Goal: Task Accomplishment & Management: Use online tool/utility

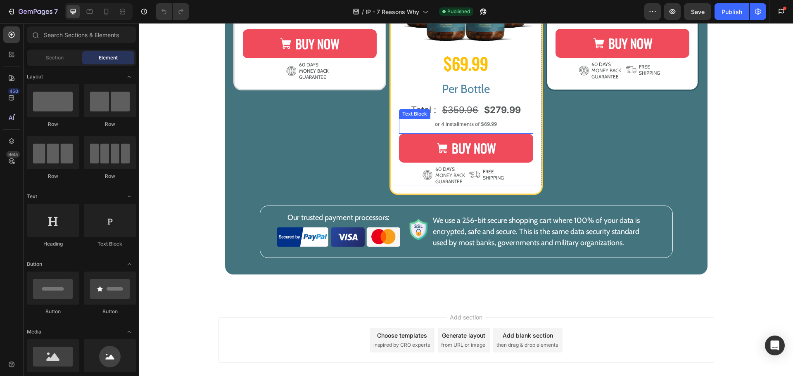
scroll to position [2271, 0]
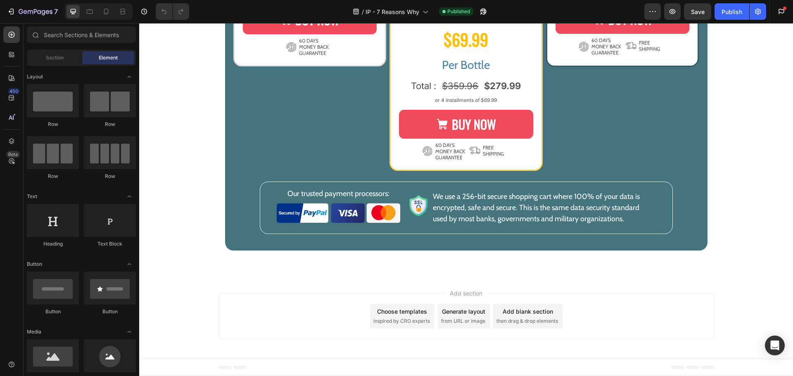
click at [419, 280] on div "Add section Choose templates inspired by CRO experts Generate layout from URL o…" at bounding box center [466, 318] width 654 height 82
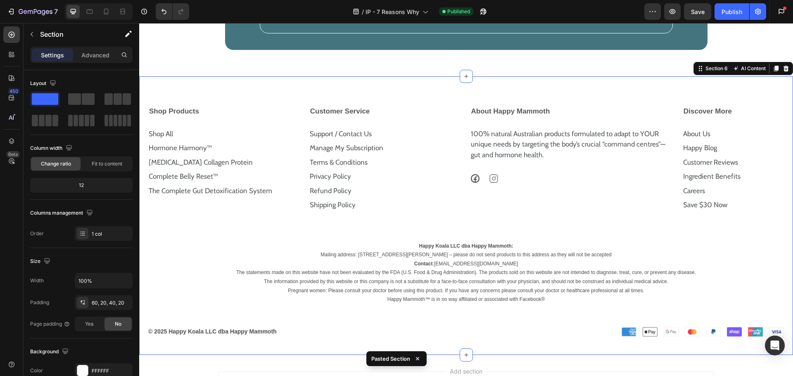
scroll to position [2467, 0]
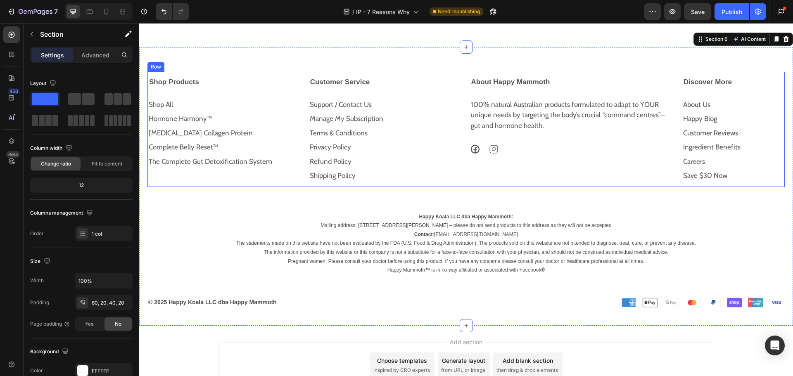
click at [303, 107] on div "Shop Products Shop All Text Block Hormone Harmony™ Text Block [MEDICAL_DATA] Co…" at bounding box center [465, 129] width 637 height 115
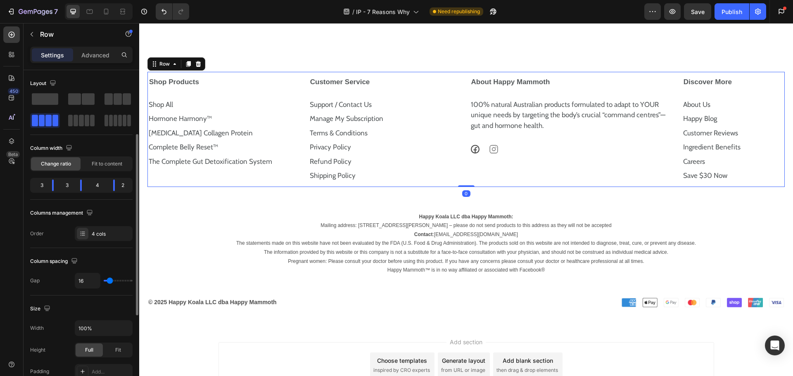
scroll to position [83, 0]
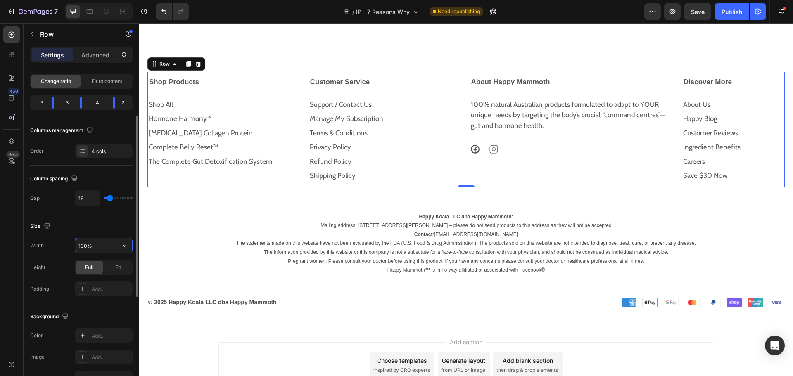
click at [95, 245] on input "100%" at bounding box center [103, 245] width 57 height 15
type input "1360px"
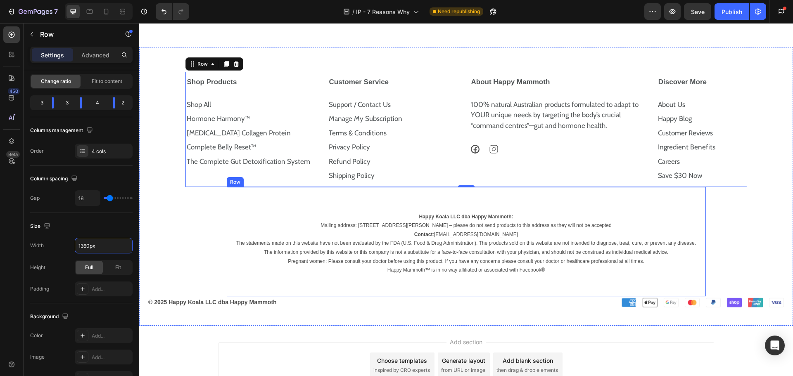
click at [413, 236] on div "Happy Koala LLC dba Happy Mammoth: Mailing address: [STREET_ADDRESS][PERSON_NAM…" at bounding box center [466, 241] width 479 height 109
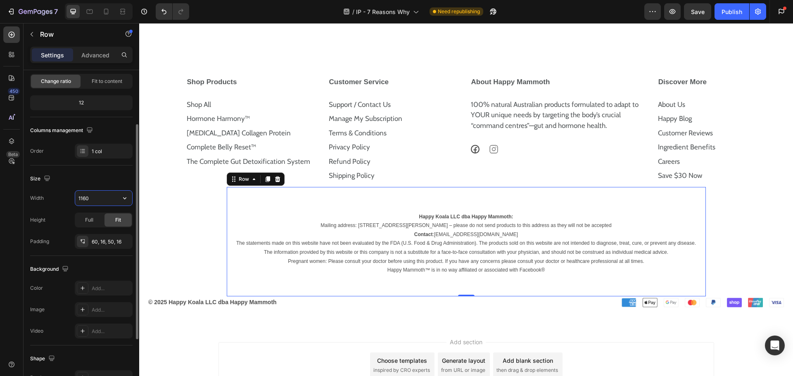
click at [98, 194] on input "1160" at bounding box center [103, 198] width 57 height 15
type input "1360"
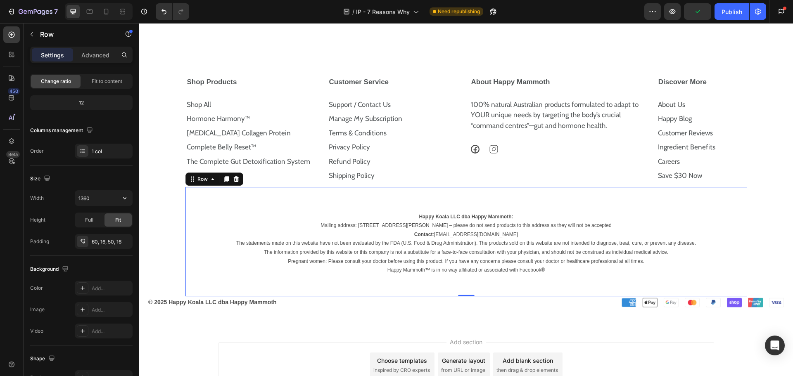
click at [209, 226] on div "Happy Koala LLC dba Happy Mammoth: Mailing address: [STREET_ADDRESS][PERSON_NAM…" at bounding box center [466, 241] width 562 height 109
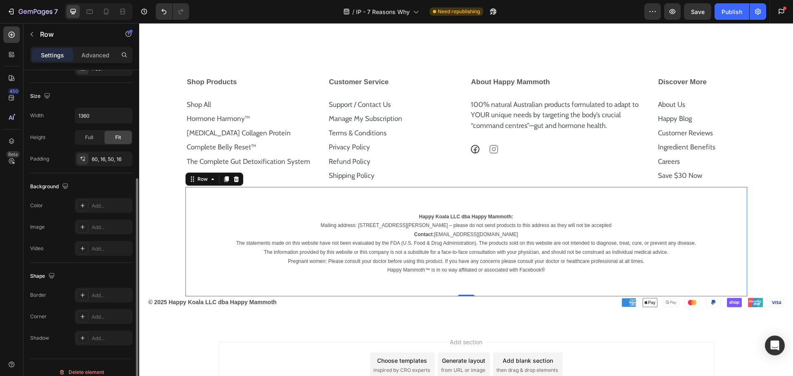
scroll to position [174, 0]
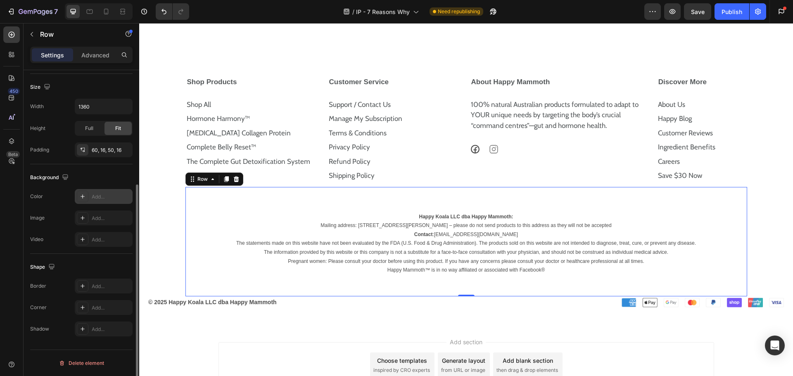
click at [103, 197] on div "Add..." at bounding box center [111, 196] width 39 height 7
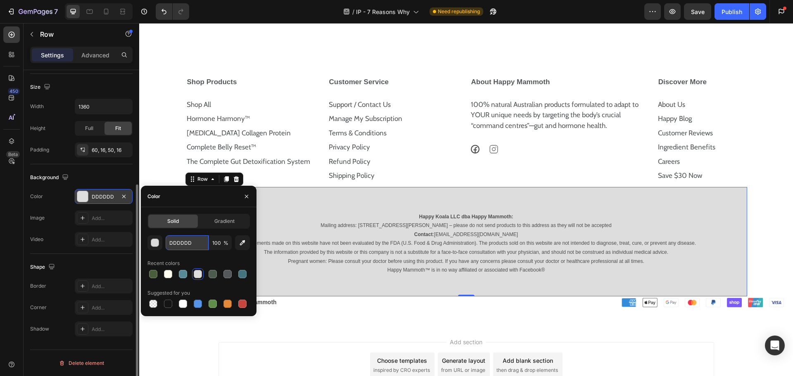
click at [185, 244] on input "DDDDDD" at bounding box center [187, 242] width 43 height 15
paste input "#F0ECE6"
type input "#F0ECE6"
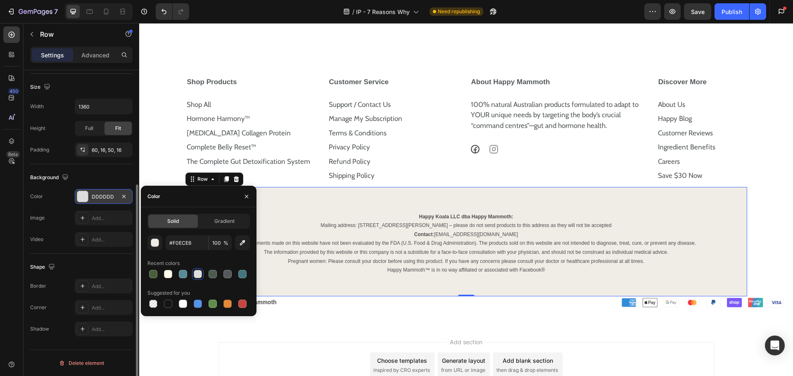
click at [102, 183] on div "Background" at bounding box center [81, 177] width 102 height 13
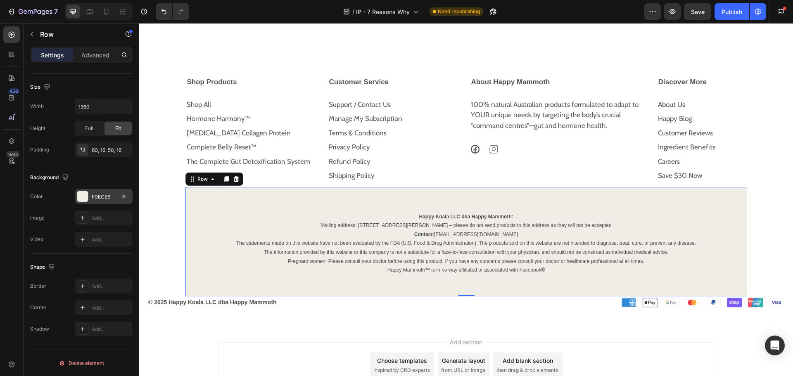
click at [490, 230] on p "Mailing address: [STREET_ADDRESS][PERSON_NAME] – please do not send products to…" at bounding box center [466, 225] width 547 height 9
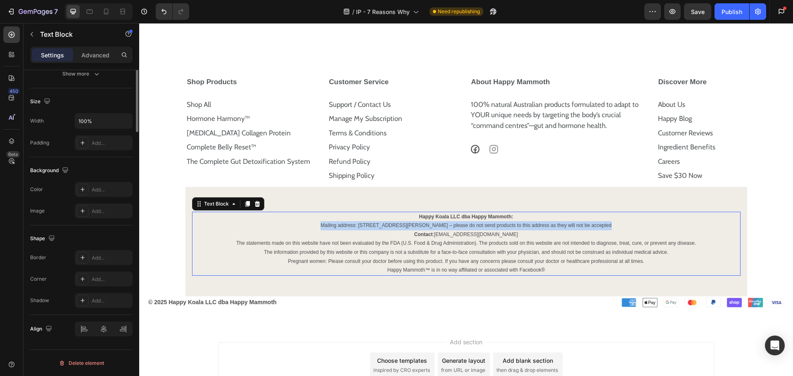
scroll to position [0, 0]
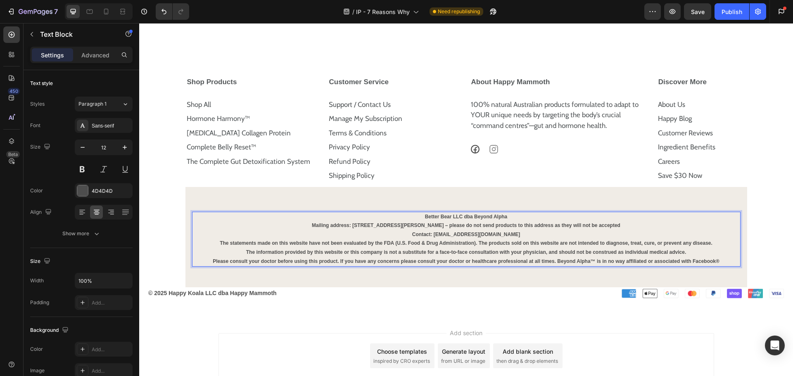
click at [516, 235] on div "Better Bear LLC dba Beyond Alpha Mailing address: [STREET_ADDRESS][PERSON_NAME]…" at bounding box center [466, 237] width 562 height 101
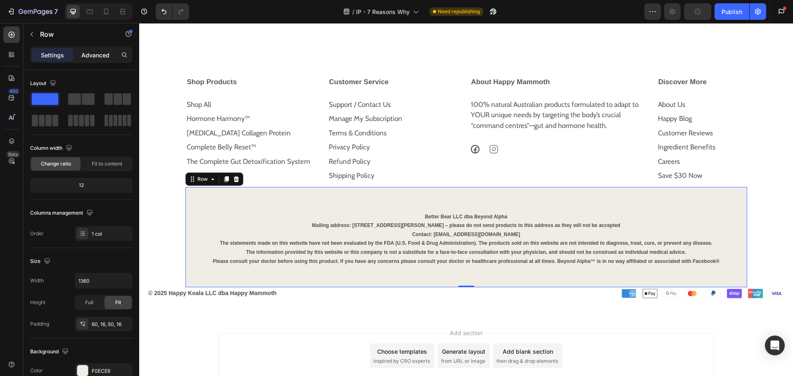
click at [102, 53] on p "Advanced" at bounding box center [95, 55] width 28 height 9
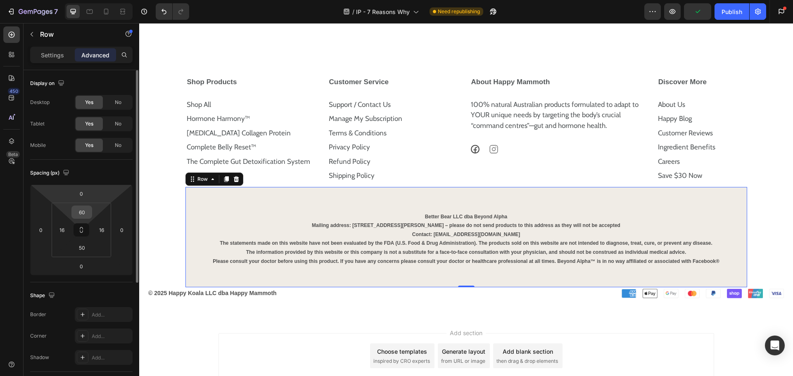
click at [81, 212] on input "60" at bounding box center [81, 212] width 17 height 12
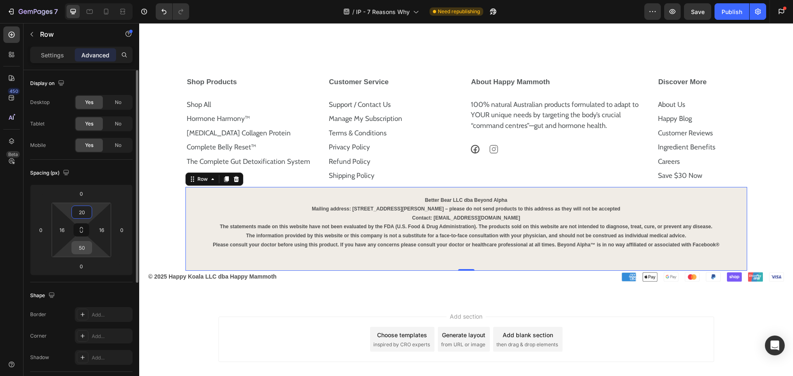
type input "20"
click at [77, 252] on input "50" at bounding box center [81, 248] width 17 height 12
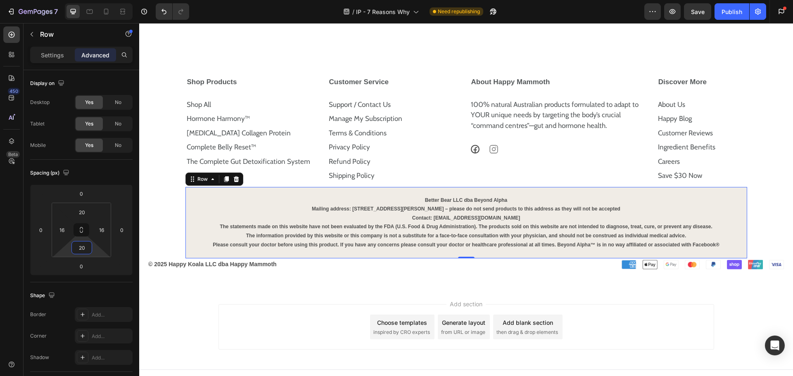
type input "20"
drag, startPoint x: 432, startPoint y: 255, endPoint x: 429, endPoint y: 249, distance: 7.0
click at [432, 223] on p "Contact: [EMAIL_ADDRESS][DOMAIN_NAME]" at bounding box center [466, 218] width 547 height 9
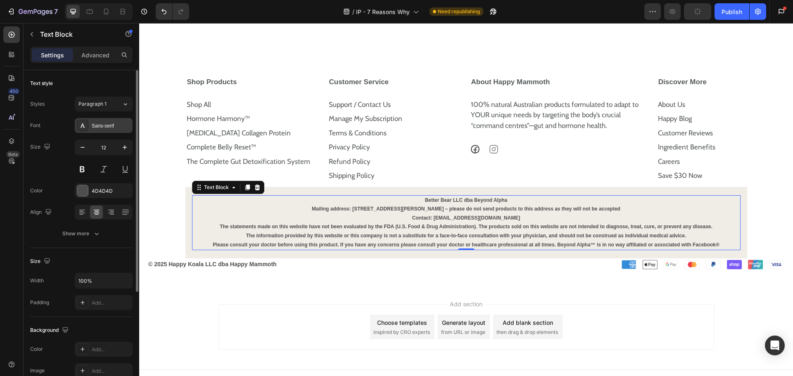
click at [113, 129] on div "Sans-serif" at bounding box center [111, 125] width 39 height 7
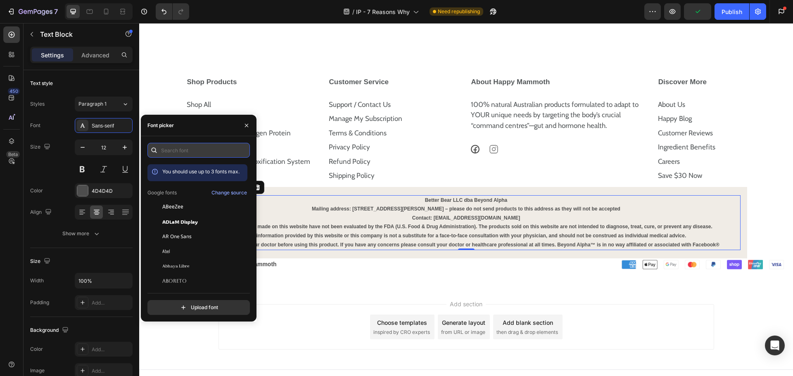
click at [197, 155] on input "text" at bounding box center [198, 150] width 102 height 15
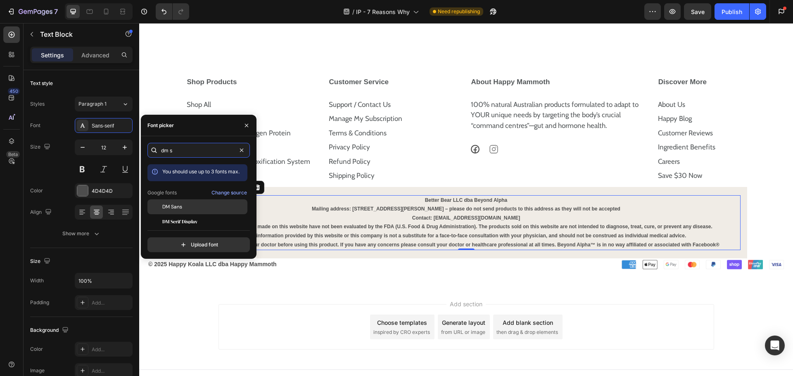
type input "dm s"
click at [176, 210] on span "DM Sans" at bounding box center [172, 206] width 20 height 7
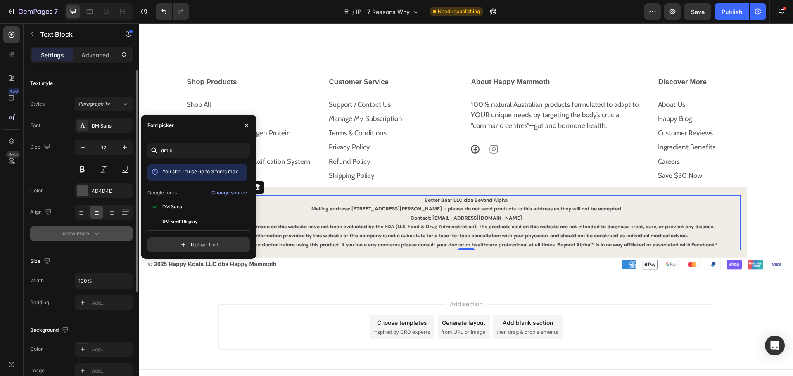
click at [90, 237] on div "Show more" at bounding box center [81, 234] width 38 height 8
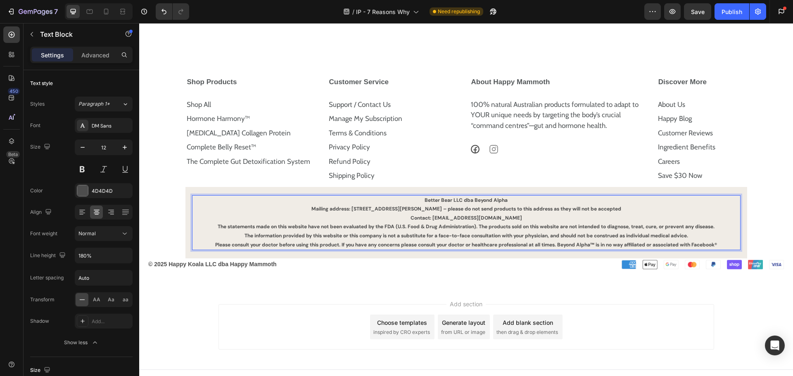
click at [444, 212] on strong "Mailing address: [STREET_ADDRESS][PERSON_NAME] – please do not send products to…" at bounding box center [466, 209] width 310 height 7
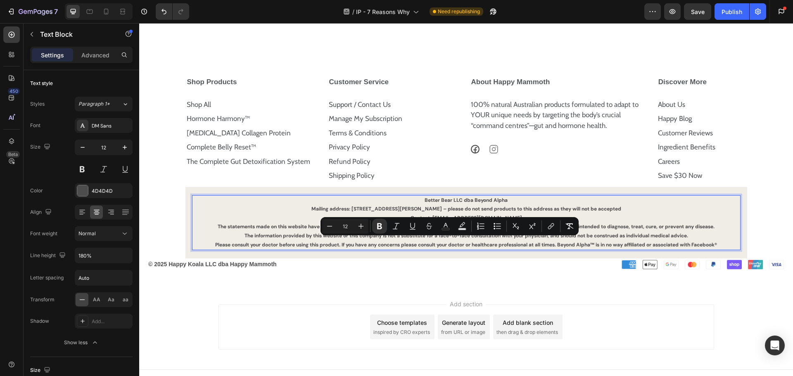
click at [444, 212] on strong "Mailing address: [STREET_ADDRESS][PERSON_NAME] – please do not send products to…" at bounding box center [466, 209] width 310 height 7
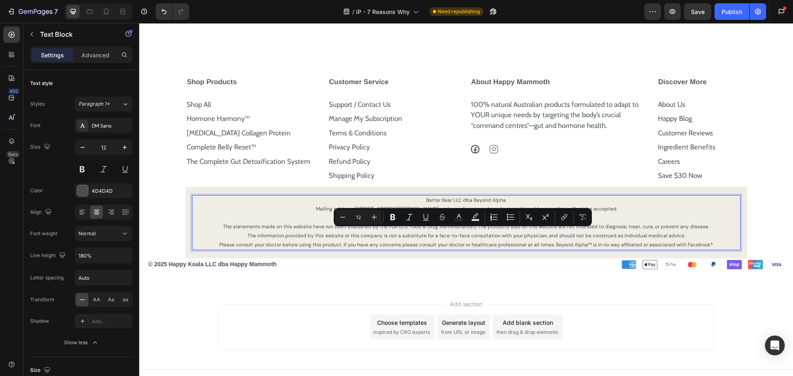
click at [450, 214] on p "Mailing address: [STREET_ADDRESS][PERSON_NAME] – please do not send products to…" at bounding box center [466, 209] width 547 height 9
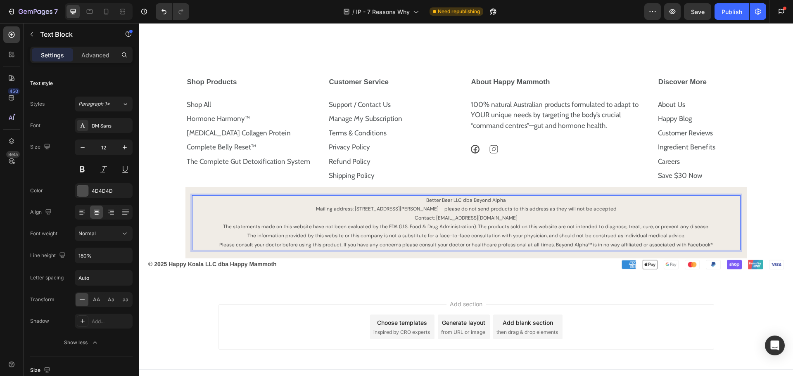
click at [453, 205] on p "Better Bear LLC dba Beyond Alpha" at bounding box center [466, 200] width 547 height 9
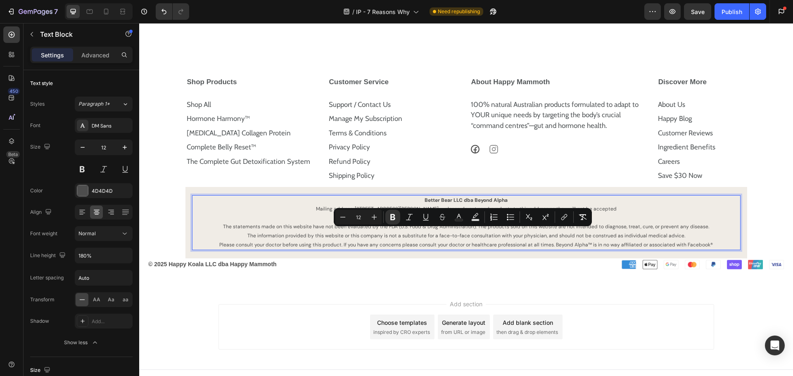
click at [434, 223] on p "Contact: [EMAIL_ADDRESS][DOMAIN_NAME]" at bounding box center [466, 218] width 547 height 9
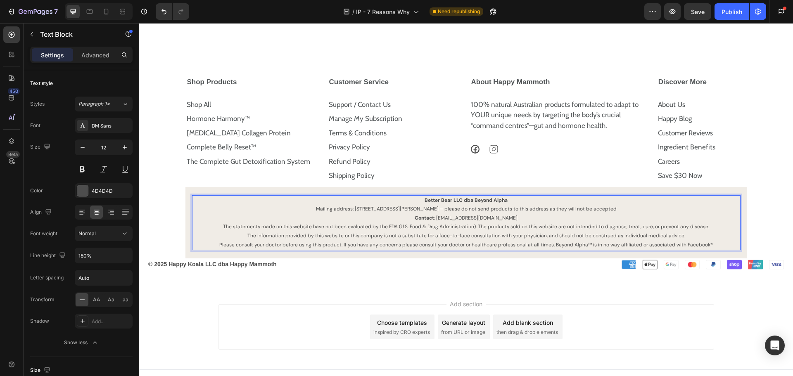
click at [507, 214] on p "Mailing address: [STREET_ADDRESS][PERSON_NAME] – please do not send products to…" at bounding box center [466, 209] width 547 height 9
click at [510, 223] on p "Contact : [EMAIL_ADDRESS][DOMAIN_NAME]" at bounding box center [466, 218] width 547 height 9
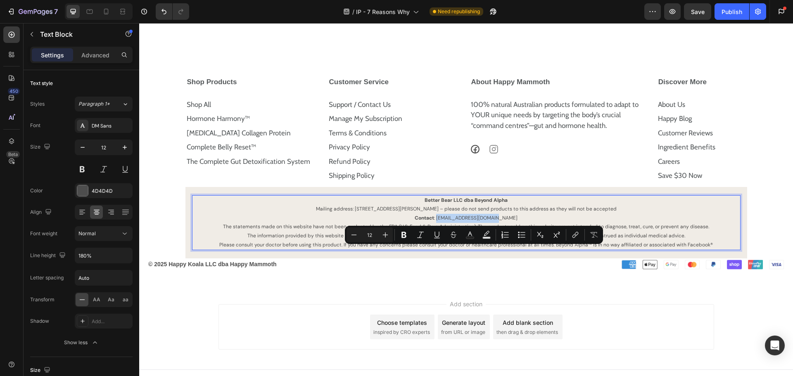
drag, startPoint x: 512, startPoint y: 250, endPoint x: 444, endPoint y: 254, distance: 68.6
click at [444, 223] on p "Contact : [EMAIL_ADDRESS][DOMAIN_NAME]" at bounding box center [466, 218] width 547 height 9
click at [574, 237] on icon "Editor contextual toolbar" at bounding box center [575, 235] width 8 height 8
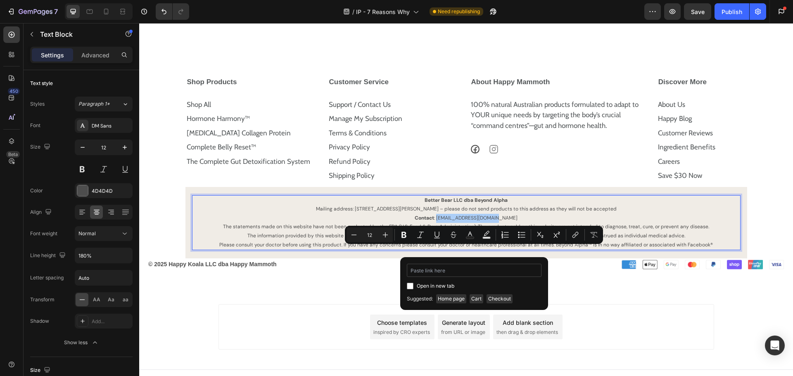
click at [471, 275] on input "Editor contextual toolbar" at bounding box center [474, 270] width 135 height 13
type input "[URL][DOMAIN_NAME]"
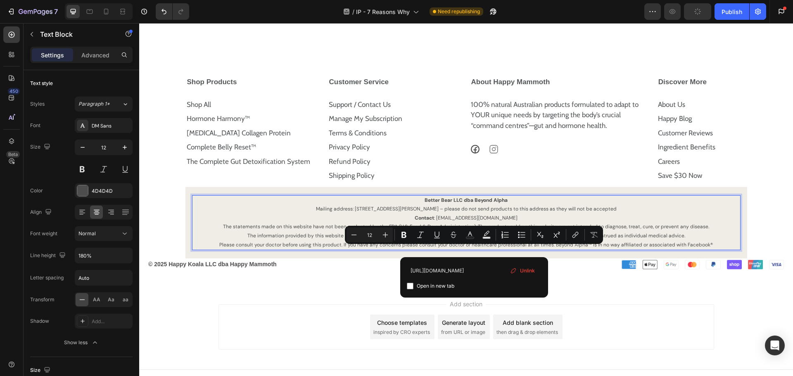
click at [580, 241] on p "The information provided by this website or this company is not a substitute fo…" at bounding box center [466, 236] width 547 height 9
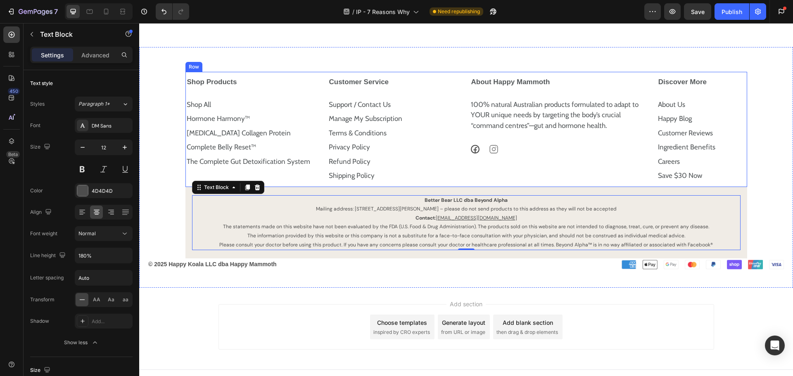
drag, startPoint x: 546, startPoint y: 209, endPoint x: 469, endPoint y: 209, distance: 77.2
click at [546, 187] on div "About Happy Mammoth 100% natural Australian products formulated to adapt to YOU…" at bounding box center [559, 129] width 180 height 115
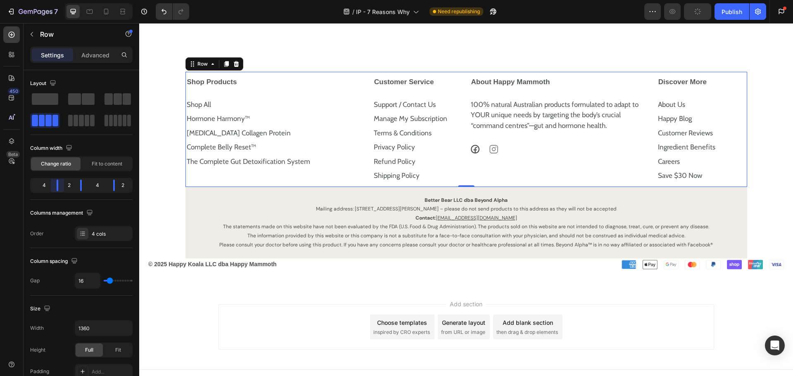
drag, startPoint x: 52, startPoint y: 185, endPoint x: 66, endPoint y: 184, distance: 14.1
click at [66, 0] on body "7 Version history / IP - 7 Reasons Why Need republishing Preview Publish Get st…" at bounding box center [396, 0] width 793 height 0
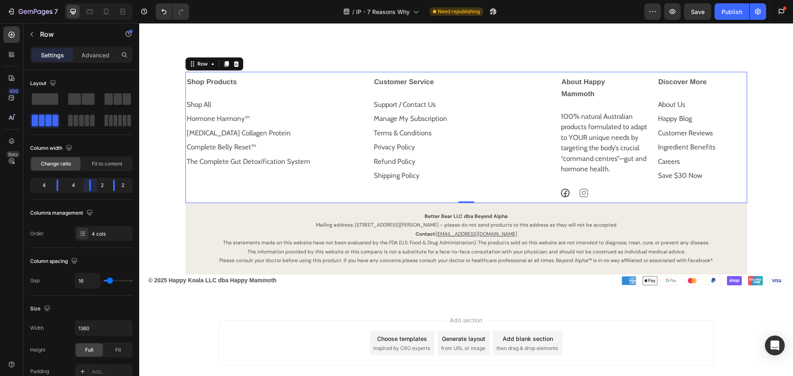
drag, startPoint x: 82, startPoint y: 185, endPoint x: 99, endPoint y: 186, distance: 17.4
click at [99, 0] on body "7 Version history / IP - 7 Reasons Why Need republishing Preview Save Publish G…" at bounding box center [396, 0] width 793 height 0
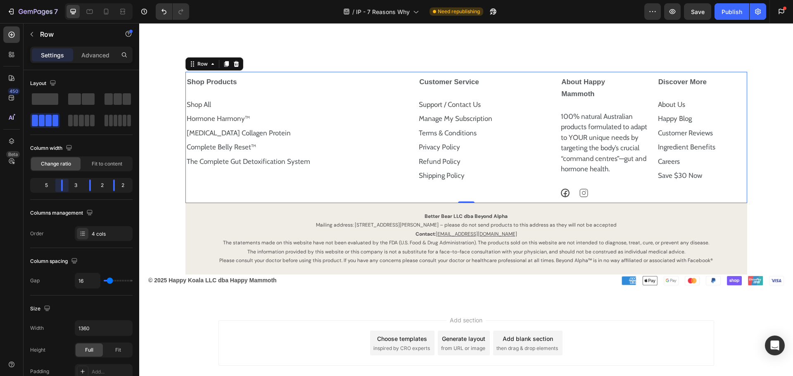
drag, startPoint x: 57, startPoint y: 184, endPoint x: 70, endPoint y: 184, distance: 13.2
click at [70, 0] on body "7 Version history / IP - 7 Reasons Why Need republishing Preview Save Publish G…" at bounding box center [396, 0] width 793 height 0
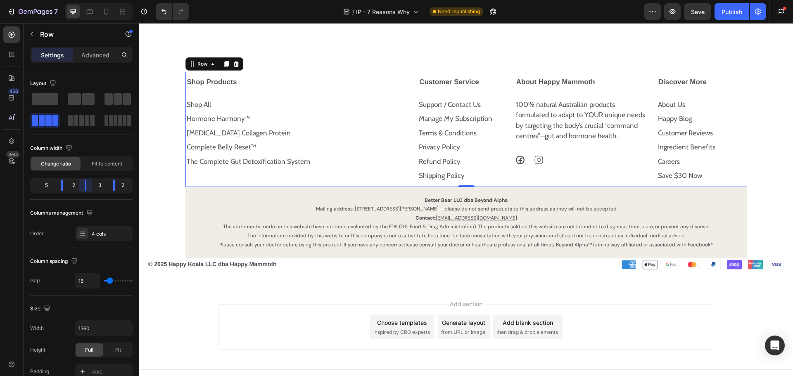
click at [88, 0] on body "7 Version history / IP - 7 Reasons Why Need republishing Preview Save Publish G…" at bounding box center [396, 0] width 793 height 0
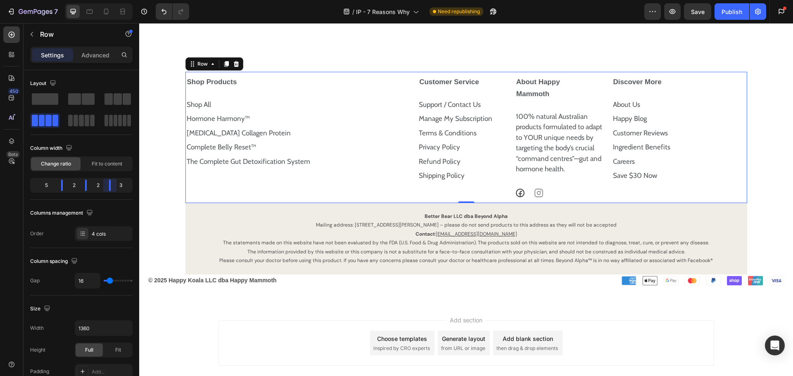
click at [111, 0] on body "7 Version history / IP - 7 Reasons Why Need republishing Preview Save Publish G…" at bounding box center [396, 0] width 793 height 0
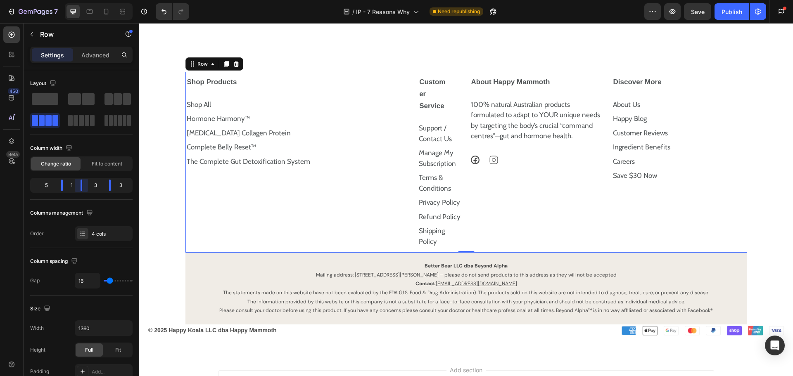
click at [83, 0] on body "7 Version history / IP - 7 Reasons Why Need republishing Preview Save Publish G…" at bounding box center [396, 0] width 793 height 0
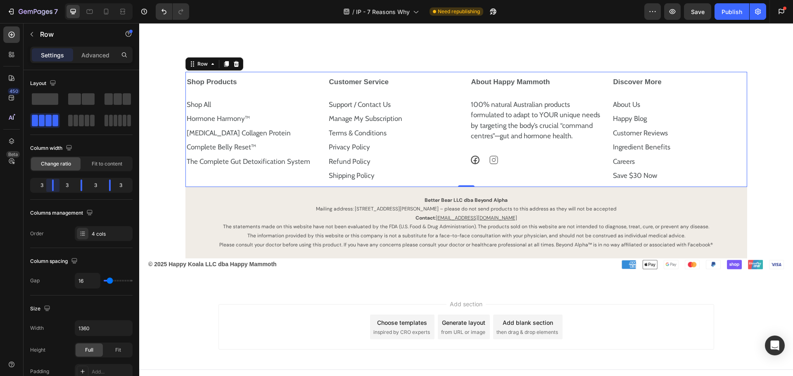
click at [60, 0] on body "7 Version history / IP - 7 Reasons Why Need republishing Preview Save Publish G…" at bounding box center [396, 0] width 793 height 0
drag, startPoint x: 114, startPoint y: 166, endPoint x: 147, endPoint y: 172, distance: 33.1
click at [114, 166] on span "Fit to content" at bounding box center [107, 163] width 31 height 7
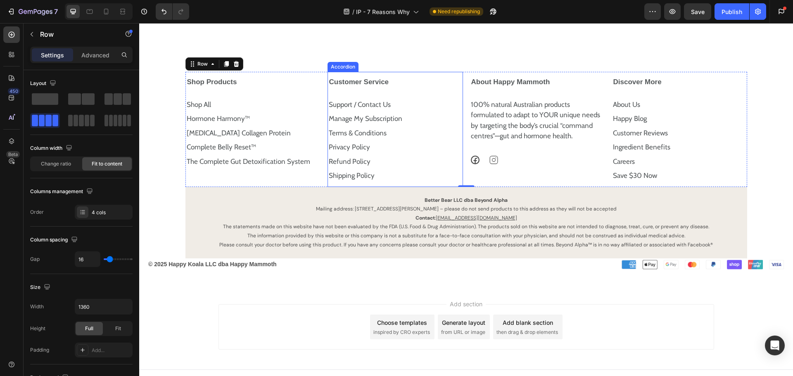
click at [360, 86] on strong "Customer Service" at bounding box center [359, 82] width 60 height 8
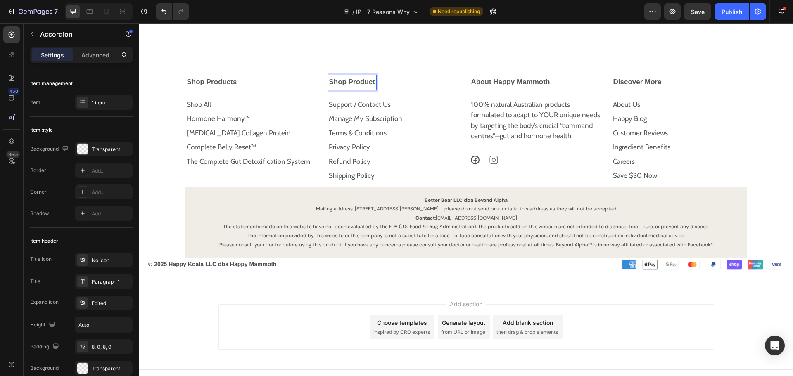
click at [410, 90] on div "Shop Product" at bounding box center [388, 82] width 121 height 14
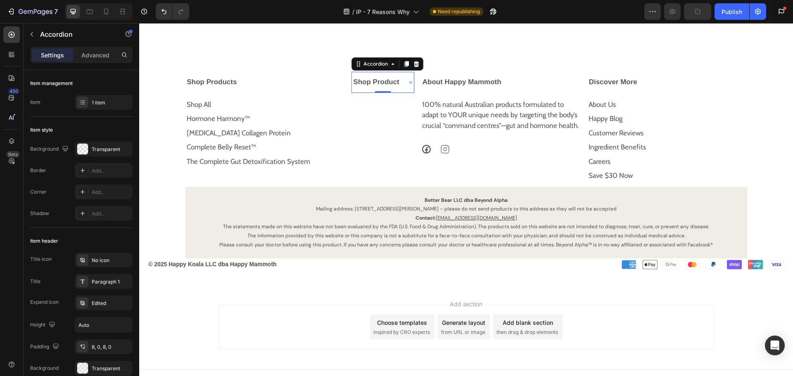
click at [408, 85] on icon at bounding box center [410, 82] width 7 height 7
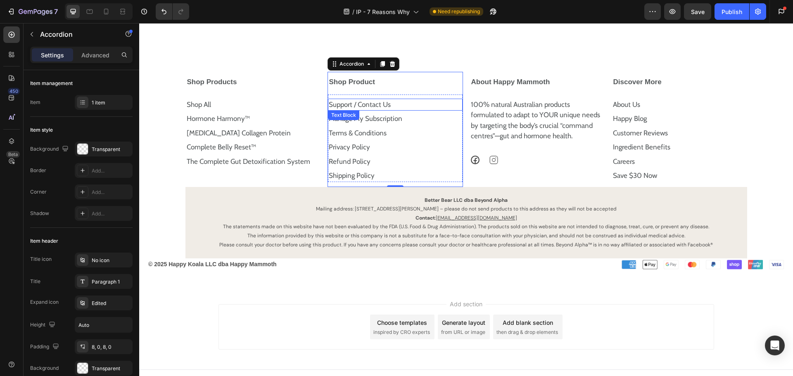
click at [366, 109] on link "Support / Contact Us" at bounding box center [360, 104] width 62 height 8
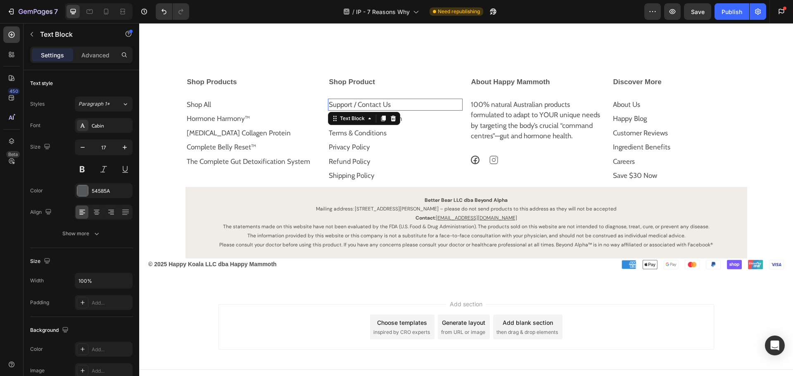
click at [366, 109] on link "Support / Contact Us" at bounding box center [360, 104] width 62 height 8
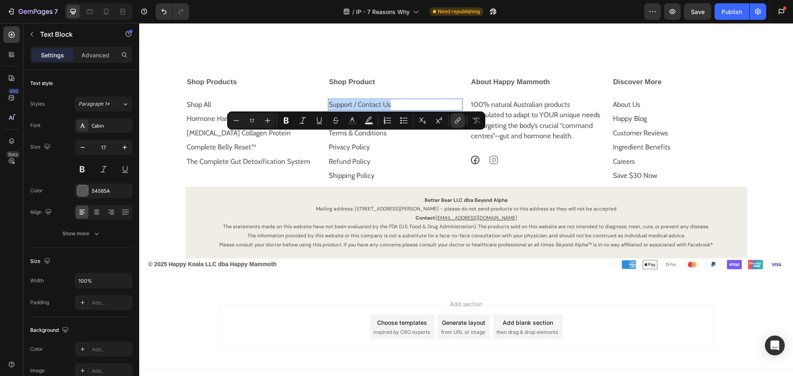
click at [366, 109] on link "Support / Contact Us" at bounding box center [360, 104] width 62 height 8
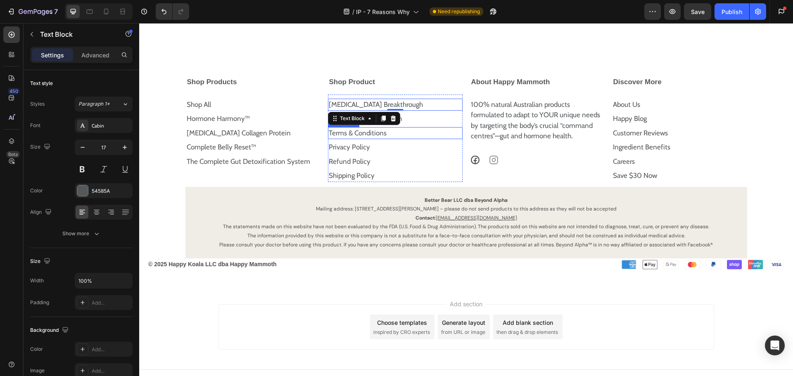
click at [370, 137] on link "Terms & Conditions" at bounding box center [358, 133] width 58 height 8
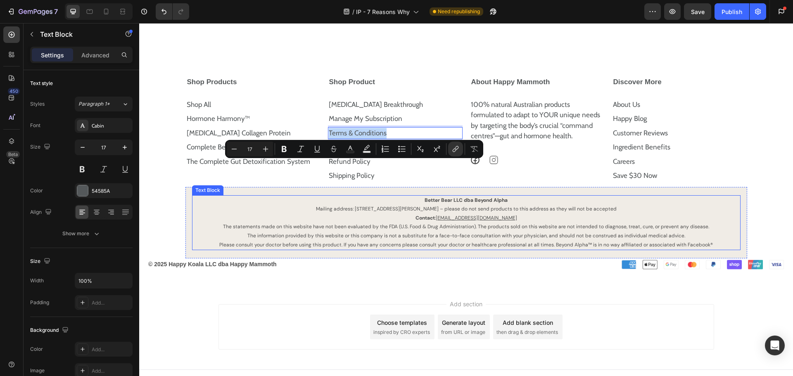
click at [424, 204] on strong "Better Bear LLC dba Beyond Alpha" at bounding box center [465, 200] width 83 height 7
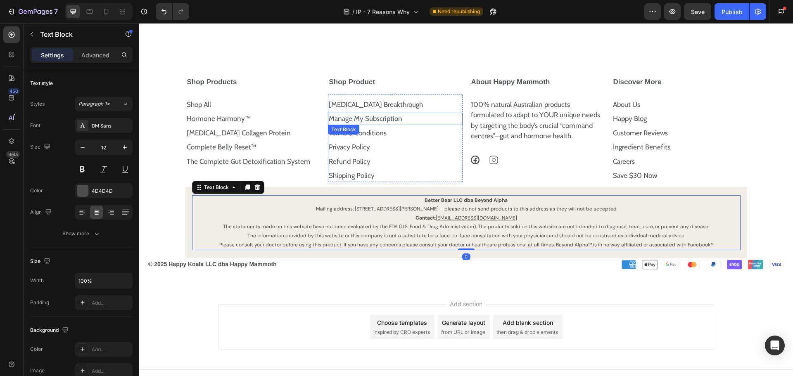
click at [391, 123] on link "Manage My Subscription" at bounding box center [365, 118] width 73 height 8
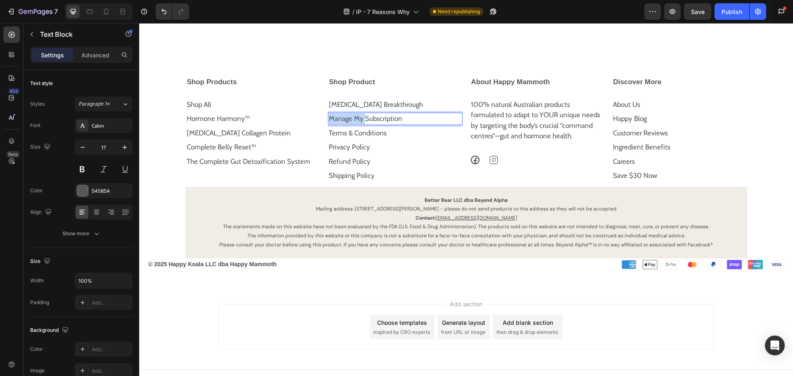
click at [391, 123] on link "Manage My Subscription" at bounding box center [365, 118] width 73 height 8
click at [378, 205] on p "Better Bear LLC dba Beyond Alpha" at bounding box center [466, 200] width 547 height 9
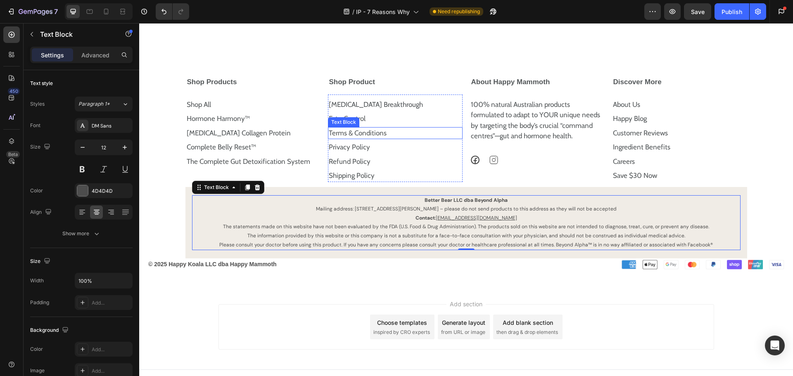
click at [361, 137] on link "Terms & Conditions" at bounding box center [358, 133] width 58 height 8
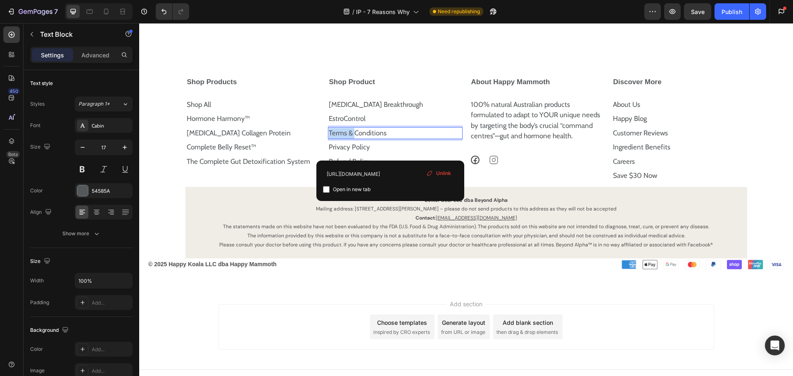
click at [361, 137] on link "Terms & Conditions" at bounding box center [358, 133] width 58 height 8
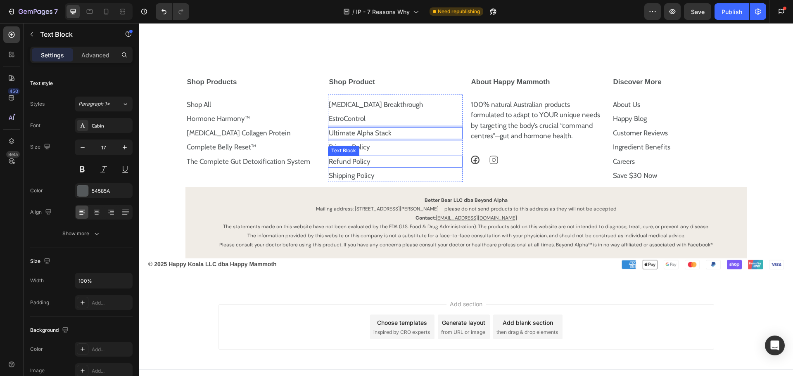
click at [347, 205] on p "Better Bear LLC dba Beyond Alpha" at bounding box center [466, 200] width 547 height 9
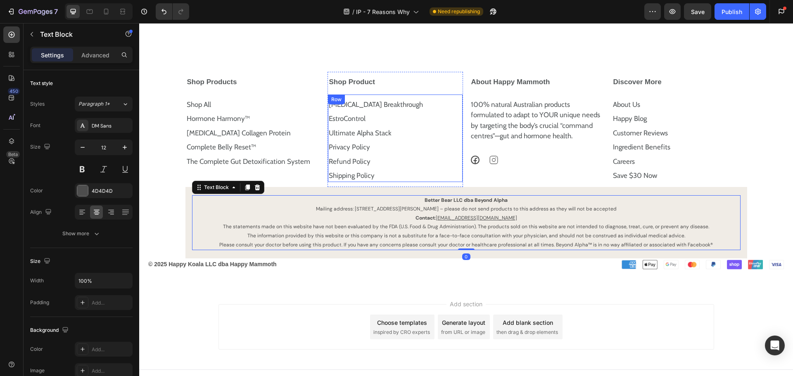
click at [418, 129] on div "[MEDICAL_DATA] Breakthrough Text Block EstroControl Text Block Ultimate Alpha S…" at bounding box center [395, 139] width 135 height 85
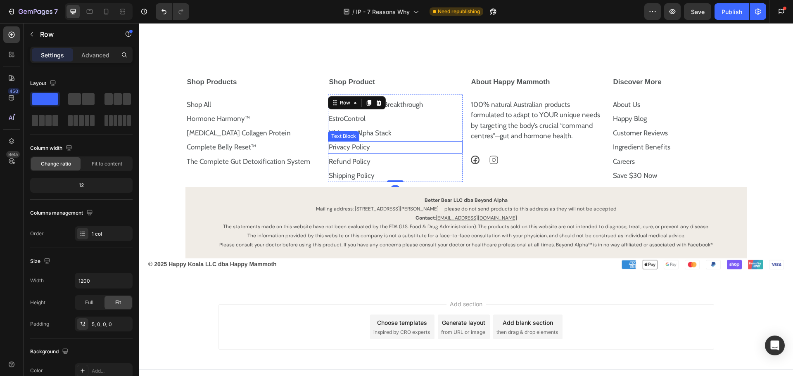
click at [372, 153] on p "Privacy Policy" at bounding box center [395, 147] width 133 height 11
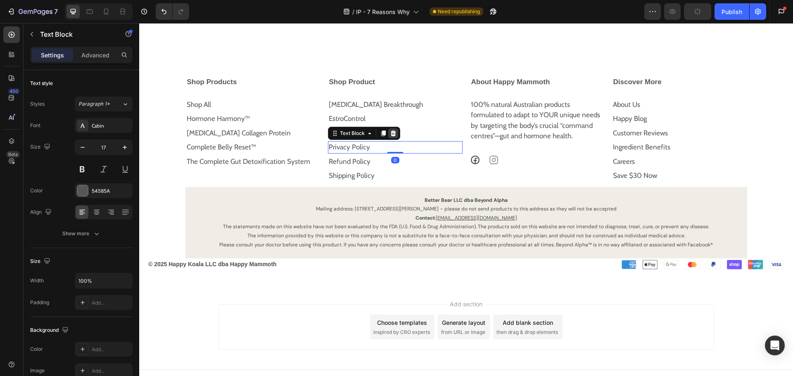
click at [393, 137] on icon at bounding box center [393, 133] width 7 height 7
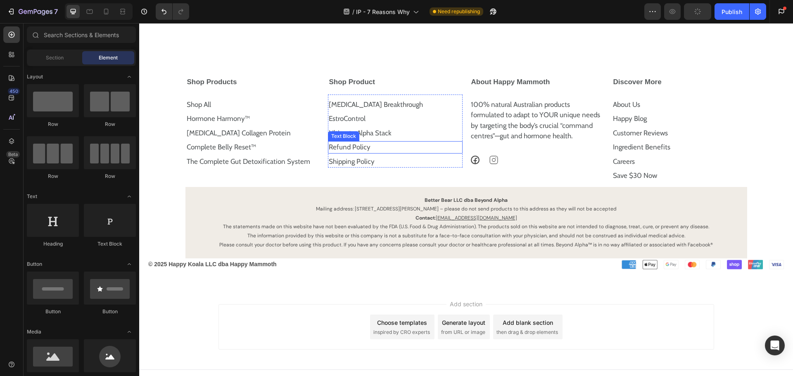
click at [380, 153] on p "Refund Policy" at bounding box center [395, 147] width 133 height 11
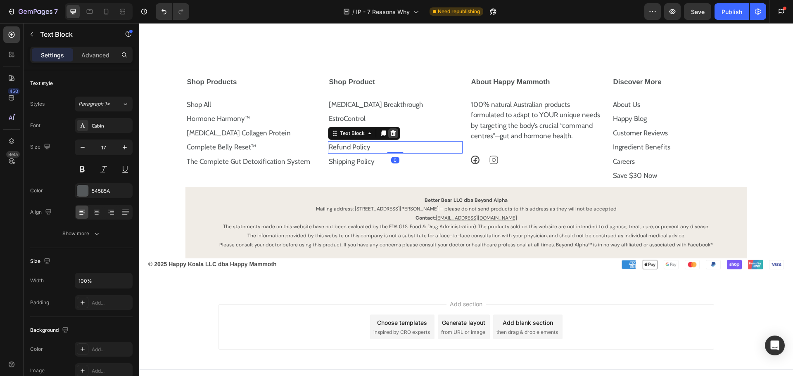
click at [390, 137] on icon at bounding box center [393, 133] width 7 height 7
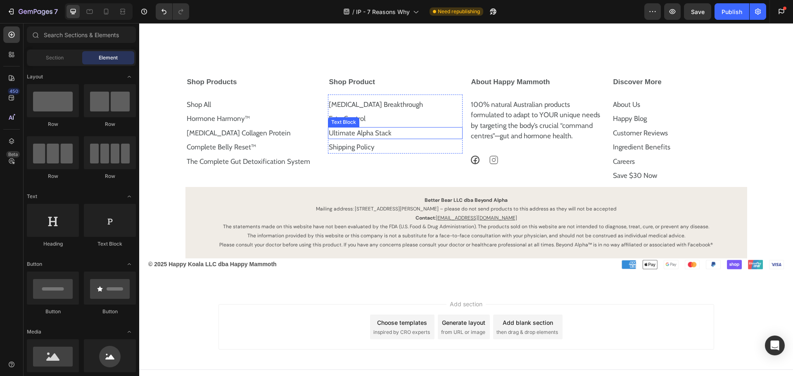
click at [377, 153] on p "Shipping Policy" at bounding box center [395, 147] width 133 height 11
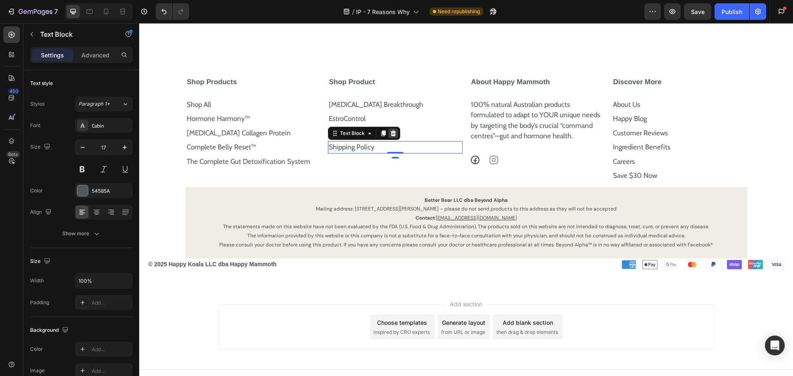
click at [390, 136] on icon at bounding box center [392, 133] width 5 height 6
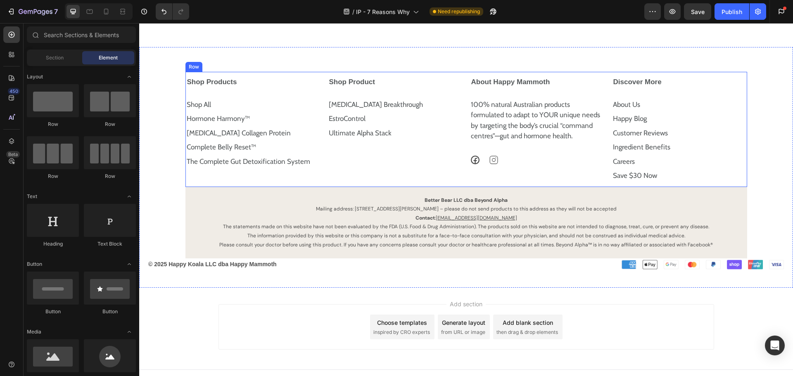
click at [384, 187] on div "Shop Product [MEDICAL_DATA] Breakthrough Text Block EstroControl Text Block Ult…" at bounding box center [394, 129] width 135 height 115
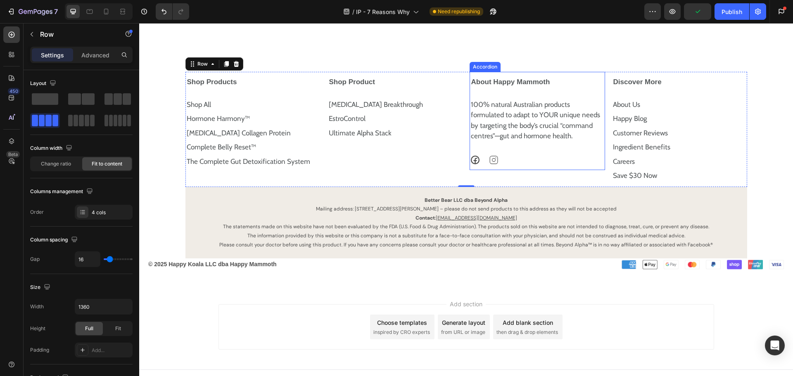
click at [497, 86] on strong "About Happy Mammoth" at bounding box center [510, 82] width 79 height 8
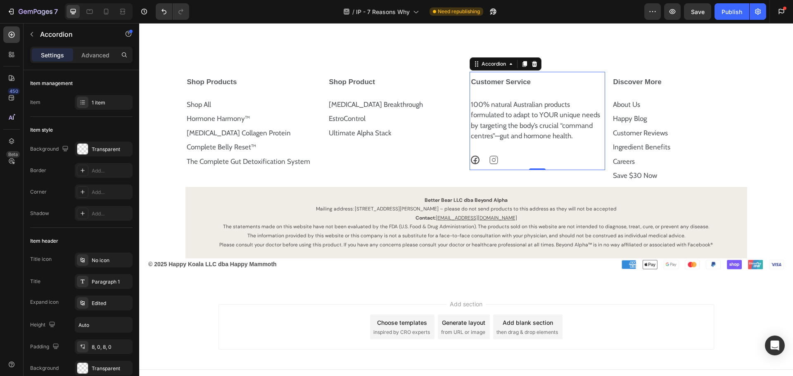
click at [583, 90] on div "Customer Service" at bounding box center [530, 82] width 121 height 14
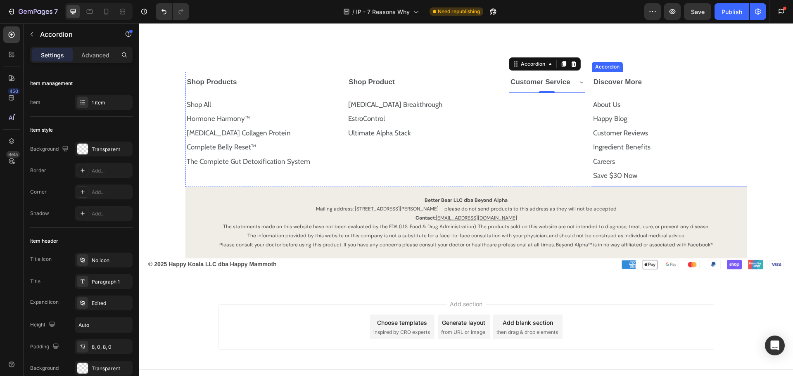
click at [612, 86] on strong "Discover More" at bounding box center [617, 82] width 48 height 8
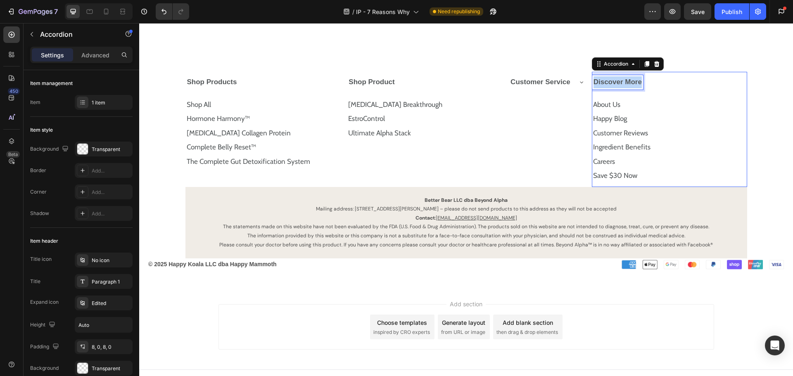
click at [612, 86] on strong "Discover More" at bounding box center [617, 82] width 48 height 8
click at [697, 93] on div "Discover More" at bounding box center [669, 82] width 154 height 21
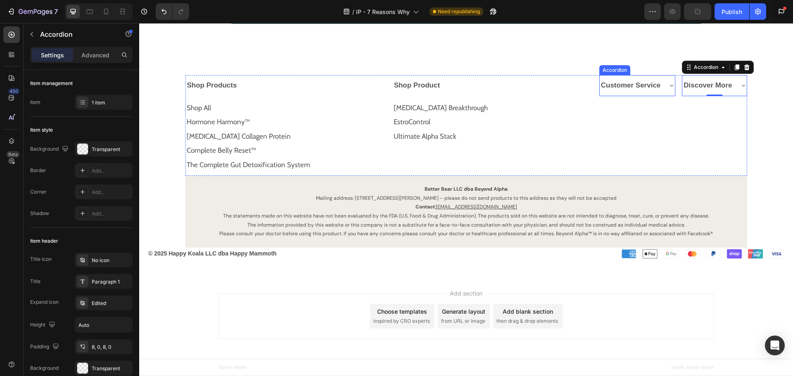
click at [668, 89] on icon at bounding box center [671, 85] width 7 height 7
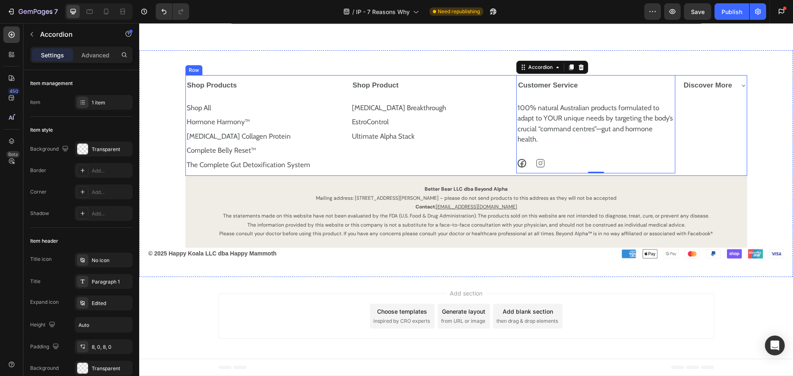
click at [397, 176] on div "Shop Product [MEDICAL_DATA] Breakthrough Text Block EstroControl Text Block Ult…" at bounding box center [430, 125] width 159 height 101
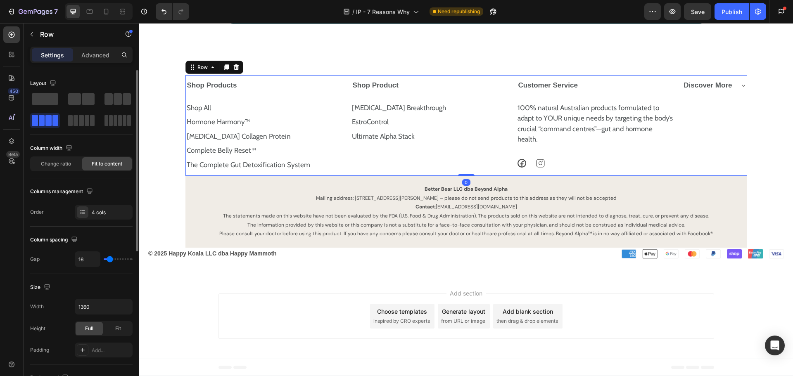
click at [71, 161] on div "Change ratio" at bounding box center [56, 163] width 50 height 13
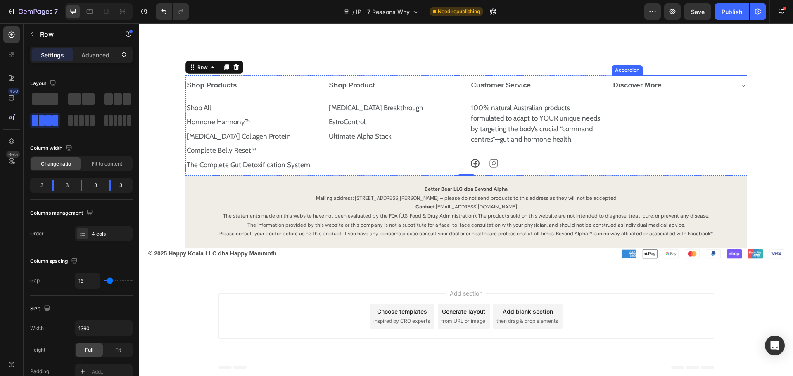
click at [740, 89] on icon at bounding box center [743, 85] width 7 height 7
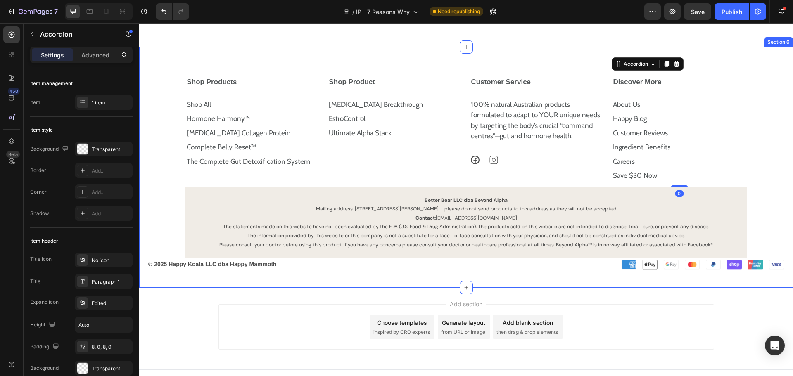
click at [773, 166] on div "Shop Products Shop All Text Block Hormone Harmony™ Text Block [MEDICAL_DATA] Co…" at bounding box center [465, 172] width 637 height 200
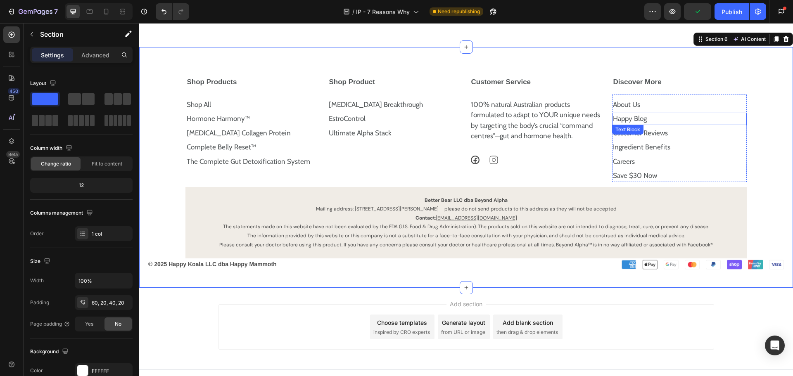
click at [647, 124] on p "Happy Blog" at bounding box center [679, 119] width 133 height 11
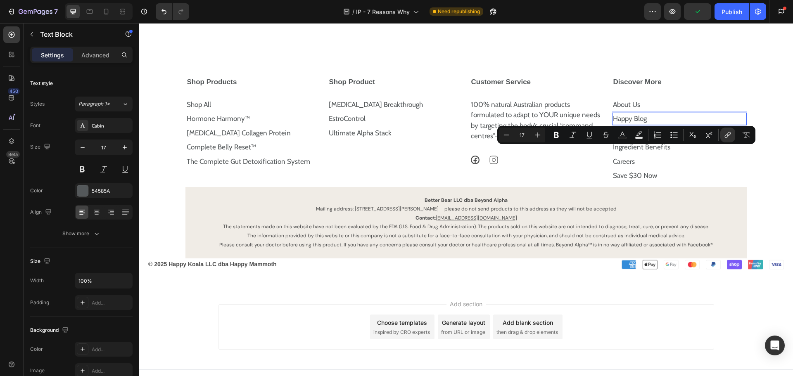
click at [638, 123] on link "Happy Blog" at bounding box center [630, 118] width 34 height 8
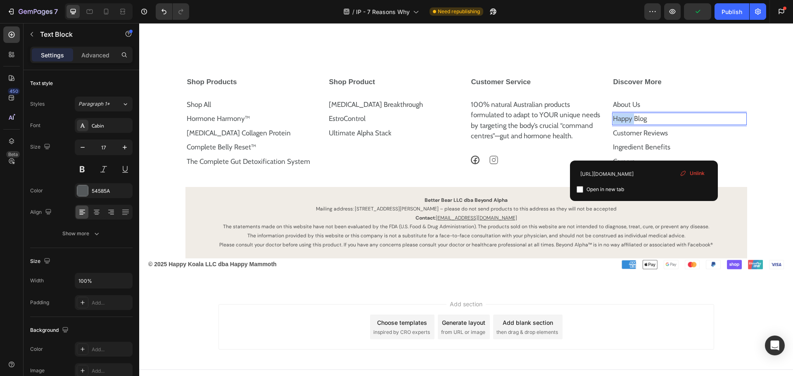
click at [638, 123] on link "Happy Blog" at bounding box center [630, 118] width 34 height 8
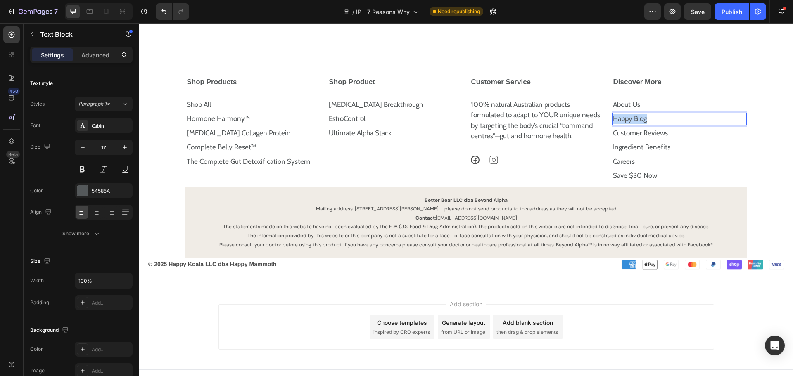
click at [638, 123] on link "Happy Blog" at bounding box center [630, 118] width 34 height 8
click at [774, 185] on div "Shop Products Shop All Text Block Hormone Harmony™ Text Block [MEDICAL_DATA] Co…" at bounding box center [465, 172] width 637 height 200
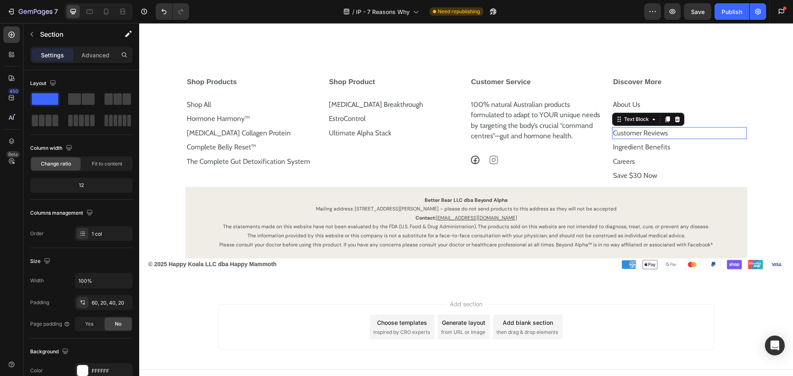
click at [662, 139] on p "Customer Reviews" at bounding box center [679, 133] width 133 height 11
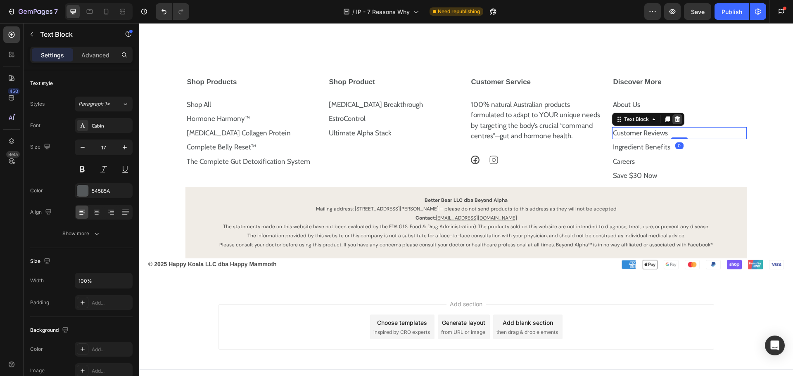
click at [677, 123] on icon at bounding box center [677, 119] width 7 height 7
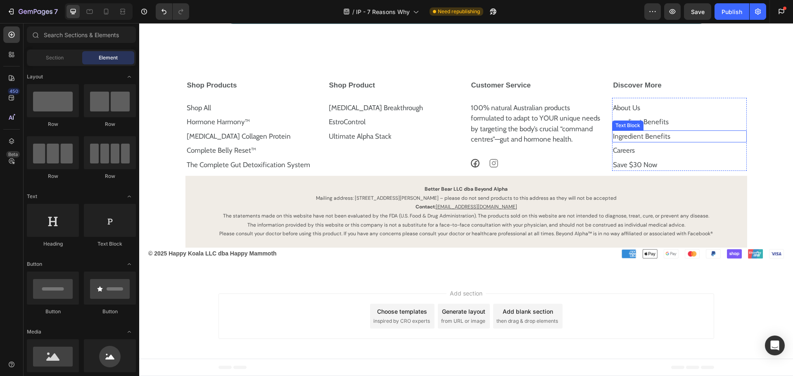
click at [678, 142] on p "Ingredient Benefits" at bounding box center [679, 136] width 133 height 11
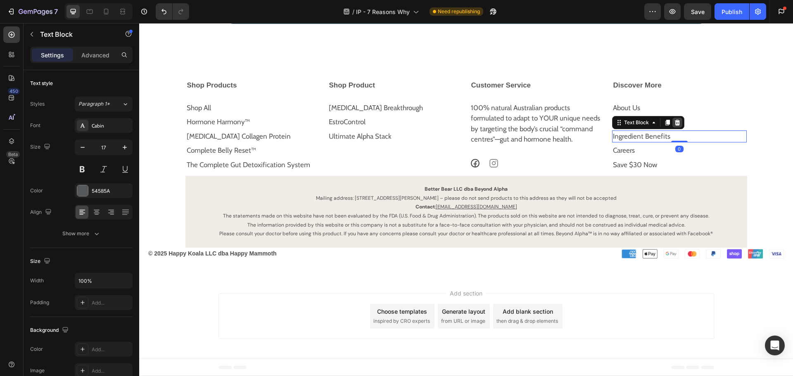
click at [674, 126] on icon at bounding box center [676, 123] width 5 height 6
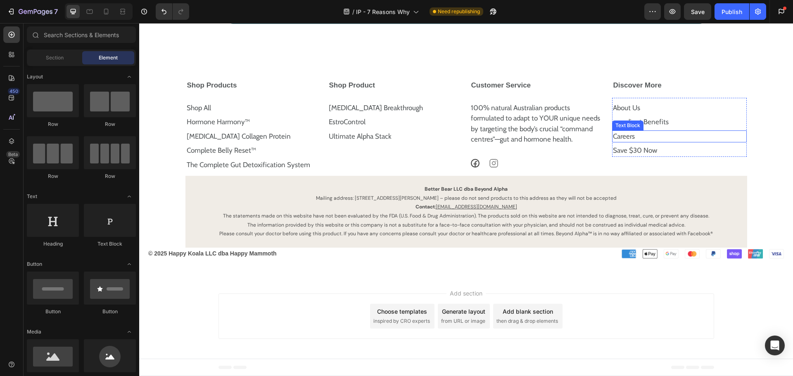
click at [660, 142] on p "Careers" at bounding box center [679, 136] width 133 height 11
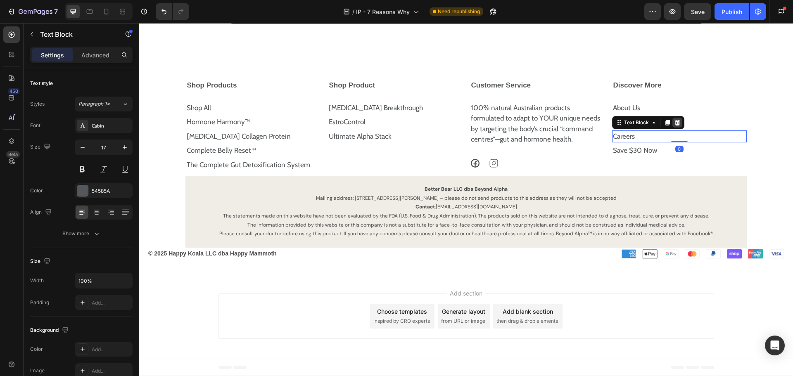
click at [677, 126] on icon at bounding box center [677, 122] width 7 height 7
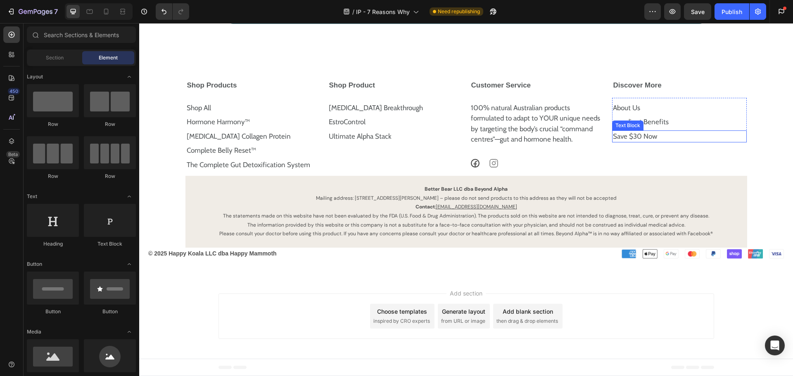
click at [664, 142] on p "Save $30 Now" at bounding box center [679, 136] width 133 height 11
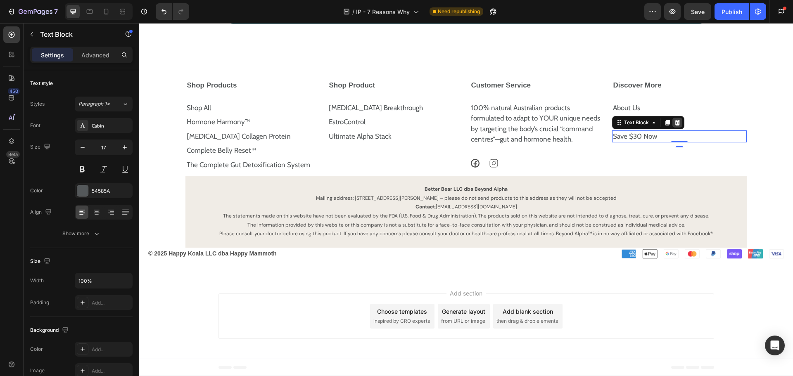
click at [674, 126] on icon at bounding box center [677, 122] width 7 height 7
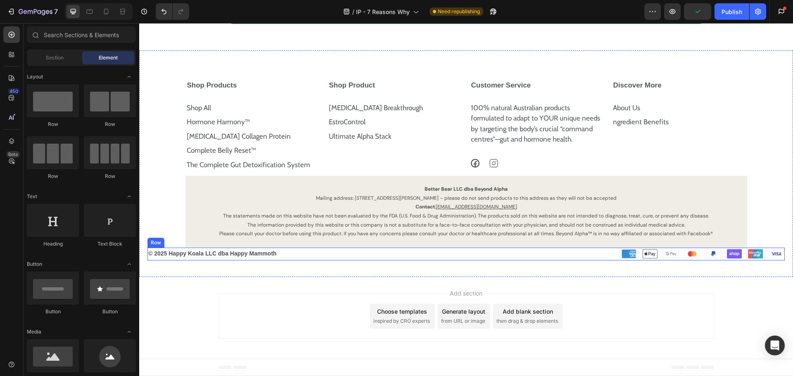
drag, startPoint x: 462, startPoint y: 281, endPoint x: 386, endPoint y: 281, distance: 75.1
click at [462, 261] on div "© 2025 Happy Koala LLC dba Happy Mammoth Text Block Image Row" at bounding box center [465, 254] width 637 height 13
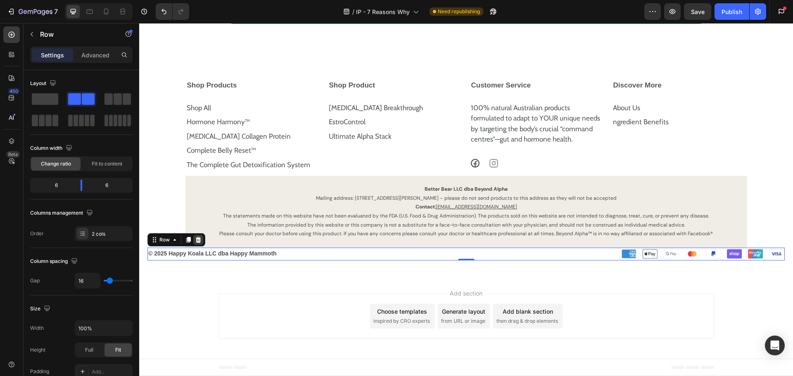
click at [199, 243] on icon at bounding box center [198, 240] width 7 height 7
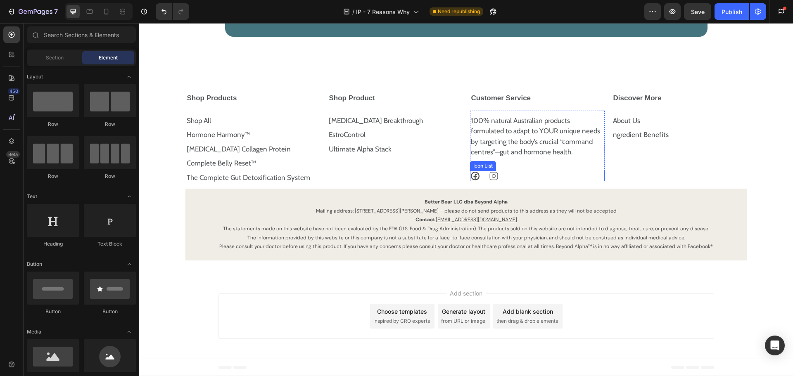
click at [522, 181] on div "Icon Icon" at bounding box center [537, 176] width 135 height 10
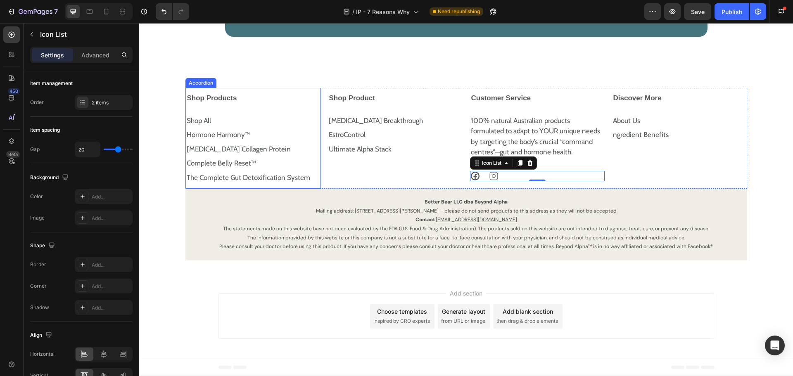
click at [215, 102] on strong "Shop Products" at bounding box center [212, 98] width 50 height 8
click at [214, 102] on strong "Shop Products" at bounding box center [212, 98] width 50 height 8
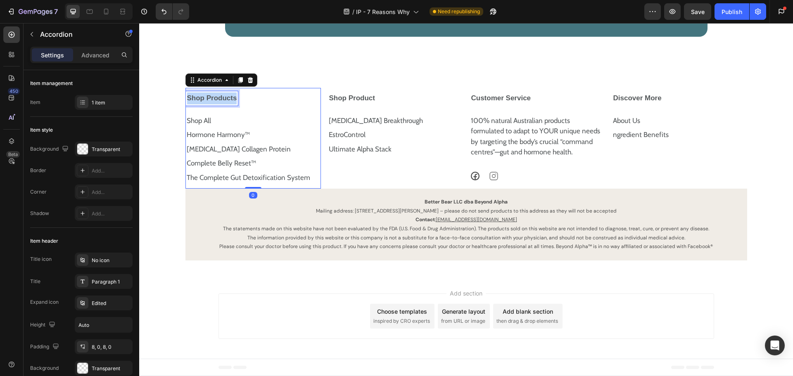
click at [214, 102] on strong "Shop Products" at bounding box center [212, 98] width 50 height 8
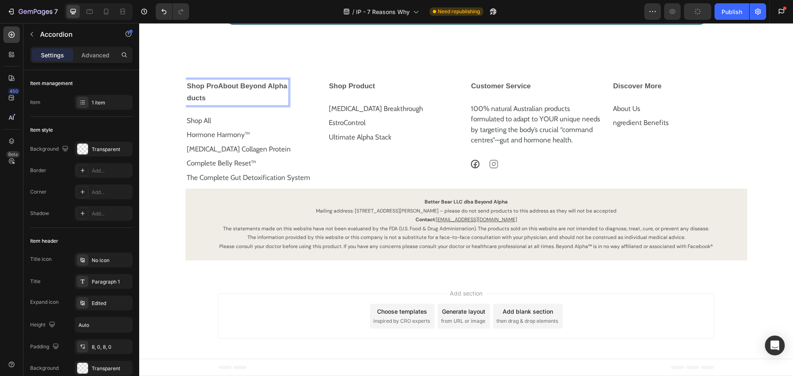
click at [211, 90] on strong "Shop ProAbout Beyond Alpha" at bounding box center [237, 86] width 100 height 8
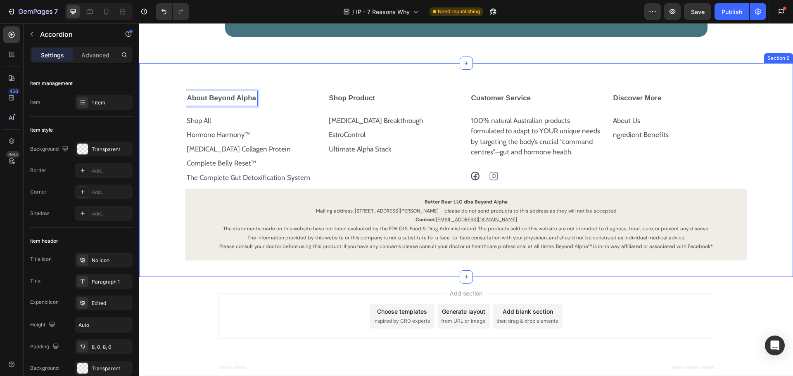
click at [165, 143] on div "About Beyond Alpha Shop All Text Block Hormone Harmony™ Text Block [MEDICAL_DAT…" at bounding box center [465, 174] width 637 height 173
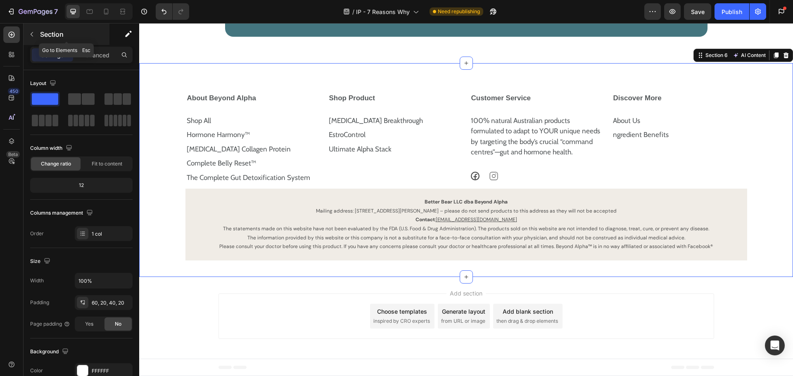
click at [34, 33] on icon "button" at bounding box center [31, 34] width 7 height 7
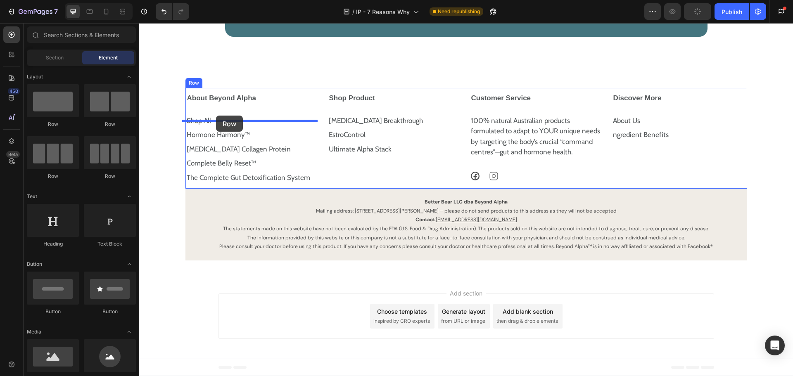
drag, startPoint x: 252, startPoint y: 128, endPoint x: 215, endPoint y: 116, distance: 38.9
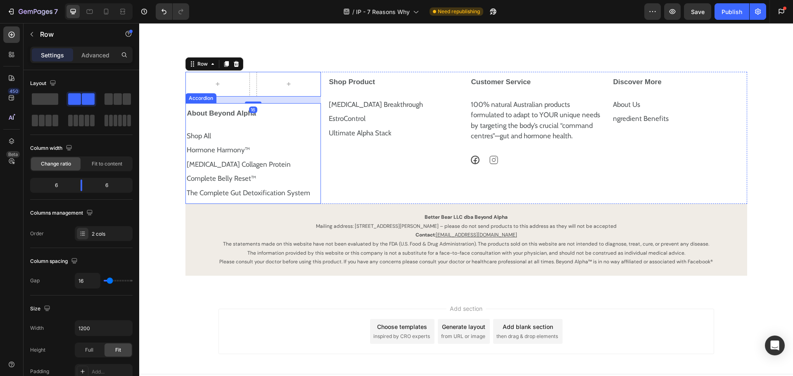
click at [192, 117] on strong "About Beyond Alpha" at bounding box center [221, 113] width 69 height 8
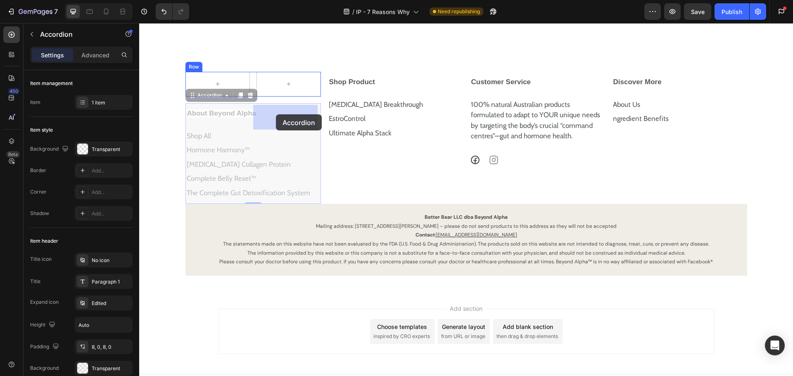
drag, startPoint x: 190, startPoint y: 128, endPoint x: 276, endPoint y: 114, distance: 86.5
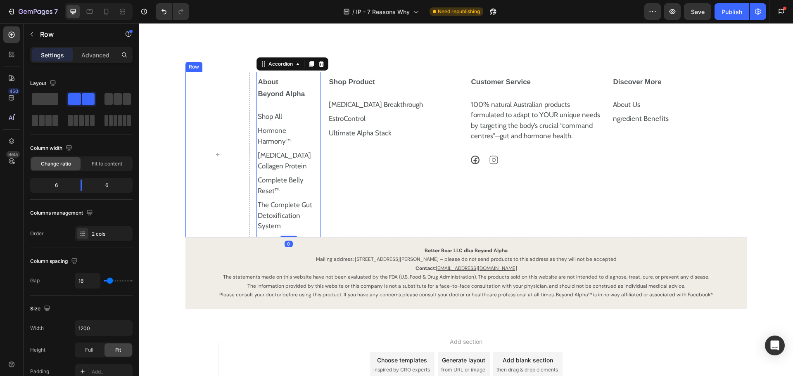
click at [249, 118] on div "About Beyond Alpha Shop All Text Block Hormone Harmony™ Text Block [MEDICAL_DAT…" at bounding box center [252, 155] width 135 height 166
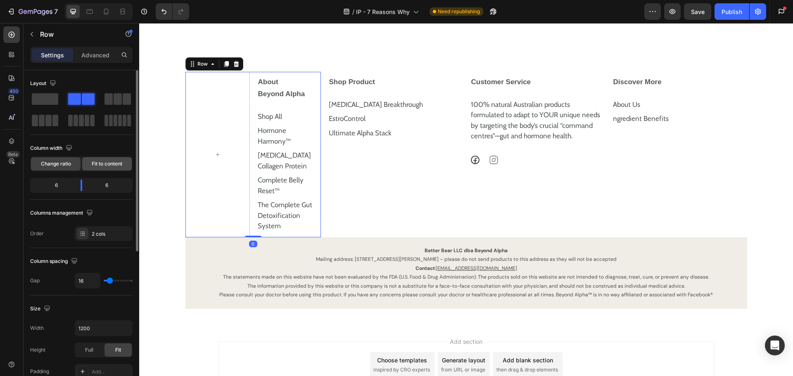
click at [95, 160] on span "Fit to content" at bounding box center [107, 163] width 31 height 7
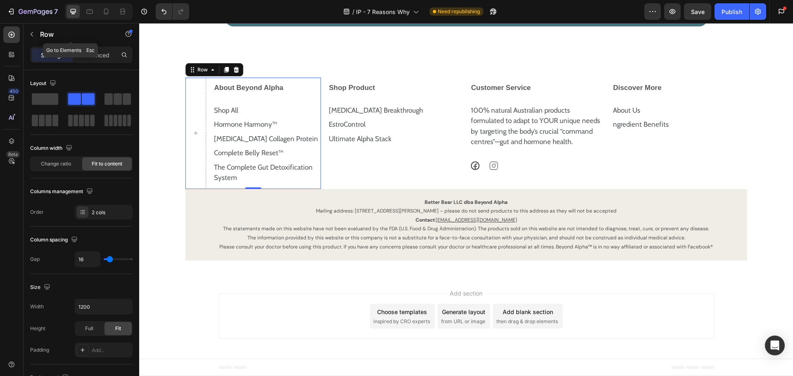
click at [34, 33] on icon "button" at bounding box center [31, 34] width 7 height 7
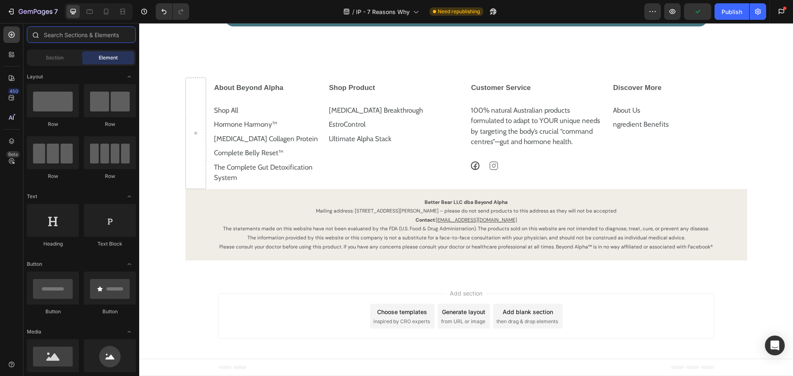
click at [45, 37] on input "text" at bounding box center [81, 34] width 109 height 17
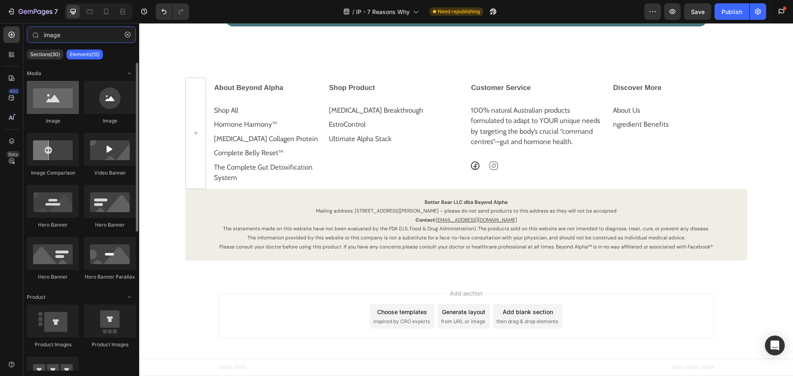
type input "image"
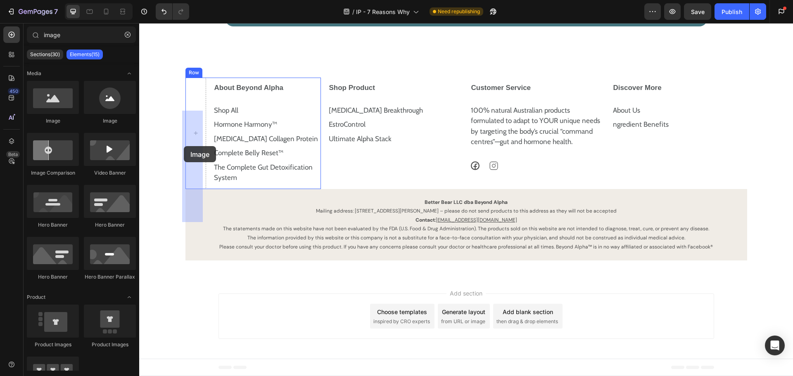
drag, startPoint x: 186, startPoint y: 129, endPoint x: 184, endPoint y: 146, distance: 17.1
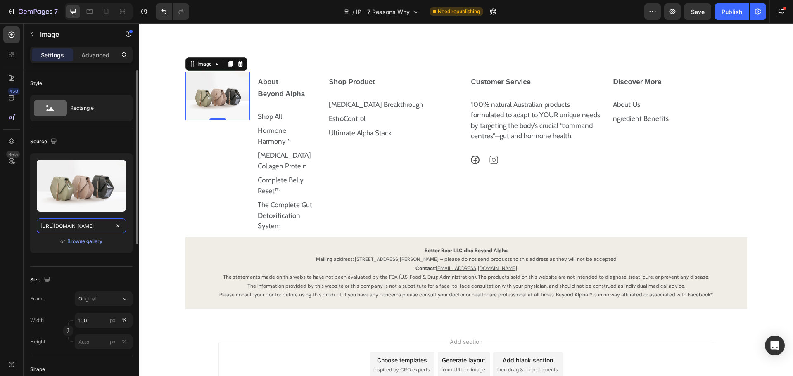
click at [62, 229] on input "[URL][DOMAIN_NAME]" at bounding box center [81, 225] width 89 height 15
paste input "[DOMAIN_NAME][URL]"
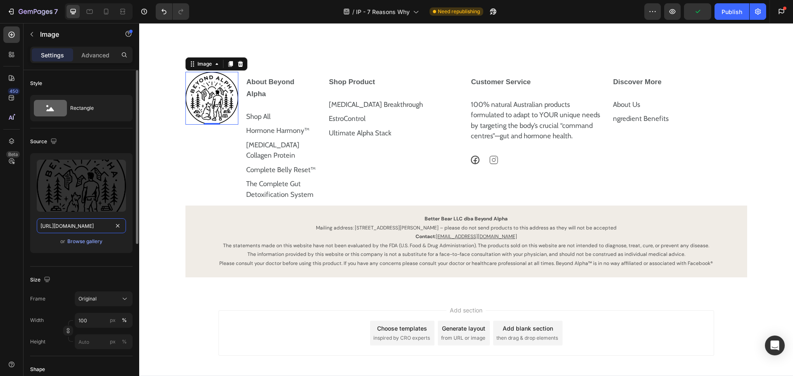
scroll to position [0, 88]
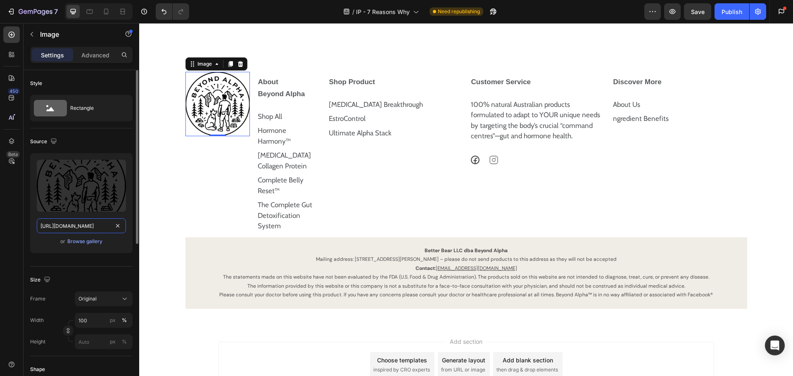
type input "[URL][DOMAIN_NAME]"
click at [204, 136] on img at bounding box center [217, 104] width 64 height 64
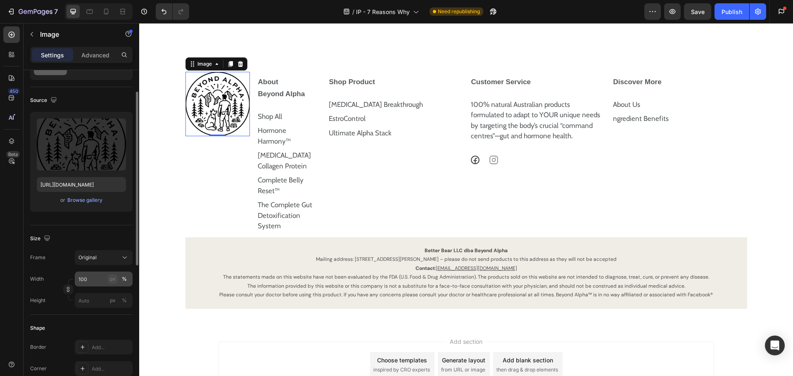
click at [110, 280] on div "px" at bounding box center [113, 278] width 6 height 7
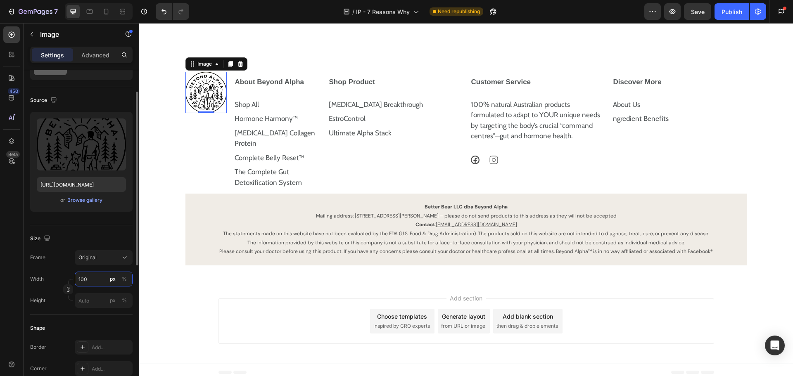
click at [92, 277] on input "100" at bounding box center [104, 279] width 58 height 15
click at [205, 175] on div "Image 0" at bounding box center [205, 133] width 41 height 122
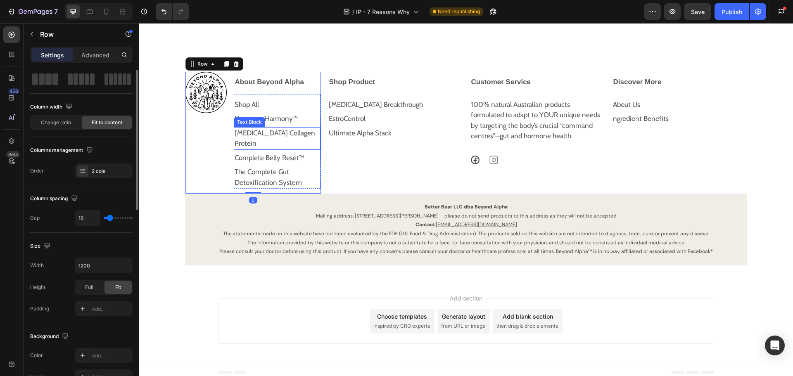
scroll to position [0, 0]
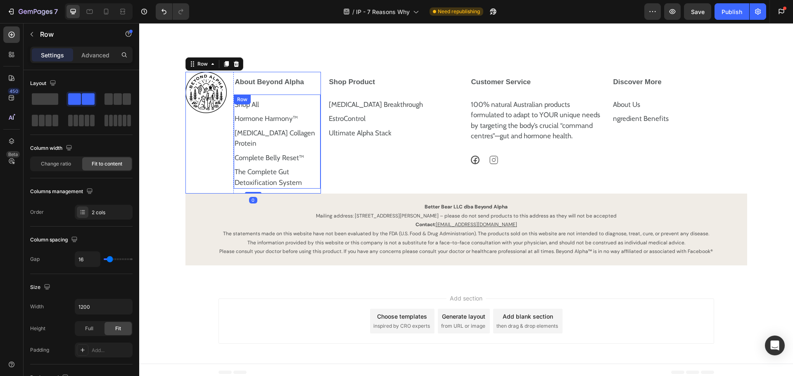
click at [296, 130] on div "Shop All Text Block Hormone Harmony™ Text Block [MEDICAL_DATA] Collagen Protein…" at bounding box center [277, 143] width 87 height 92
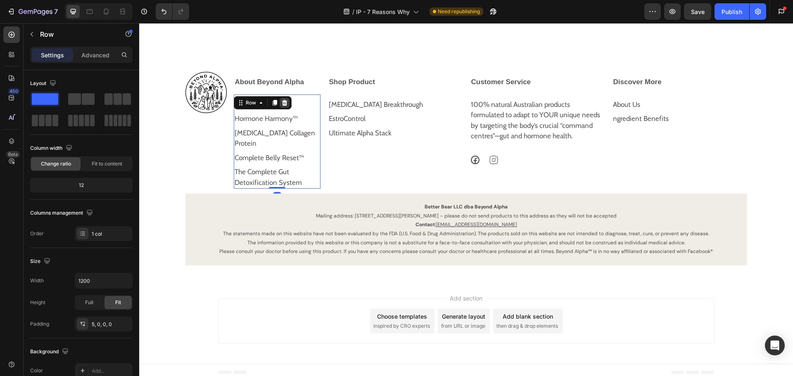
click at [281, 106] on icon at bounding box center [284, 103] width 7 height 7
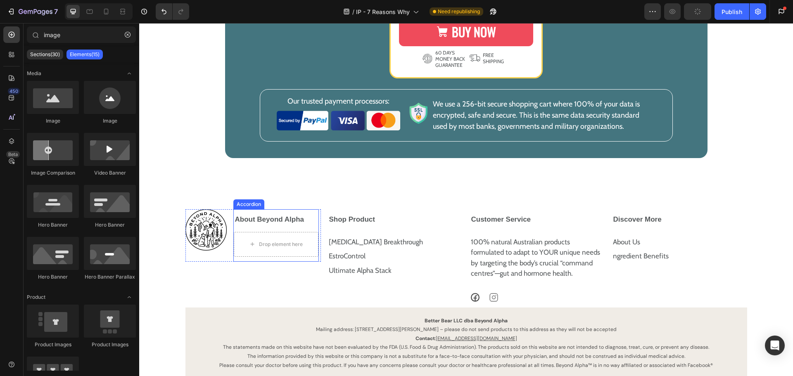
scroll to position [2302, 0]
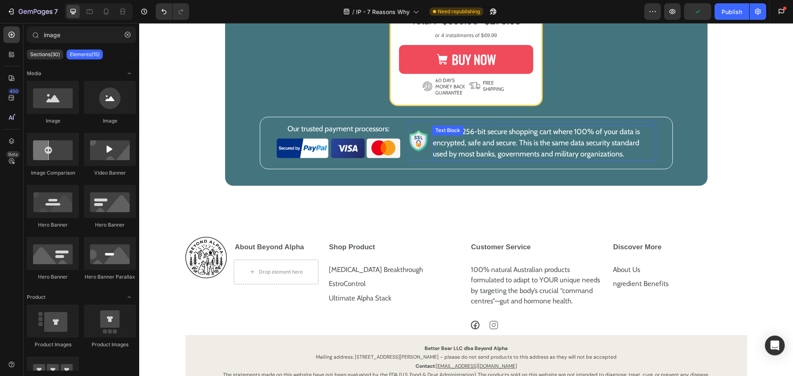
click at [511, 160] on p "We use a 256-bit secure shopping cart where 100% of your data is encrypted, saf…" at bounding box center [544, 142] width 222 height 33
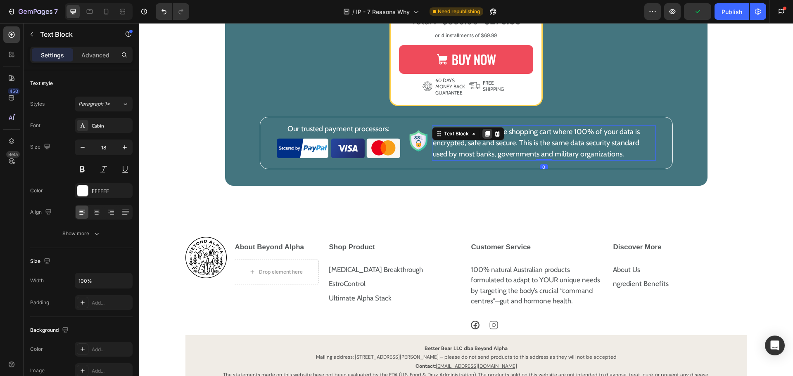
click at [485, 137] on icon at bounding box center [487, 134] width 5 height 6
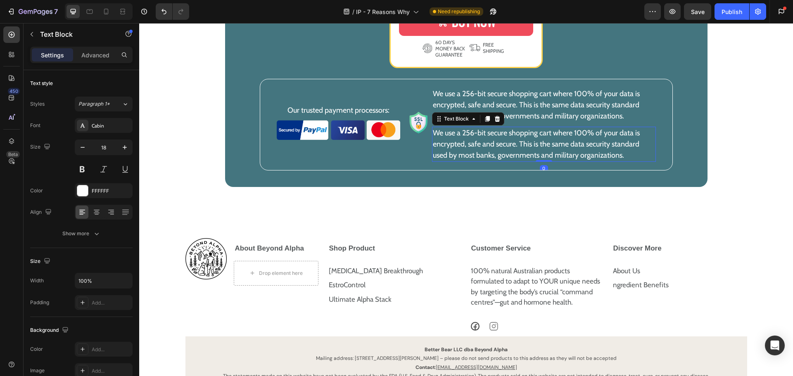
scroll to position [2385, 0]
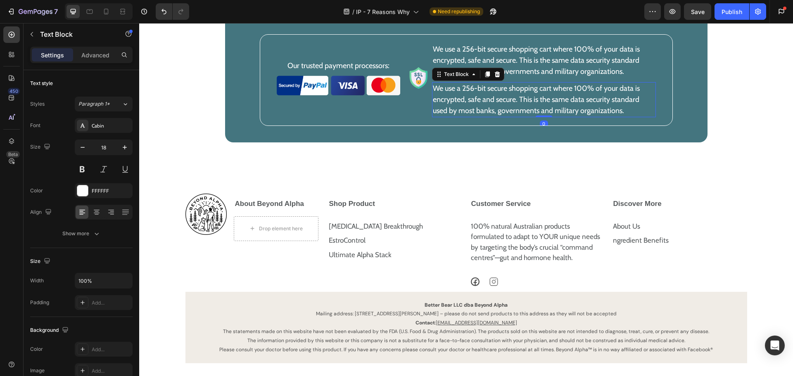
click at [465, 116] on p "We use a 256-bit secure shopping cart where 100% of your data is encrypted, saf…" at bounding box center [544, 99] width 222 height 33
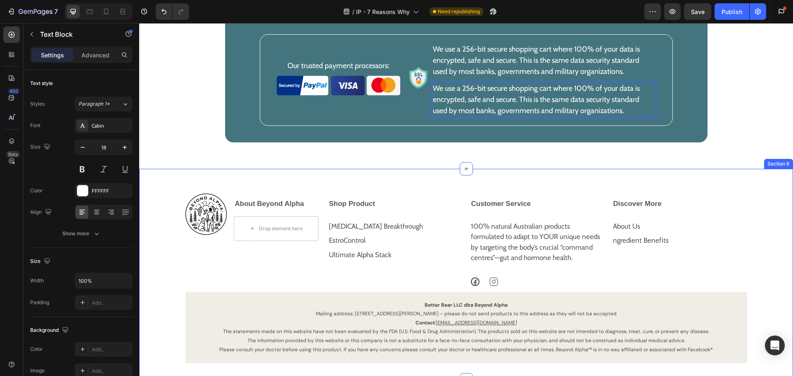
click at [393, 204] on div "Image About Beyond Alpha Drop element here Accordion Row Shop Product [MEDICAL_…" at bounding box center [466, 274] width 654 height 211
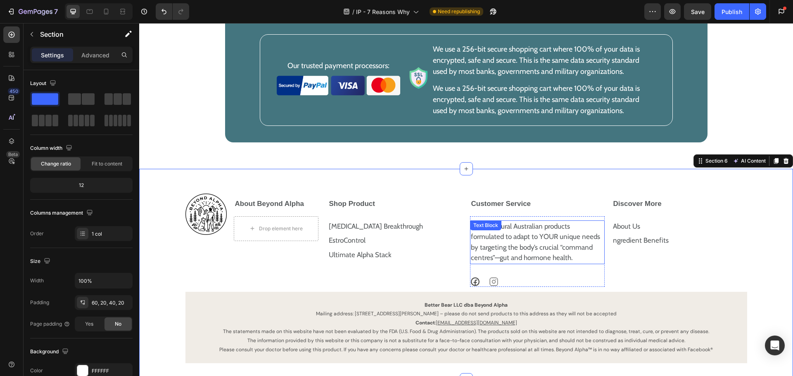
click at [505, 263] on p "100% natural Australian products formulated to adapt to YOUR unique needs by ta…" at bounding box center [537, 242] width 133 height 42
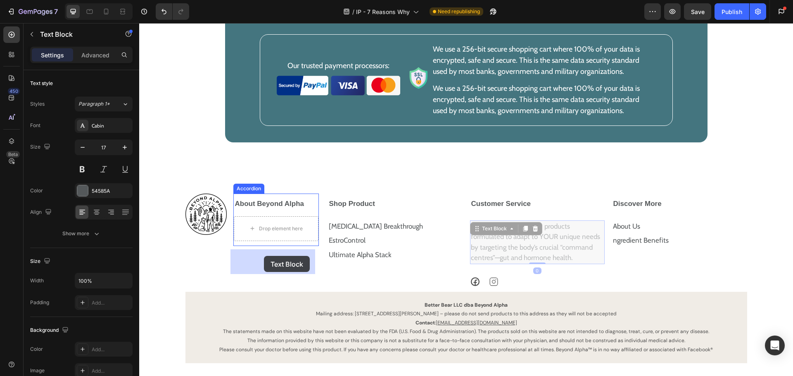
drag, startPoint x: 474, startPoint y: 263, endPoint x: 264, endPoint y: 256, distance: 210.7
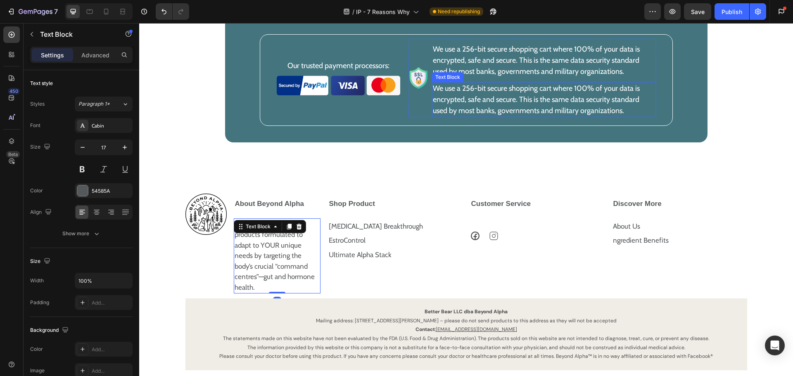
click at [497, 116] on p "We use a 256-bit secure shopping cart where 100% of your data is encrypted, saf…" at bounding box center [544, 99] width 222 height 33
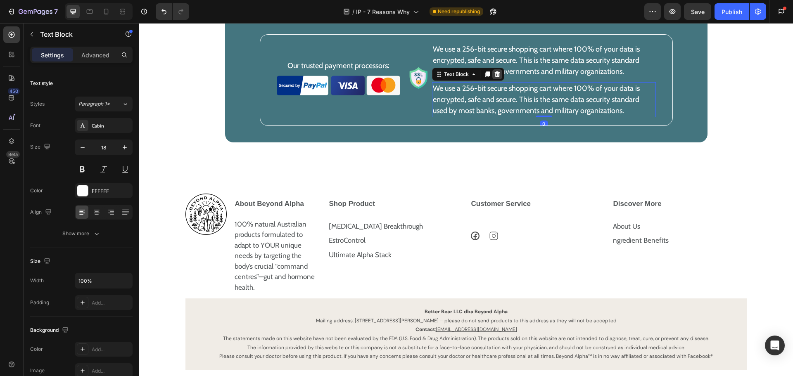
click at [495, 77] on icon at bounding box center [497, 74] width 5 height 6
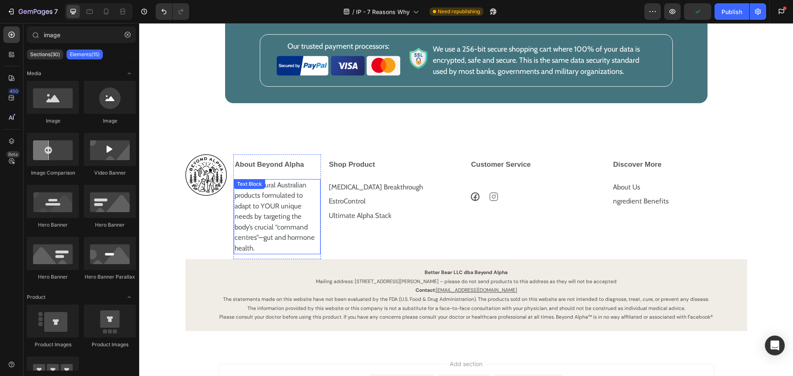
click at [262, 247] on p "100% natural Australian products formulated to adapt to YOUR unique needs by ta…" at bounding box center [277, 217] width 85 height 74
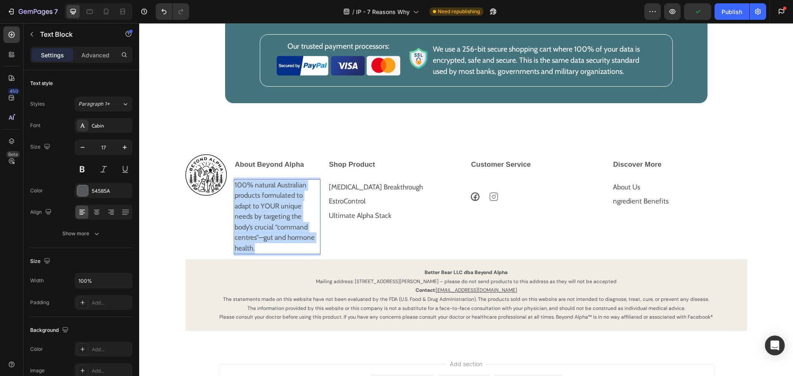
click at [262, 247] on p "100% natural Australian products formulated to adapt to YOUR unique needs by ta…" at bounding box center [277, 217] width 85 height 74
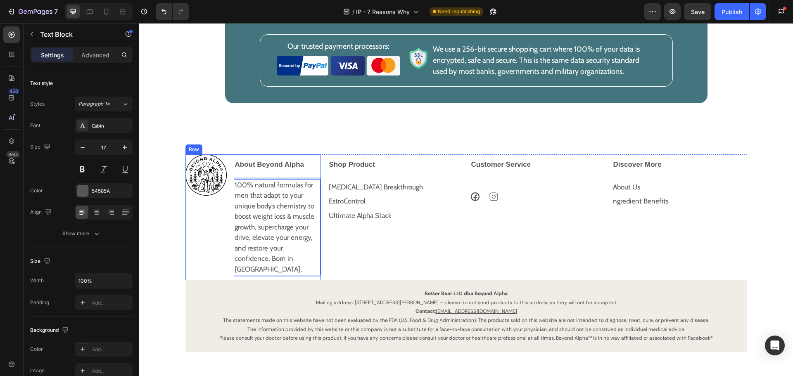
click at [200, 279] on div "Image" at bounding box center [205, 217] width 41 height 126
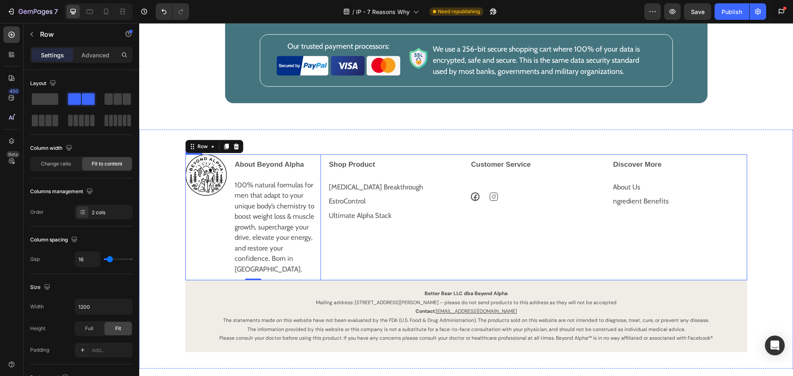
click at [422, 280] on div "Shop Product [MEDICAL_DATA] Breakthrough Text Block EstroControl Text Block Ult…" at bounding box center [394, 217] width 135 height 126
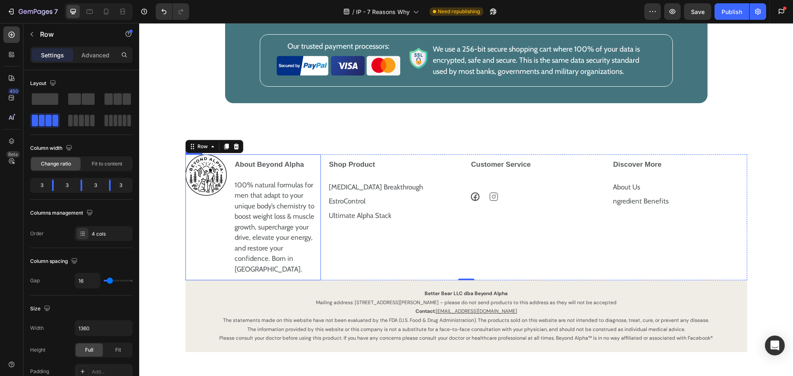
click at [214, 261] on div "Image" at bounding box center [205, 217] width 41 height 126
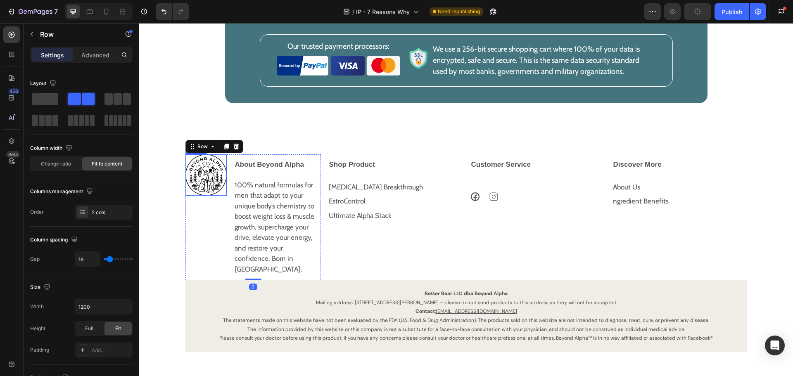
click at [193, 196] on img at bounding box center [205, 174] width 41 height 41
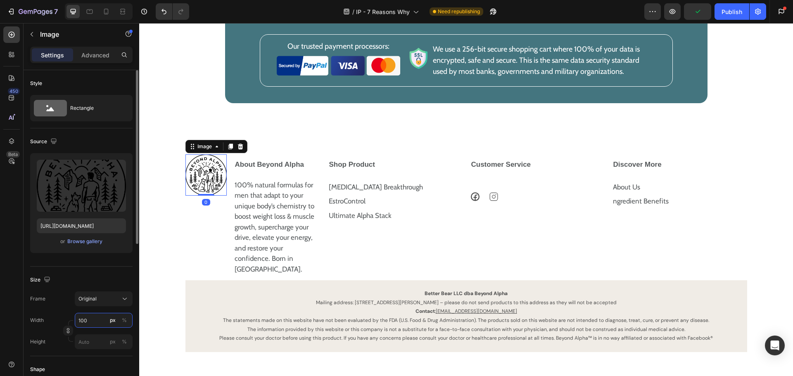
click at [85, 319] on input "100" at bounding box center [104, 320] width 58 height 15
type input "80"
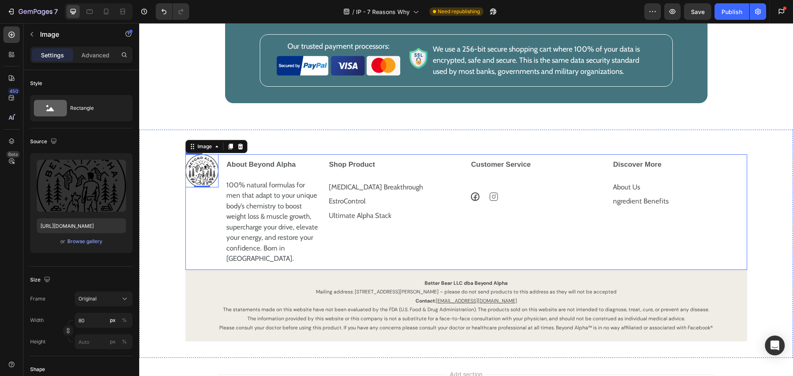
click at [396, 270] on div "Shop Product [MEDICAL_DATA] Breakthrough Text Block EstroControl Text Block Ult…" at bounding box center [394, 212] width 135 height 116
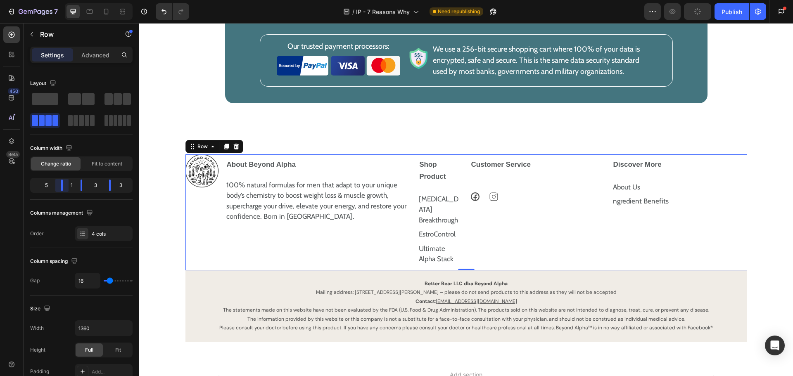
drag, startPoint x: 52, startPoint y: 188, endPoint x: 88, endPoint y: 192, distance: 35.7
click at [88, 0] on body "7 Version history / IP - 7 Reasons Why Need republishing Preview Publish Get st…" at bounding box center [396, 0] width 793 height 0
drag, startPoint x: 60, startPoint y: 183, endPoint x: 85, endPoint y: 187, distance: 25.1
click at [85, 0] on body "7 Version history / IP - 7 Reasons Why Need republishing Preview Save Publish G…" at bounding box center [396, 0] width 793 height 0
drag, startPoint x: 112, startPoint y: 185, endPoint x: 119, endPoint y: 185, distance: 6.2
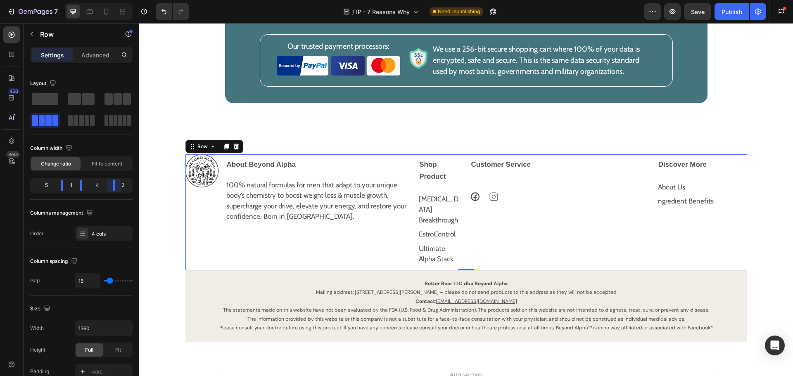
click at [119, 0] on body "7 Version history / IP - 7 Reasons Why Need republishing Preview Save Publish G…" at bounding box center [396, 0] width 793 height 0
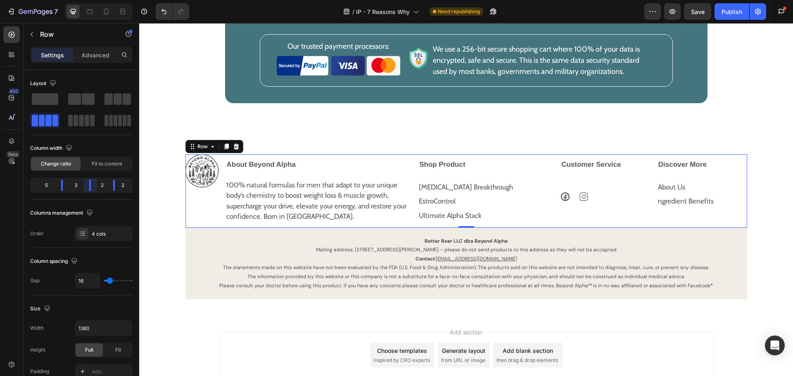
drag, startPoint x: 80, startPoint y: 184, endPoint x: 97, endPoint y: 185, distance: 16.9
click at [97, 0] on body "7 Version history / IP - 7 Reasons Why Need republishing Preview Save Publish G…" at bounding box center [396, 0] width 793 height 0
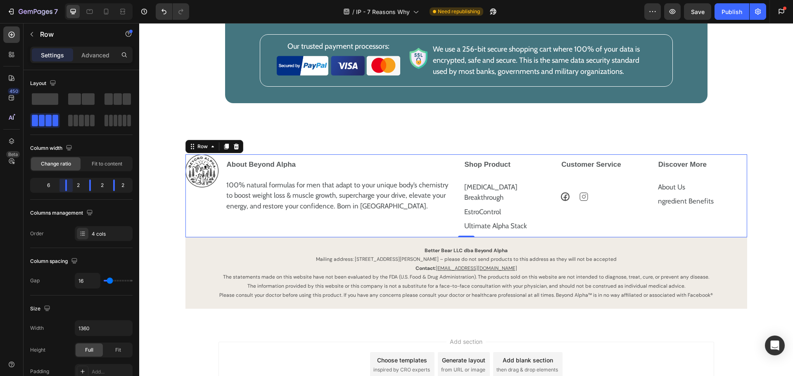
drag, startPoint x: 61, startPoint y: 186, endPoint x: 83, endPoint y: 188, distance: 21.6
click at [83, 0] on body "7 Version history / IP - 7 Reasons Why Need republishing Preview Save Publish G…" at bounding box center [396, 0] width 793 height 0
click at [757, 219] on div "Image About Beyond Alpha 100% natural formulas for men that adapt to your uniqu…" at bounding box center [465, 231] width 637 height 154
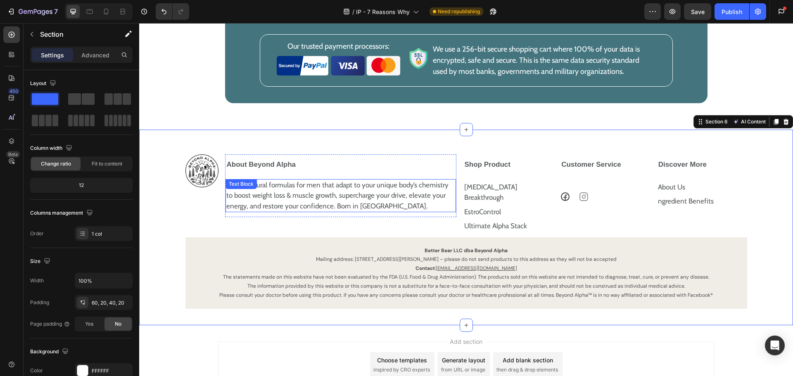
click at [287, 212] on p "100% natural formulas for men that adapt to your unique body’s chemistry to boo…" at bounding box center [340, 196] width 229 height 32
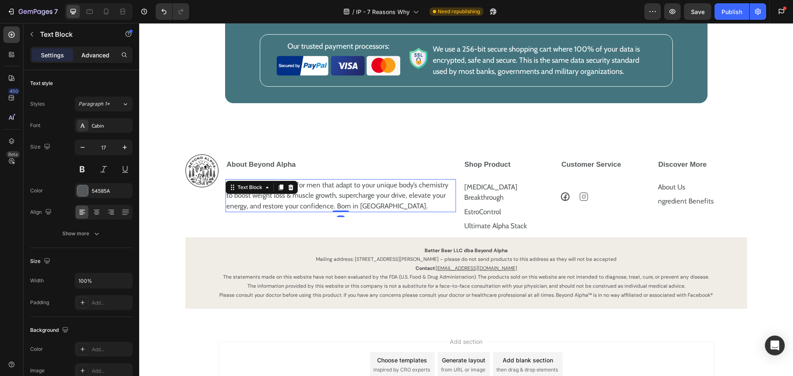
click at [99, 57] on p "Advanced" at bounding box center [95, 55] width 28 height 9
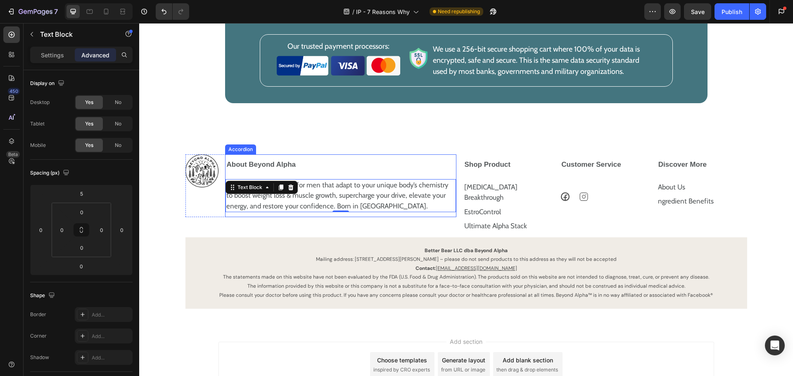
click at [306, 172] on div "About Beyond Alpha" at bounding box center [333, 165] width 217 height 14
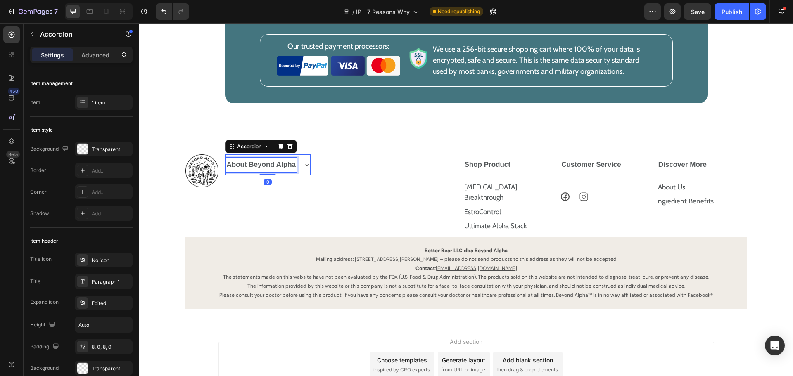
click at [279, 168] on strong "About Beyond Alpha" at bounding box center [261, 165] width 69 height 8
click at [306, 175] on div "About Beyond Alpha" at bounding box center [267, 164] width 85 height 21
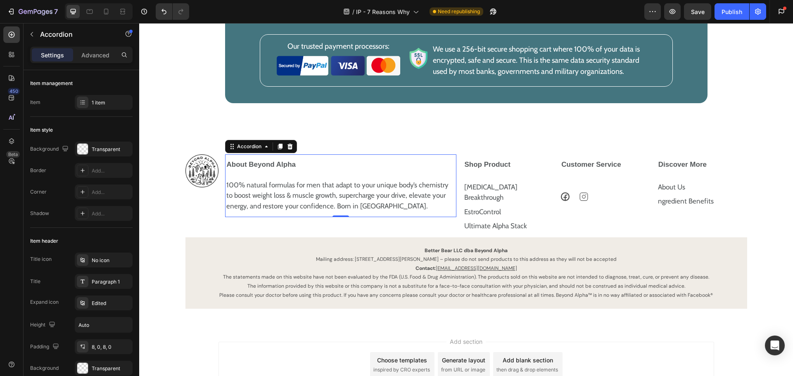
click at [348, 172] on div "About Beyond Alpha" at bounding box center [333, 165] width 217 height 14
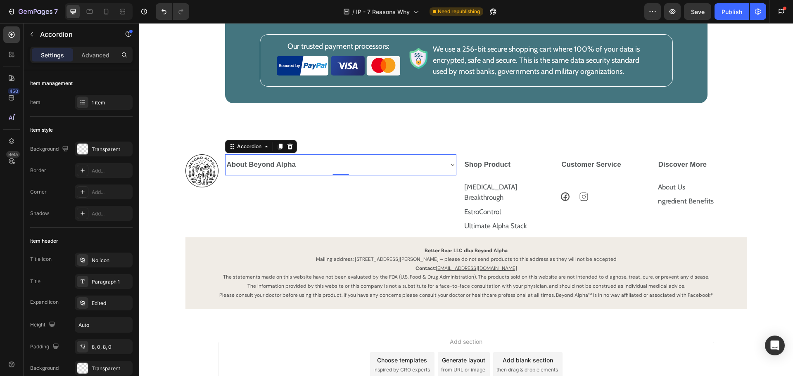
click at [348, 187] on div "Image About Beyond Alpha 100% natural formulas for men that adapt to your uniqu…" at bounding box center [320, 170] width 271 height 33
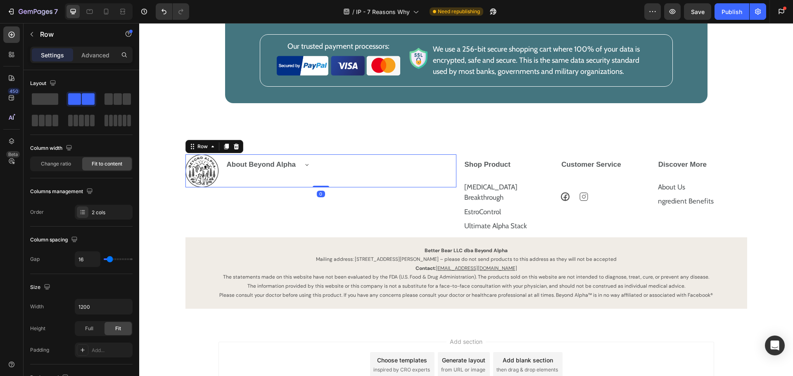
click at [341, 187] on div "Image About Beyond Alpha Accordion Row 0" at bounding box center [320, 170] width 271 height 33
click at [303, 168] on icon at bounding box center [306, 164] width 7 height 7
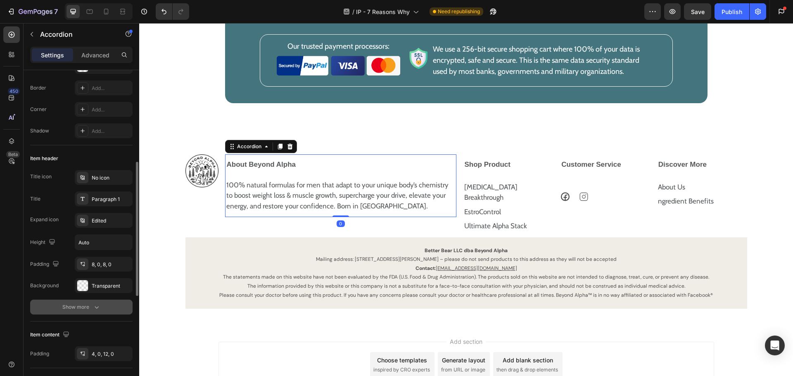
scroll to position [124, 0]
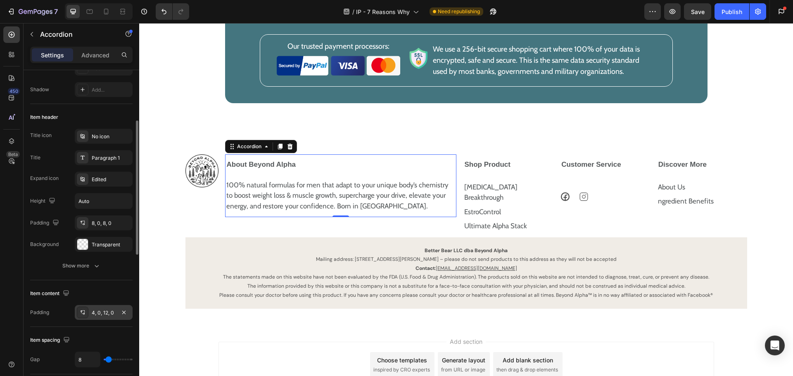
click at [113, 317] on div "4, 0, 12, 0" at bounding box center [104, 312] width 58 height 15
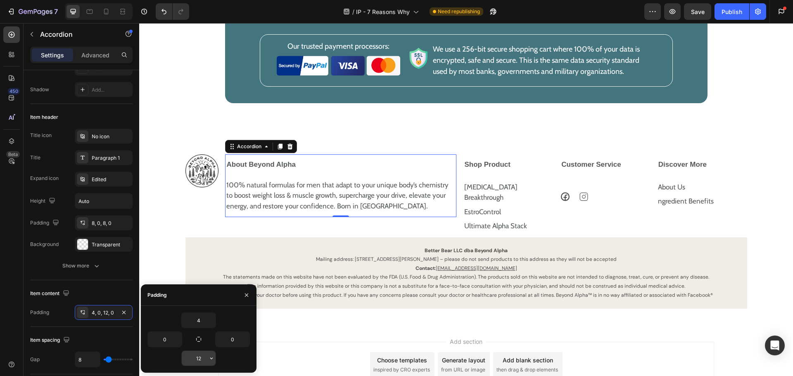
click at [200, 360] on input "12" at bounding box center [199, 358] width 34 height 15
type input "0"
click at [199, 325] on input "4" at bounding box center [199, 320] width 34 height 15
type input "4"
click at [102, 221] on div "8, 0, 8, 0" at bounding box center [104, 223] width 24 height 7
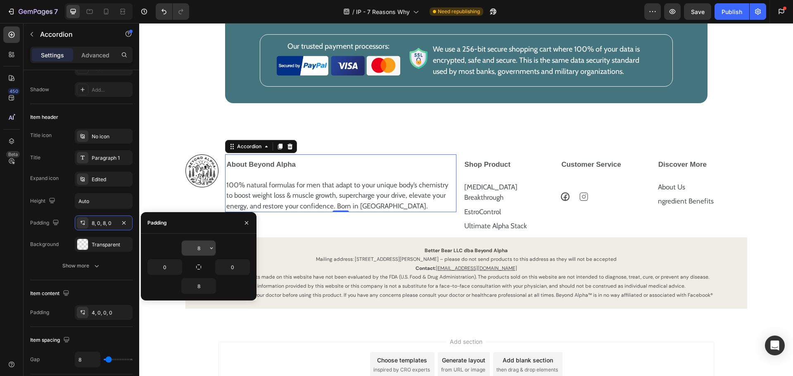
click at [191, 251] on input "8" at bounding box center [199, 248] width 34 height 15
type input "8"
click at [197, 285] on input "8" at bounding box center [199, 286] width 34 height 15
type input "0"
click at [488, 175] on div "Shop Product" at bounding box center [508, 164] width 90 height 21
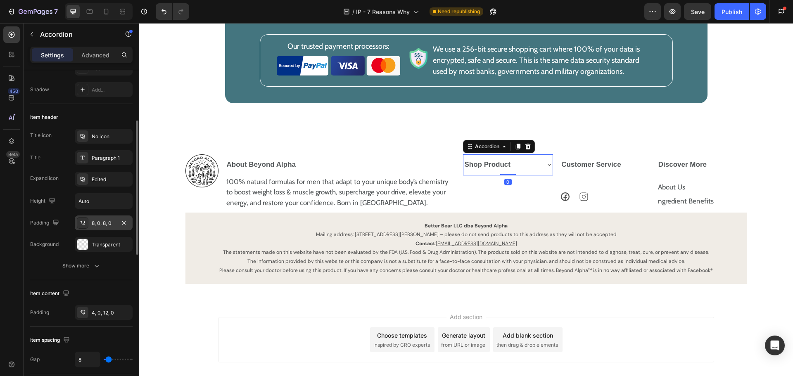
click at [101, 225] on div "8, 0, 8, 0" at bounding box center [104, 223] width 24 height 7
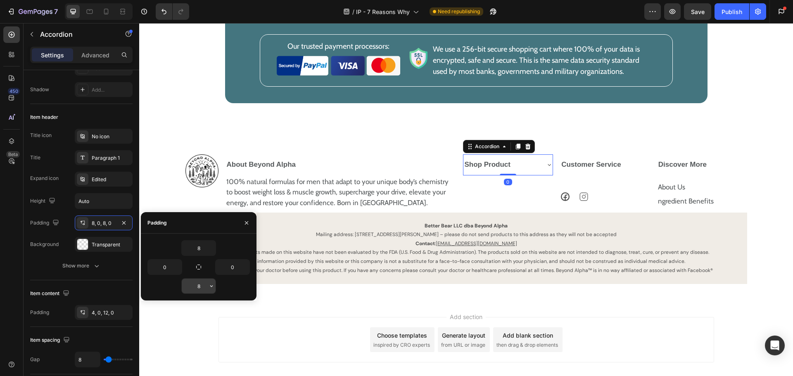
click at [196, 282] on input "8" at bounding box center [199, 286] width 34 height 15
type input "0"
click at [547, 168] on icon at bounding box center [549, 164] width 7 height 7
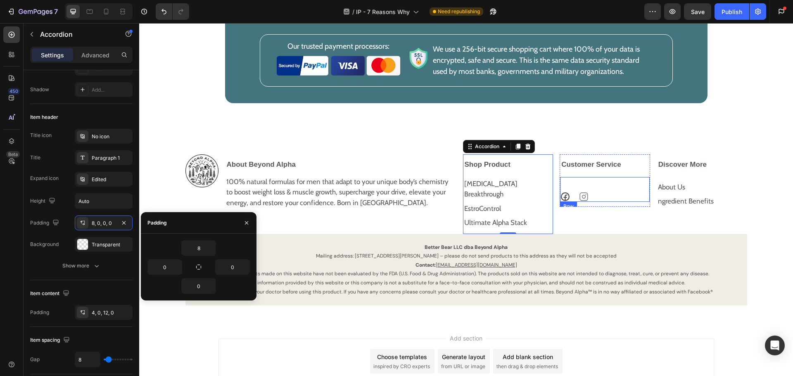
click at [593, 202] on div "Icon Icon Icon List" at bounding box center [605, 190] width 90 height 23
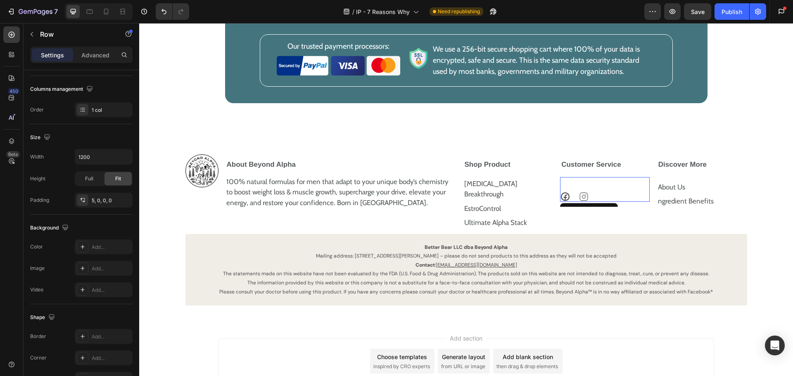
scroll to position [0, 0]
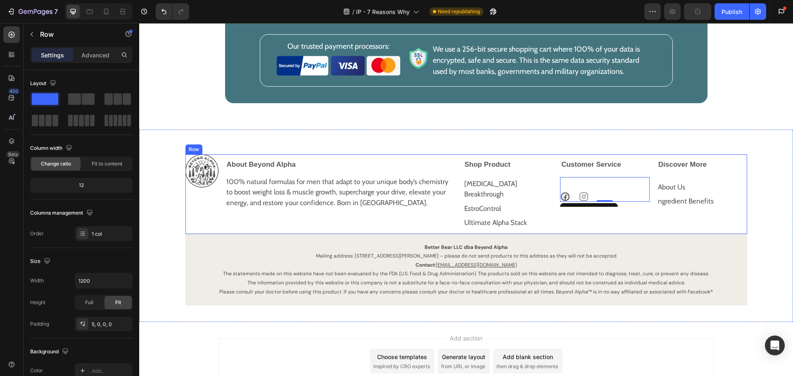
click at [625, 234] on div "Customer Service Icon Icon Icon List Row 0 Accordion" at bounding box center [604, 194] width 90 height 80
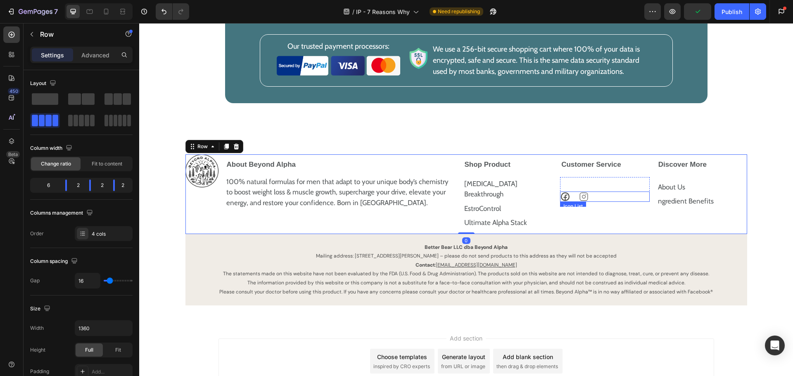
click at [593, 202] on div "Icon Icon" at bounding box center [605, 197] width 90 height 10
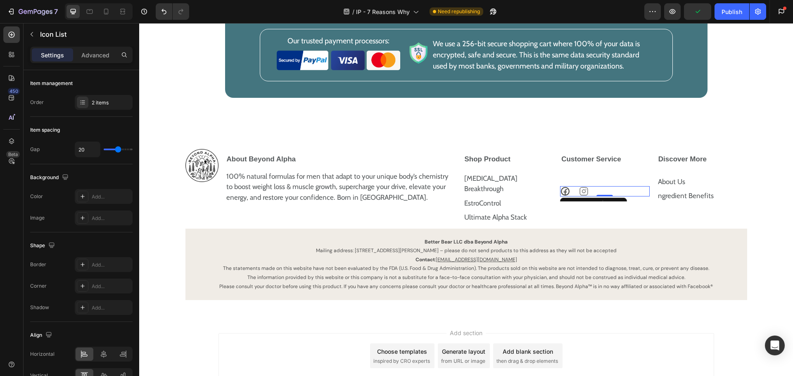
scroll to position [2453, 0]
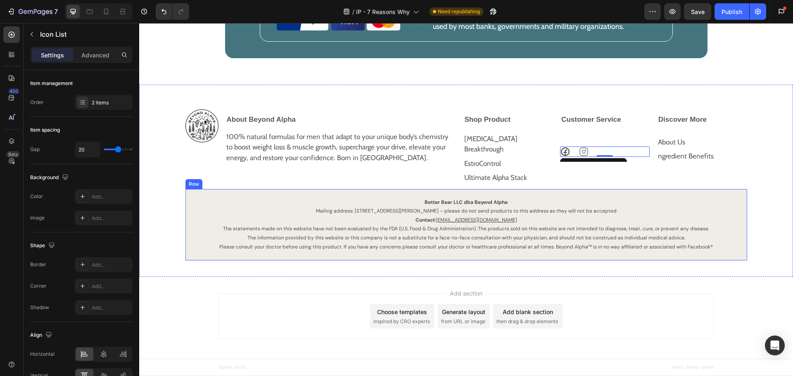
click at [640, 193] on div "Better Bear LLC dba Beyond Alpha Mailing address: [STREET_ADDRESS][PERSON_NAME]…" at bounding box center [466, 225] width 562 height 72
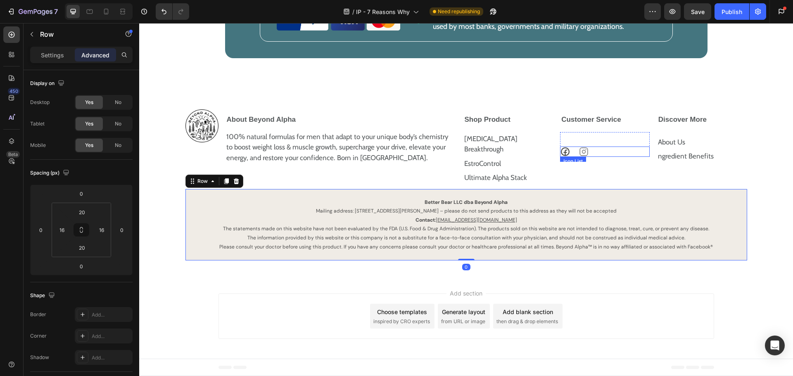
click at [589, 157] on div "Icon Icon" at bounding box center [605, 152] width 90 height 10
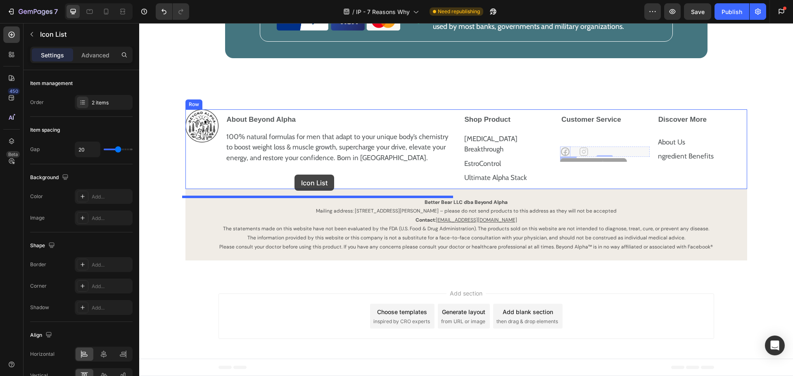
drag, startPoint x: 564, startPoint y: 170, endPoint x: 294, endPoint y: 175, distance: 269.2
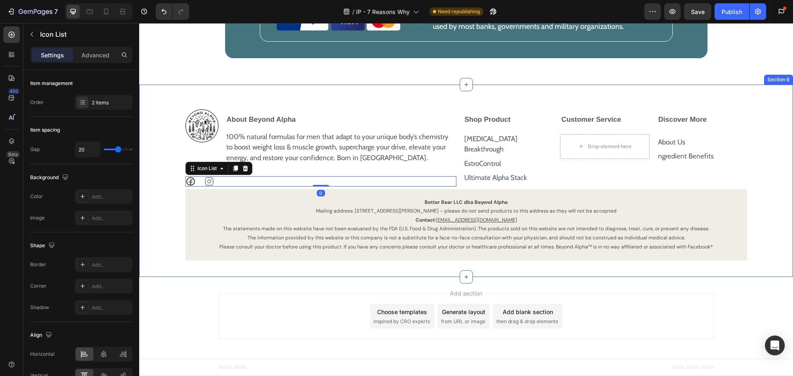
click at [155, 203] on div "Image About Beyond Alpha 100% natural formulas for men that adapt to your uniqu…" at bounding box center [465, 184] width 637 height 151
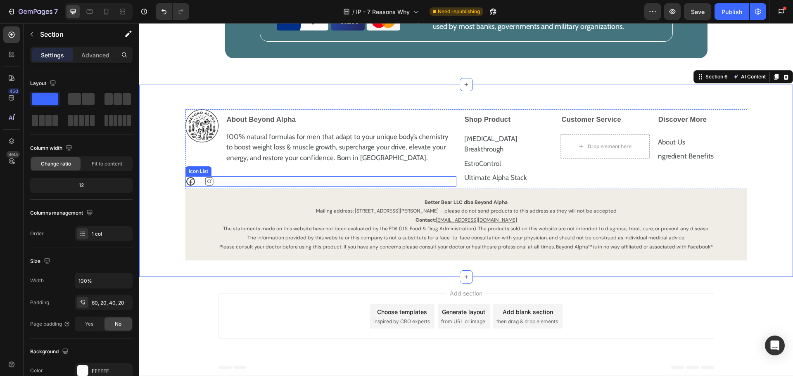
click at [225, 187] on div "Icon Icon" at bounding box center [320, 181] width 271 height 10
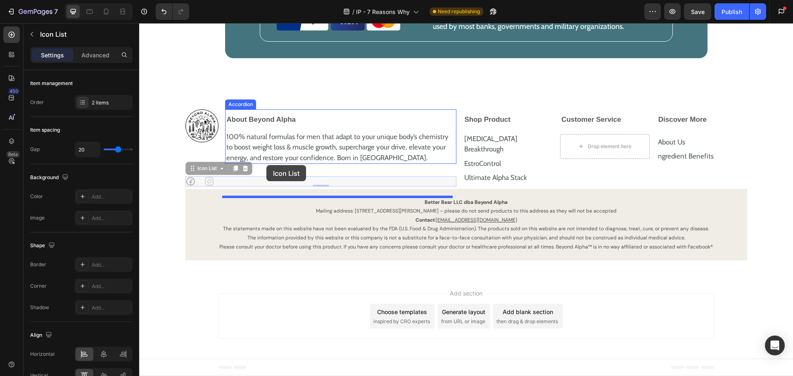
drag, startPoint x: 189, startPoint y: 177, endPoint x: 266, endPoint y: 165, distance: 78.1
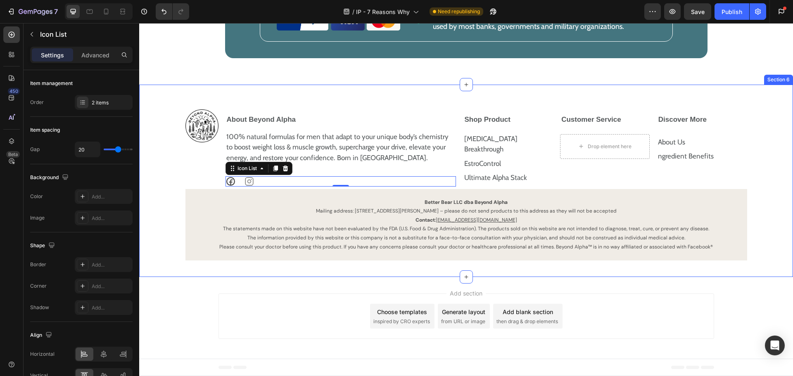
click at [156, 190] on div "Image About Beyond Alpha 100% natural formulas for men that adapt to your uniqu…" at bounding box center [465, 184] width 637 height 151
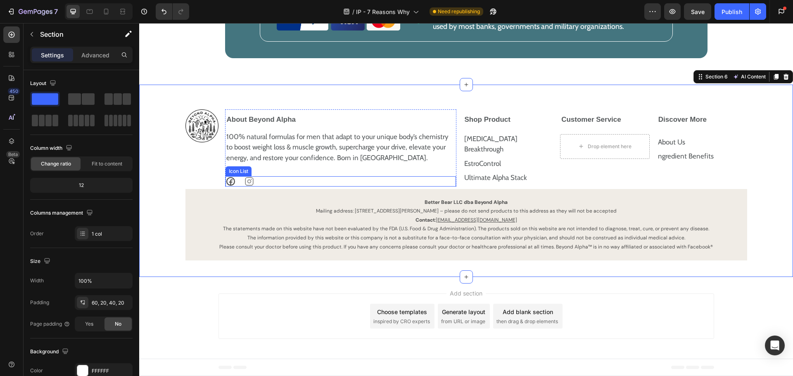
click at [268, 187] on div "Icon Icon" at bounding box center [340, 181] width 230 height 10
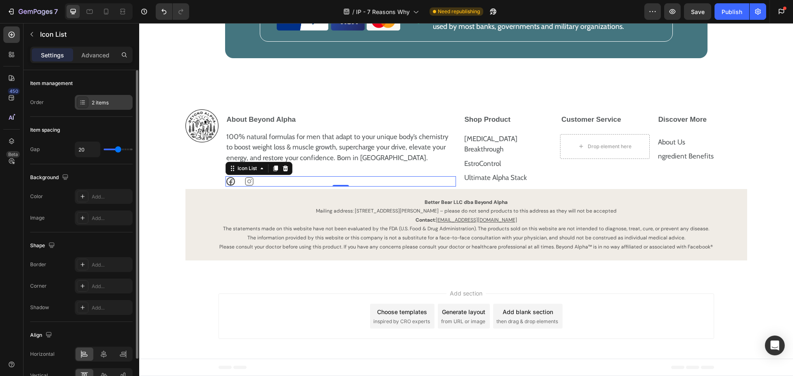
click at [88, 105] on div "2 items" at bounding box center [104, 102] width 58 height 15
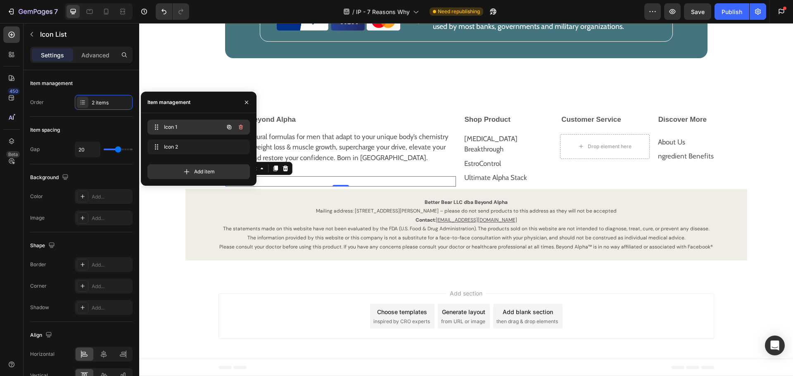
click at [178, 127] on span "Icon 1" at bounding box center [187, 126] width 47 height 7
click at [226, 187] on icon at bounding box center [230, 181] width 10 height 10
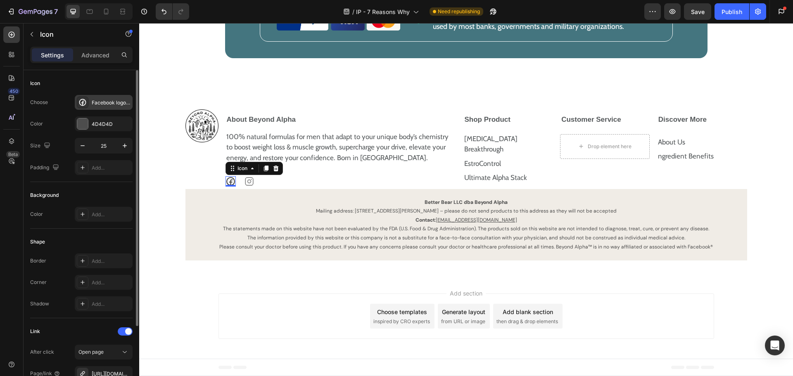
click at [102, 103] on div "Facebook logo bold" at bounding box center [111, 102] width 39 height 7
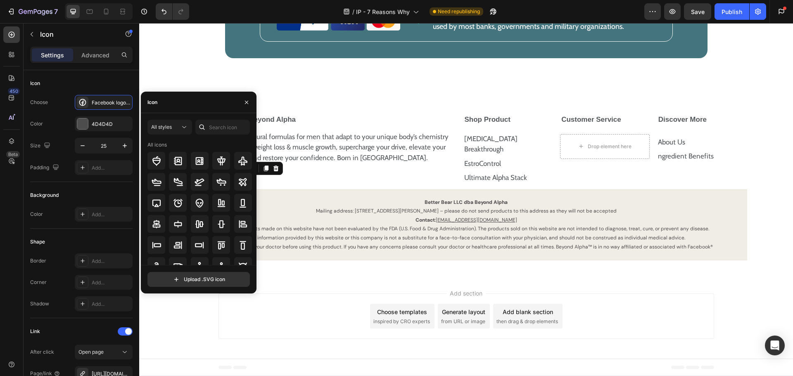
click at [182, 112] on div "Icon" at bounding box center [199, 102] width 116 height 21
click at [185, 104] on div "Icon" at bounding box center [199, 102] width 116 height 21
click at [220, 126] on input "text" at bounding box center [222, 127] width 55 height 15
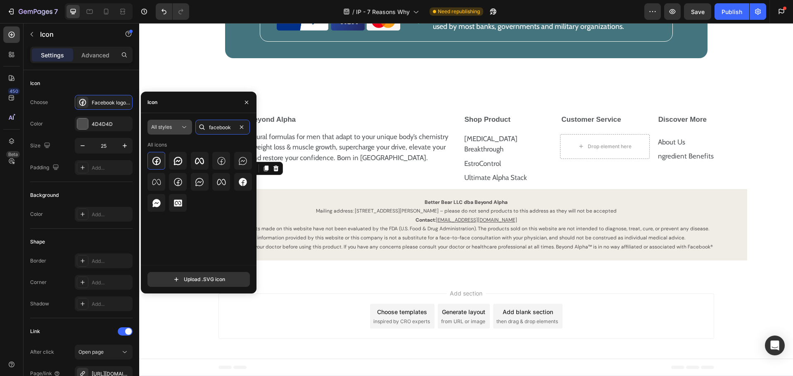
type input "facebook"
click at [173, 134] on button "All styles" at bounding box center [169, 127] width 45 height 15
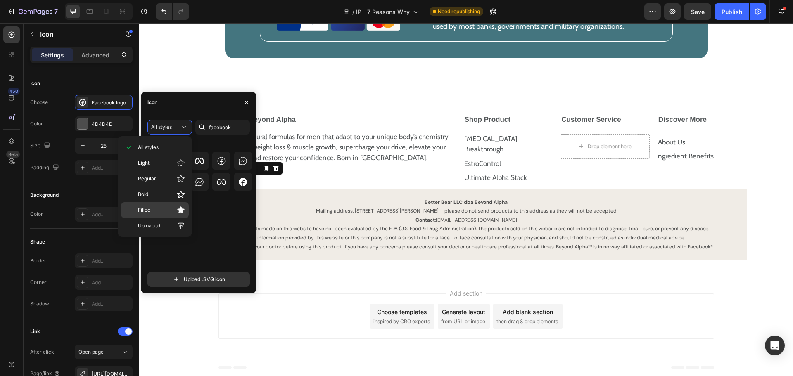
click at [159, 211] on p "Filled" at bounding box center [161, 210] width 47 height 8
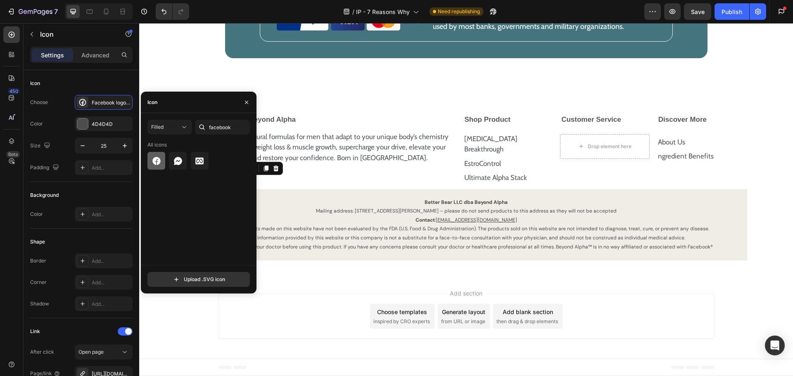
click at [159, 162] on icon at bounding box center [156, 161] width 8 height 8
drag, startPoint x: 329, startPoint y: 122, endPoint x: 424, endPoint y: 133, distance: 95.6
click at [192, 190] on div "All icons" at bounding box center [201, 203] width 108 height 124
click at [163, 161] on div at bounding box center [156, 161] width 18 height 18
click at [160, 161] on icon at bounding box center [156, 161] width 8 height 8
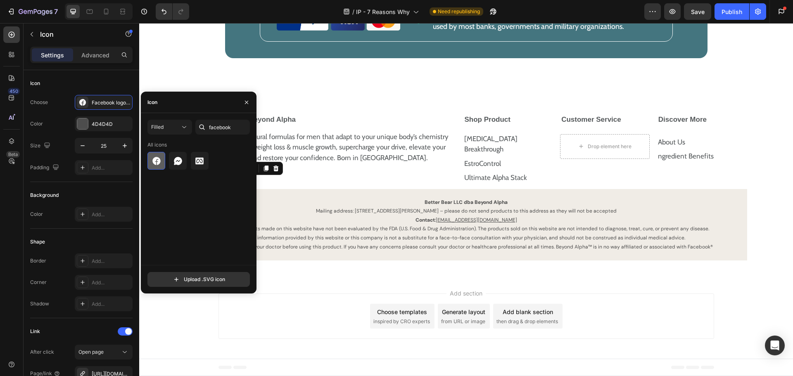
click at [160, 161] on icon at bounding box center [156, 161] width 8 height 8
click at [380, 199] on div "Better Bear LLC dba Beyond Alpha Mailing address: [STREET_ADDRESS][PERSON_NAME]…" at bounding box center [466, 225] width 562 height 72
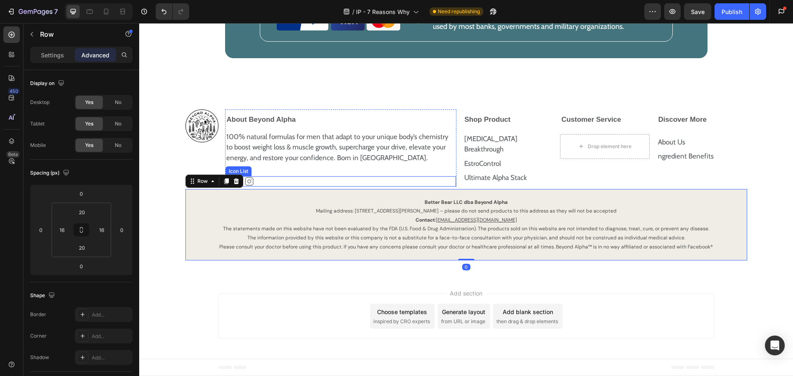
click at [297, 187] on div "Icon Icon" at bounding box center [340, 181] width 230 height 10
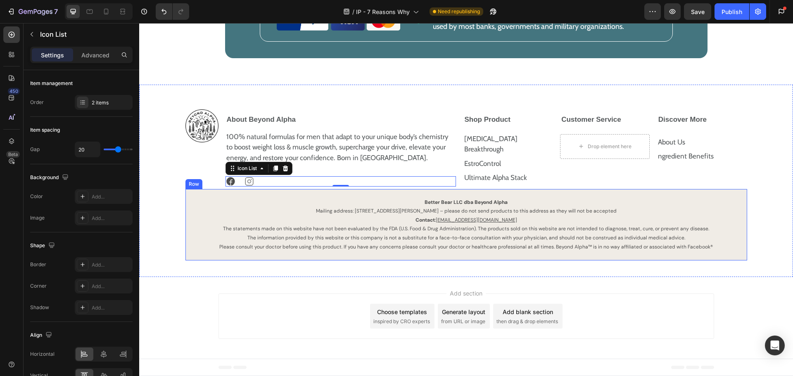
click at [185, 209] on div "Better Bear LLC dba Beyond Alpha Mailing address: [STREET_ADDRESS][PERSON_NAME]…" at bounding box center [466, 225] width 562 height 72
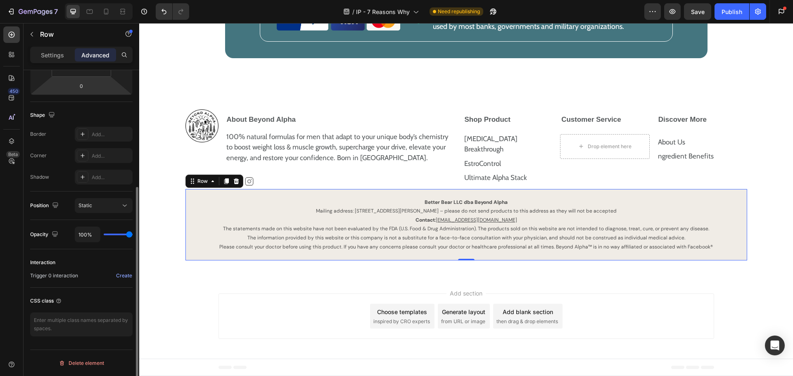
scroll to position [139, 0]
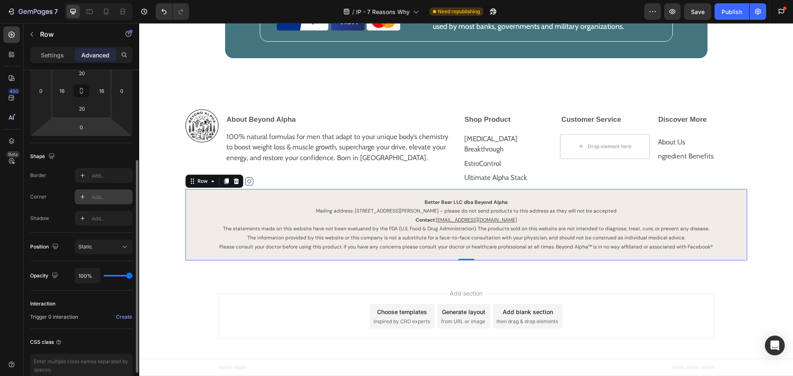
click at [96, 198] on div "Add..." at bounding box center [111, 197] width 39 height 7
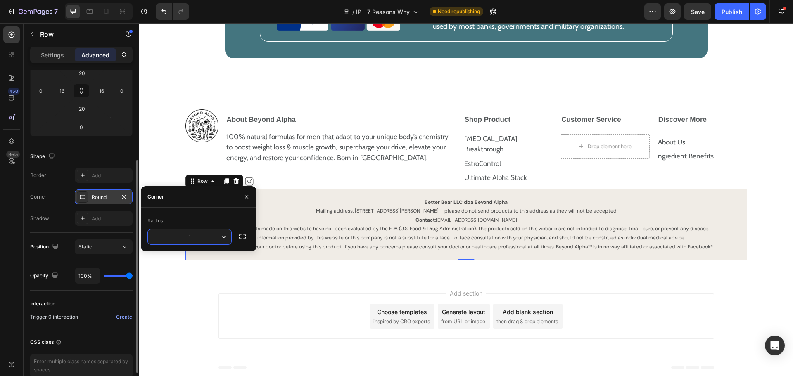
type input "12"
click at [201, 315] on div "Add section Choose templates inspired by CRO experts Generate layout from URL o…" at bounding box center [466, 318] width 654 height 82
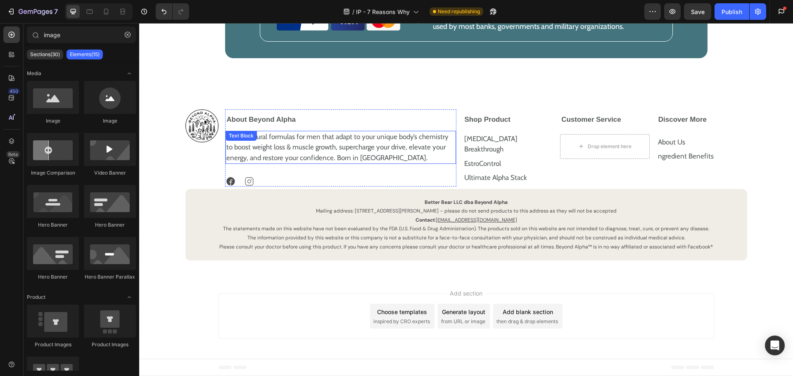
drag, startPoint x: 346, startPoint y: 167, endPoint x: 353, endPoint y: 166, distance: 7.1
click at [346, 164] on p "100% natural formulas for men that adapt to your unique body’s chemistry to boo…" at bounding box center [340, 148] width 229 height 32
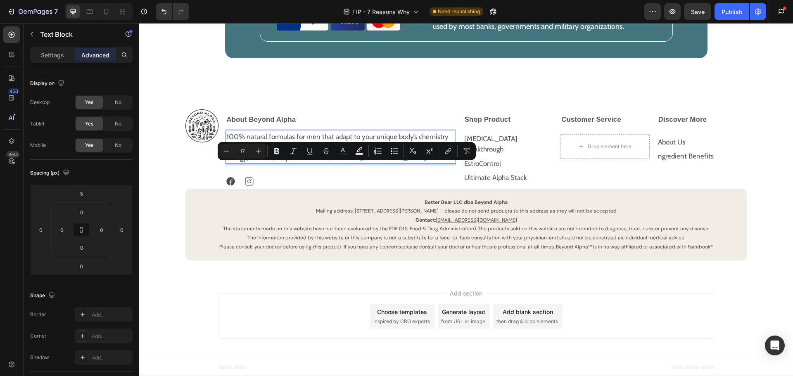
click at [371, 164] on p "100% natural formulas for men that adapt to your unique body’s chemistry to boo…" at bounding box center [340, 148] width 229 height 32
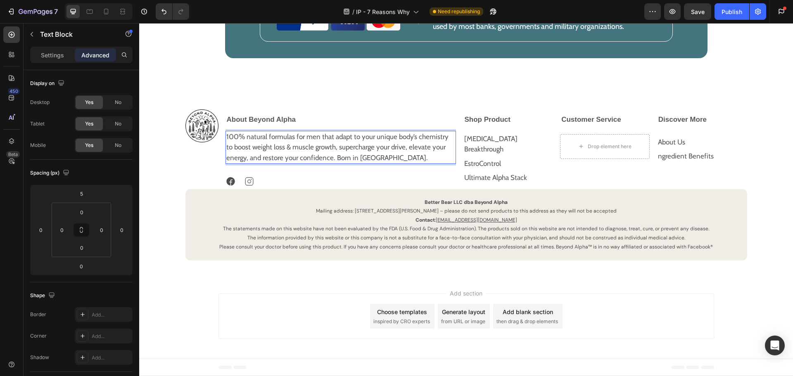
click at [332, 164] on p "100% natural formulas for men that adapt to your unique body’s chemistry to boo…" at bounding box center [340, 148] width 229 height 32
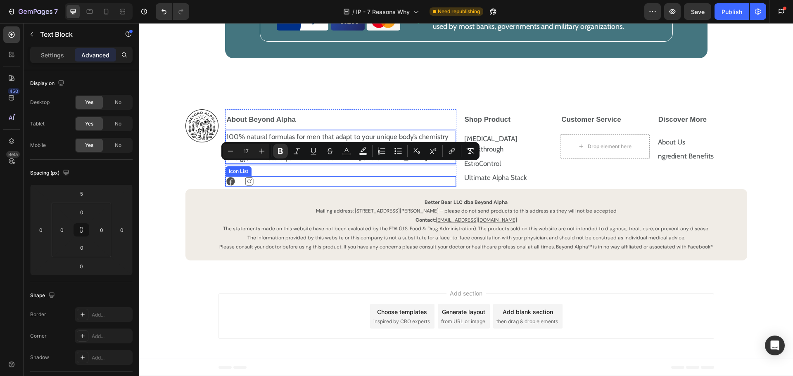
click at [369, 187] on div "Icon Icon" at bounding box center [340, 181] width 230 height 10
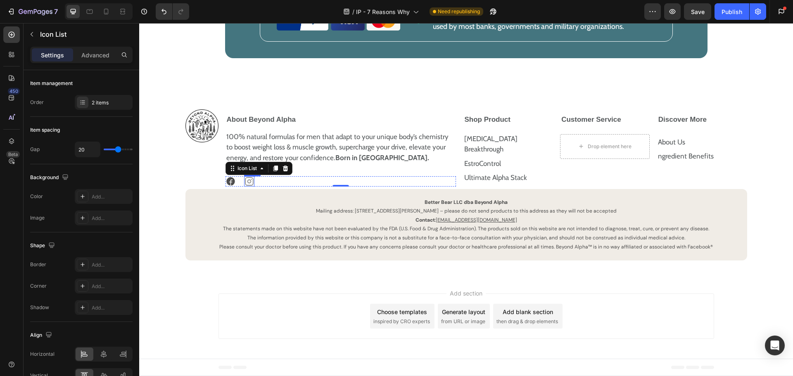
click at [244, 187] on icon at bounding box center [249, 181] width 10 height 10
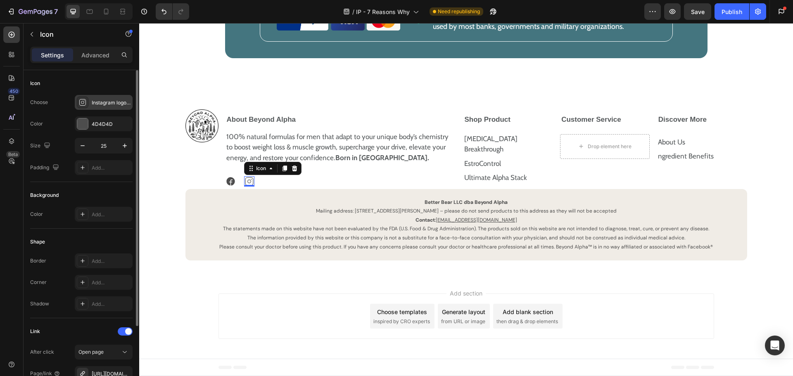
click at [92, 105] on div "Instagram logo light" at bounding box center [111, 102] width 39 height 7
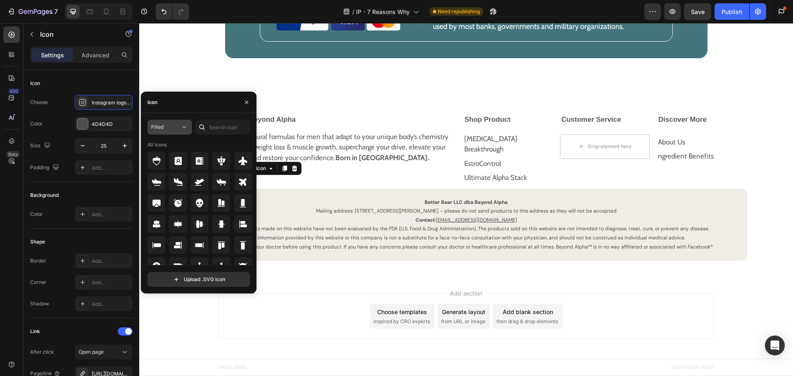
click at [174, 125] on div "Filled" at bounding box center [165, 126] width 29 height 7
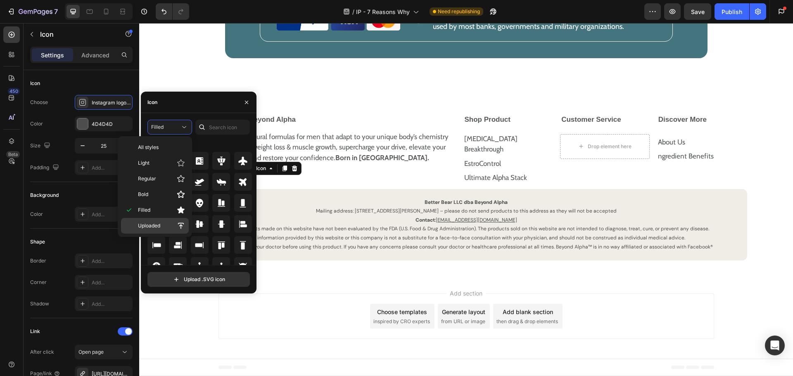
click at [166, 225] on p "Uploaded" at bounding box center [161, 226] width 47 height 8
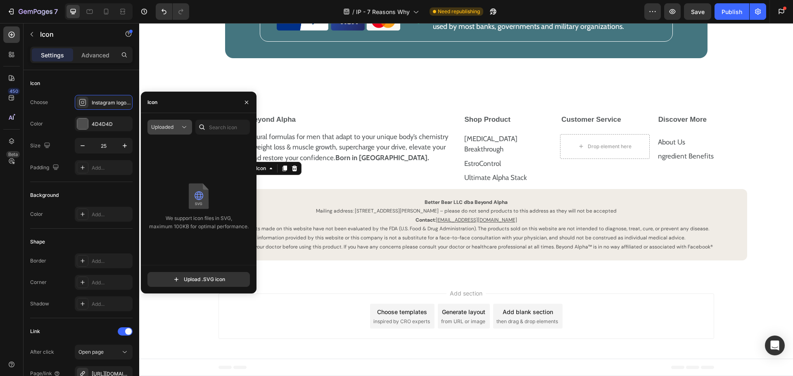
click at [178, 132] on button "Uploaded" at bounding box center [169, 127] width 45 height 15
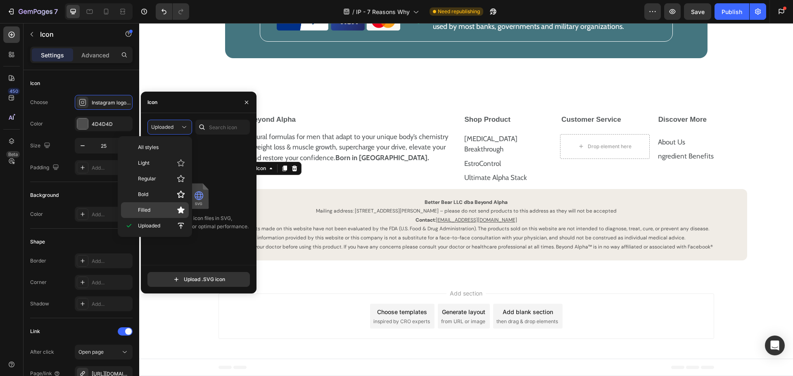
click at [168, 207] on p "Filled" at bounding box center [161, 210] width 47 height 8
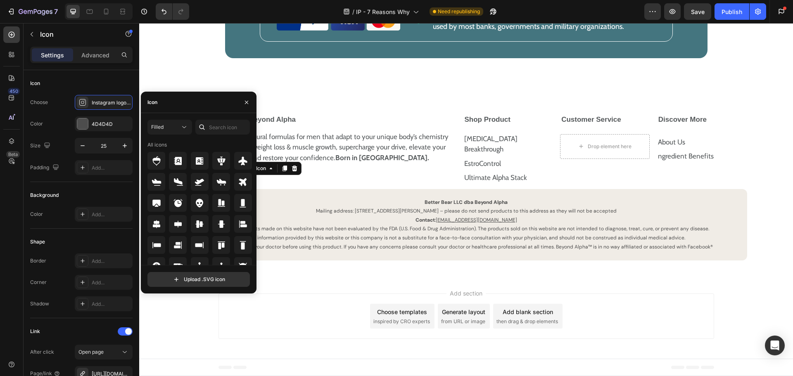
click at [225, 119] on div "Filled All icons Upload .SVG icon" at bounding box center [199, 203] width 116 height 180
click at [223, 123] on input "text" at bounding box center [222, 127] width 55 height 15
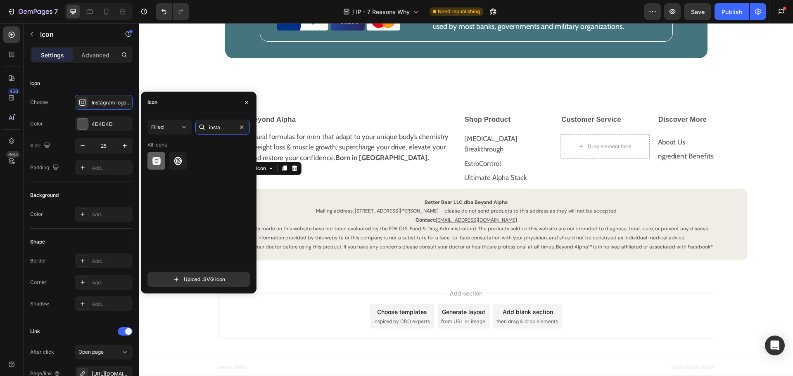
type input "insta"
click at [158, 164] on icon at bounding box center [156, 161] width 8 height 8
click at [51, 127] on div "Color 4D4D4D" at bounding box center [81, 123] width 102 height 15
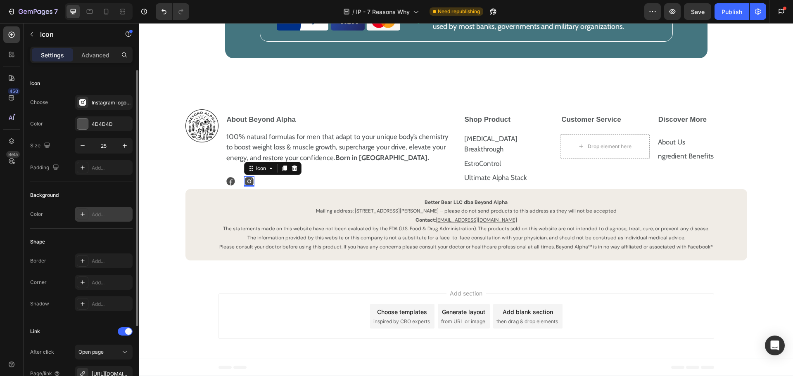
click at [105, 208] on div "Add..." at bounding box center [104, 214] width 58 height 15
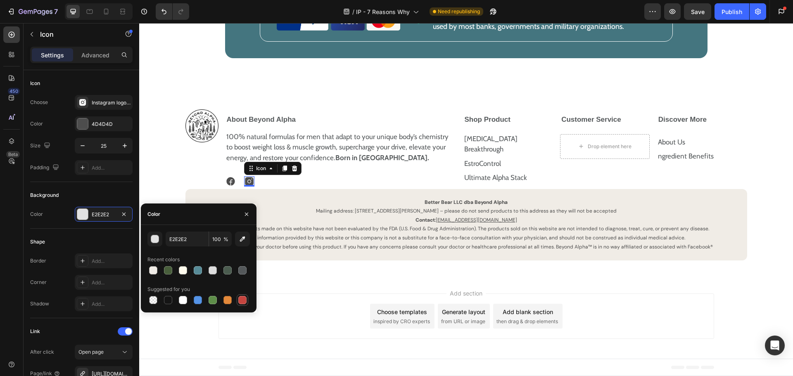
click at [238, 299] on div at bounding box center [242, 300] width 8 height 8
type input "C5453F"
click at [49, 225] on div "Background Color C5453F" at bounding box center [81, 205] width 102 height 47
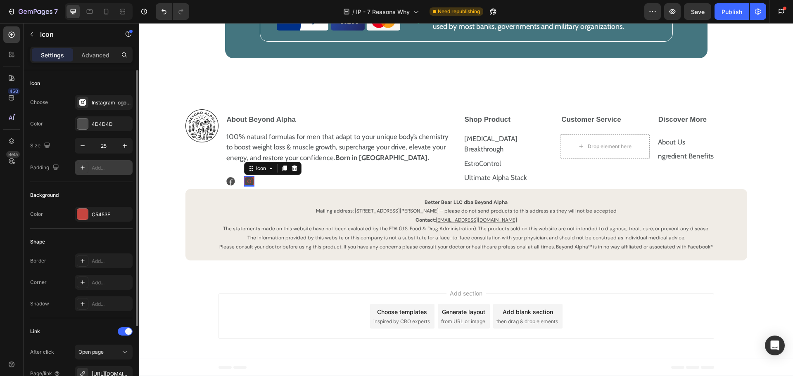
click at [103, 168] on div "Add..." at bounding box center [111, 167] width 39 height 7
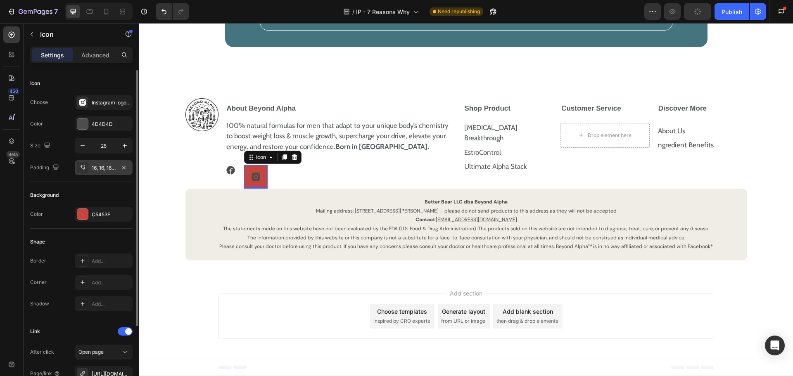
click at [92, 192] on div "Background" at bounding box center [81, 195] width 102 height 13
click at [93, 163] on div "16, 16, 16, 16" at bounding box center [104, 167] width 58 height 15
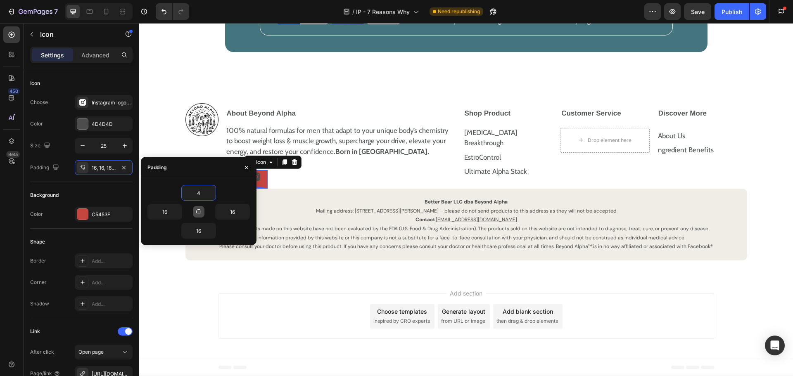
type input "4"
click at [201, 208] on button "button" at bounding box center [199, 212] width 12 height 12
type input "4"
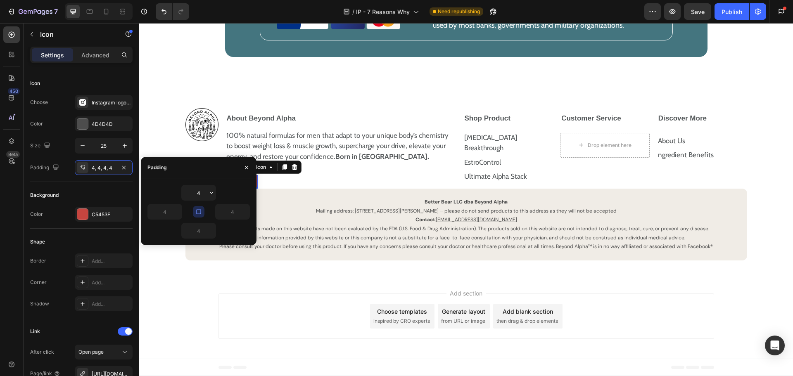
click at [341, 184] on div "100% natural formulas for men that adapt to your unique body’s chemistry to boo…" at bounding box center [340, 159] width 230 height 62
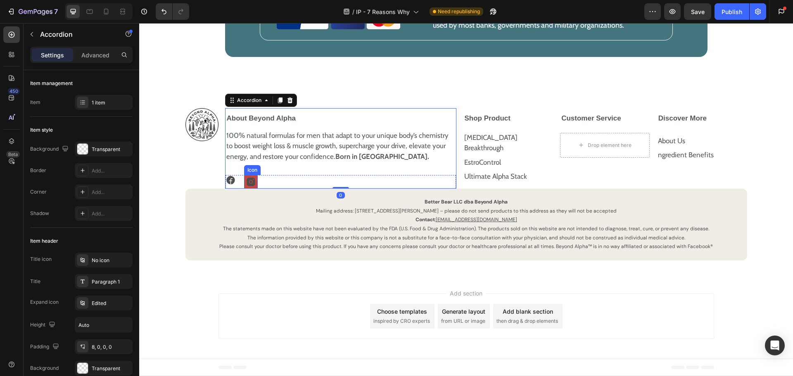
click at [250, 187] on icon at bounding box center [251, 182] width 10 height 10
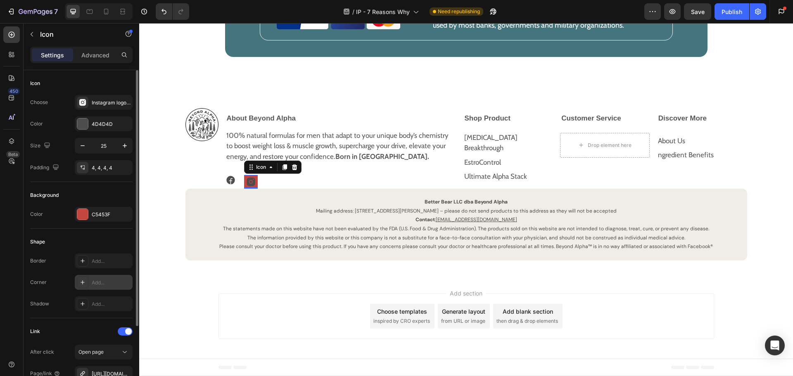
click at [107, 284] on div "Add..." at bounding box center [111, 282] width 39 height 7
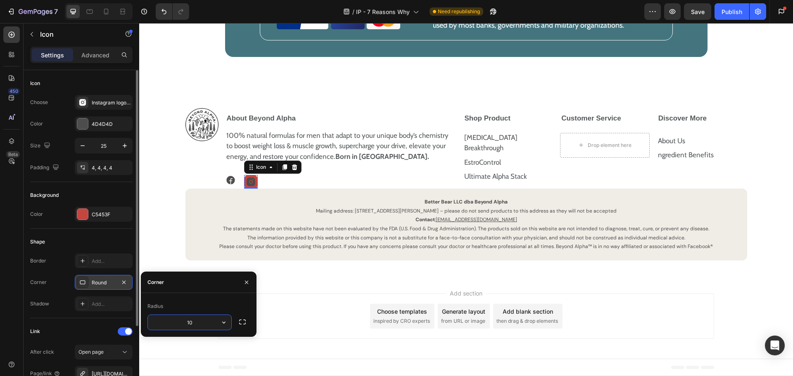
type input "100"
click at [50, 242] on div "Shape" at bounding box center [81, 241] width 102 height 13
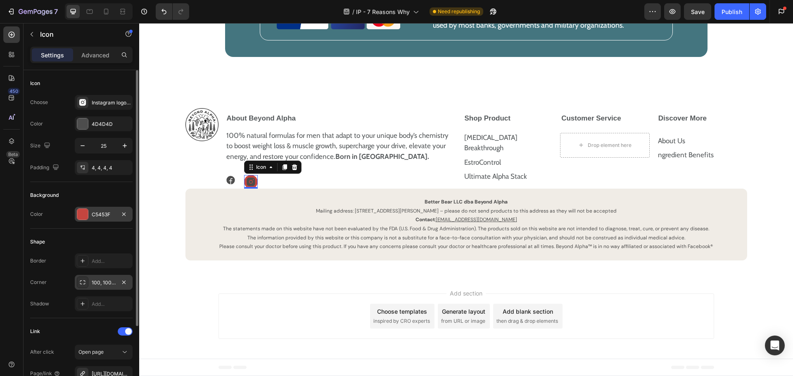
click at [89, 209] on div "C5453F" at bounding box center [104, 214] width 58 height 15
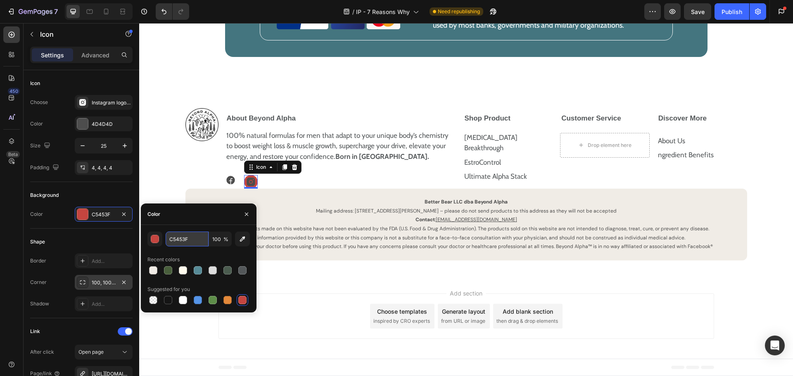
click at [185, 236] on input "C5453F" at bounding box center [187, 239] width 43 height 15
paste input "#f0ece6"
click at [194, 216] on div "Color" at bounding box center [199, 214] width 116 height 21
type input "F0ECE6"
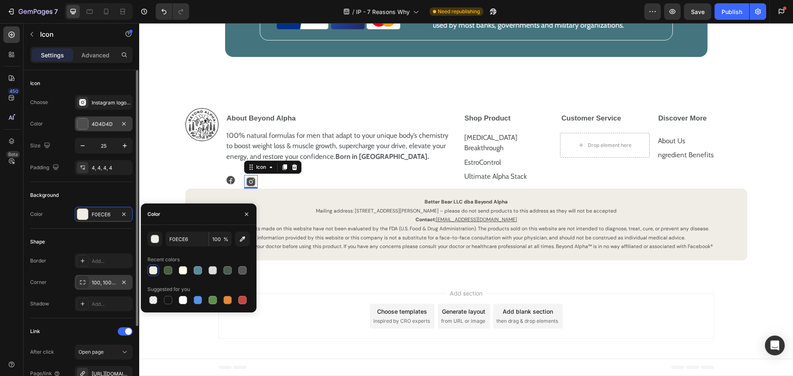
click at [85, 122] on div at bounding box center [82, 124] width 11 height 11
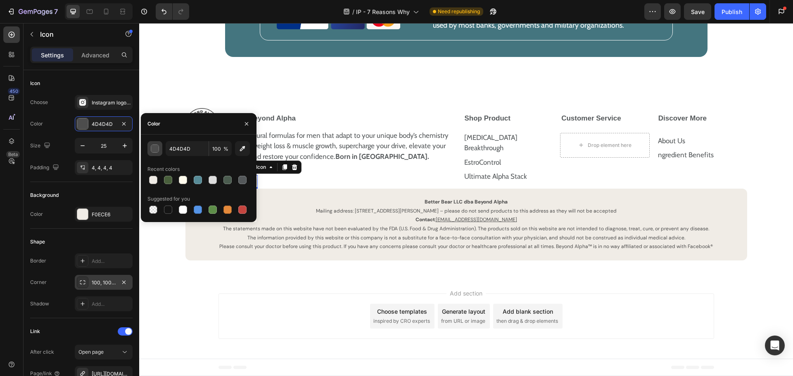
click at [158, 150] on div "button" at bounding box center [155, 149] width 8 height 8
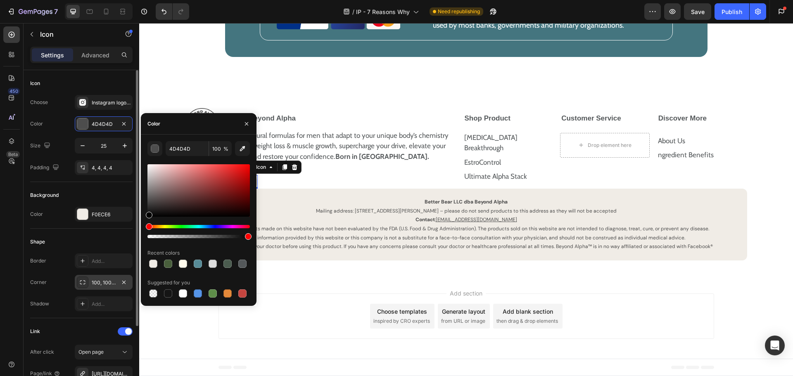
drag, startPoint x: 182, startPoint y: 209, endPoint x: 100, endPoint y: 230, distance: 84.8
click at [100, 230] on div "450 Beta image Sections(30) Elements(15) Media Image Image Image Comparison Vid…" at bounding box center [69, 199] width 139 height 353
type input "000000"
click at [62, 188] on div "Background Color F0ECE6" at bounding box center [81, 205] width 102 height 47
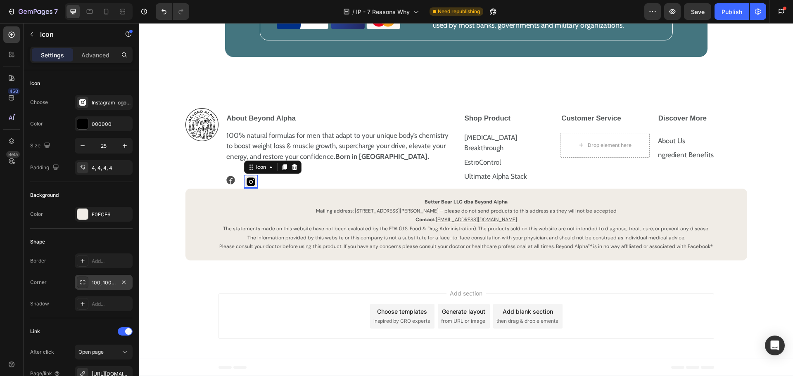
click at [247, 186] on icon at bounding box center [250, 182] width 8 height 8
click at [115, 107] on div "Instagram logo filled" at bounding box center [104, 102] width 58 height 15
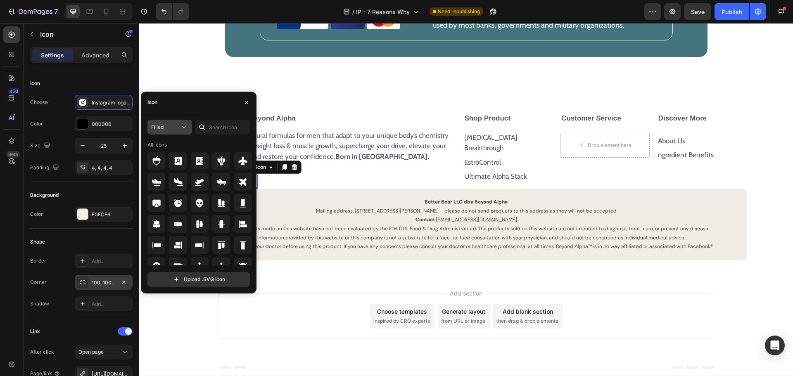
click at [176, 128] on div "Filled" at bounding box center [165, 126] width 29 height 7
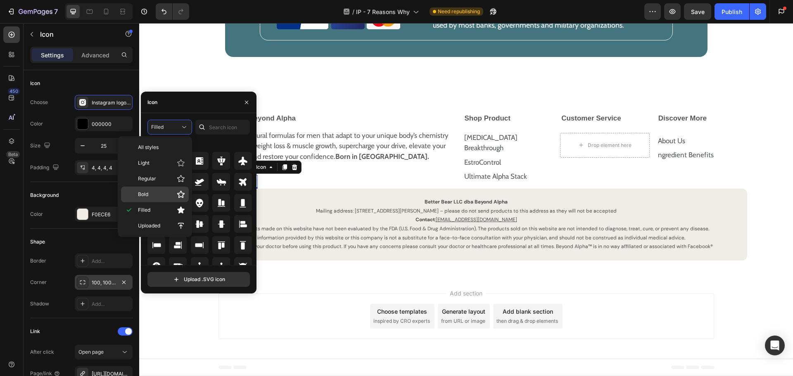
click at [169, 190] on div "Bold" at bounding box center [155, 195] width 68 height 16
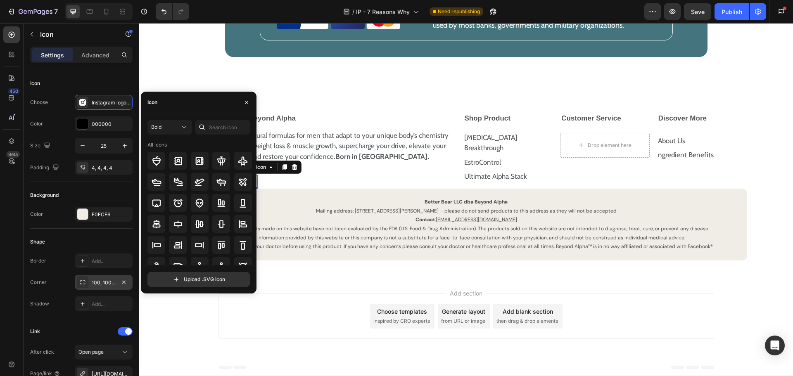
click at [208, 130] on div at bounding box center [201, 127] width 13 height 15
click at [217, 127] on input "text" at bounding box center [222, 127] width 55 height 15
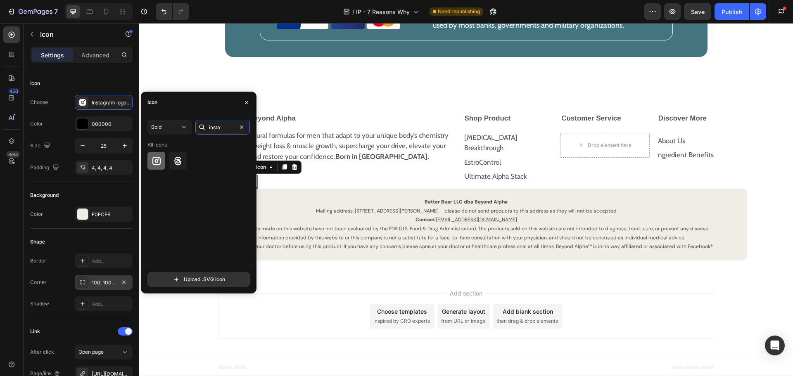
type input "insta"
click at [157, 163] on icon at bounding box center [157, 161] width 10 height 10
click at [366, 180] on div "100% natural formulas for men that adapt to your unique body’s chemistry to boo…" at bounding box center [340, 159] width 230 height 62
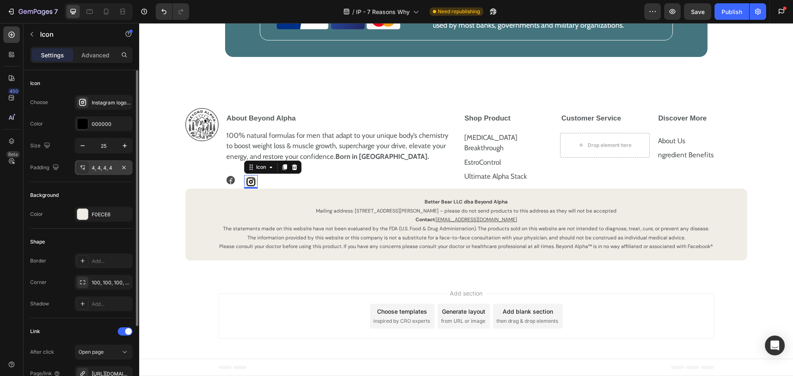
click at [101, 167] on div "4, 4, 4, 4" at bounding box center [104, 167] width 24 height 7
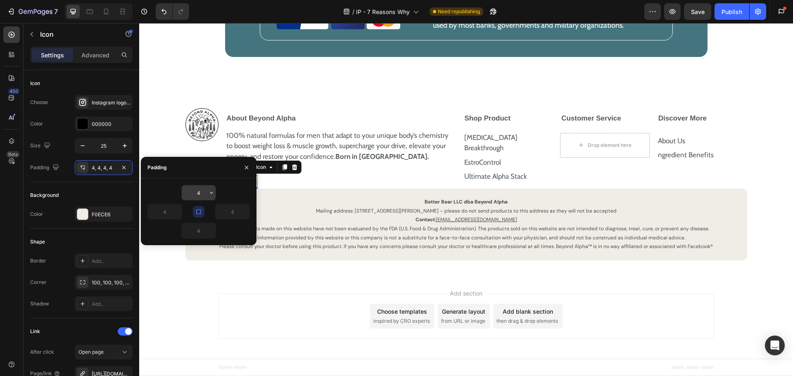
click at [201, 193] on input "4" at bounding box center [199, 192] width 34 height 15
type input "8"
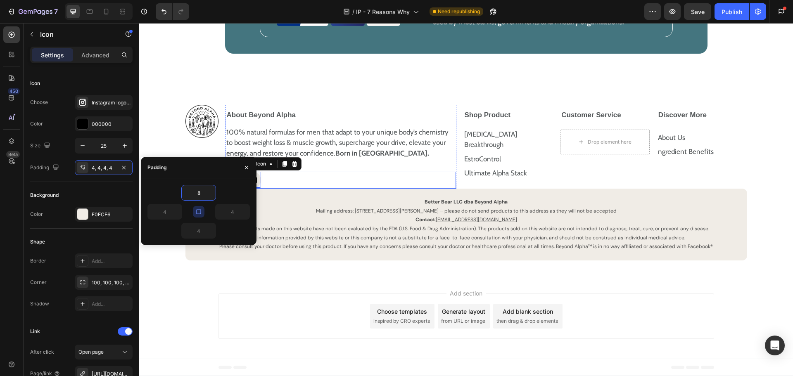
click at [366, 189] on div "Icon Icon 0" at bounding box center [340, 180] width 230 height 17
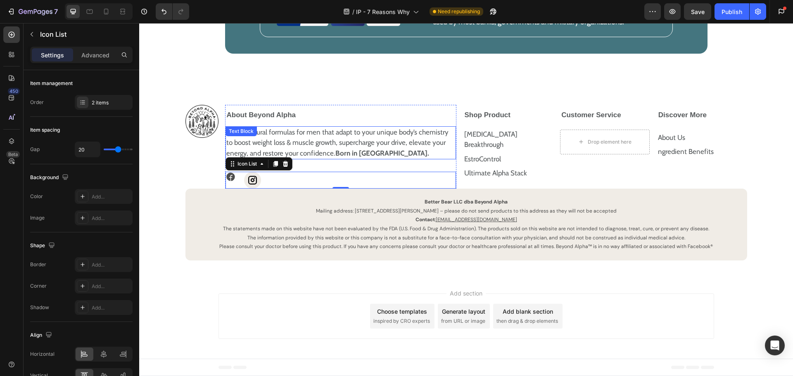
click at [368, 156] on p "100% natural formulas for men that adapt to your unique body’s chemistry to boo…" at bounding box center [340, 143] width 229 height 32
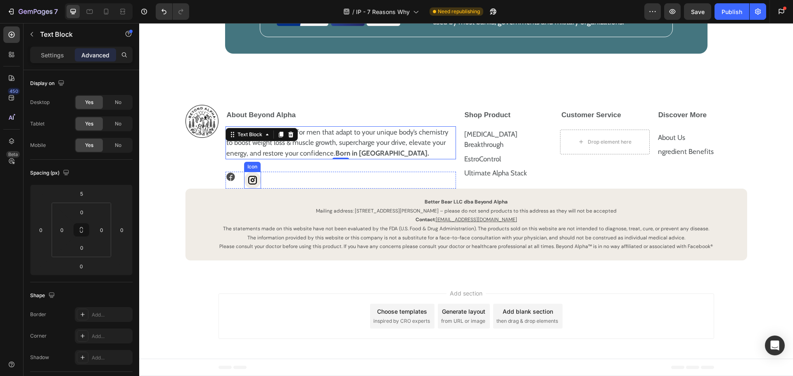
drag, startPoint x: 244, startPoint y: 195, endPoint x: 200, endPoint y: 170, distance: 50.1
click at [244, 189] on div at bounding box center [252, 180] width 17 height 17
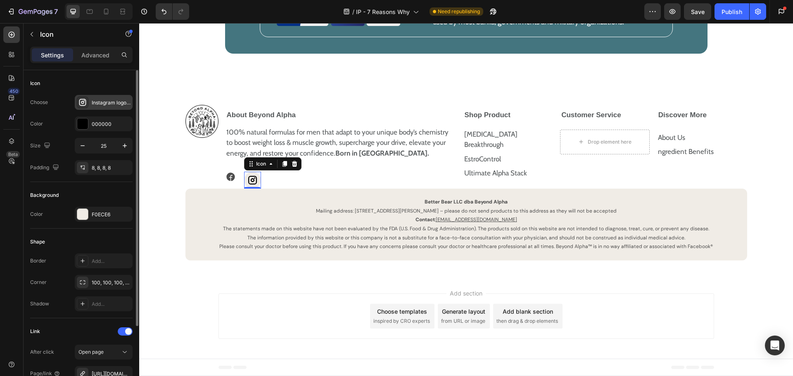
click at [107, 103] on div "Instagram logo bold" at bounding box center [111, 102] width 39 height 7
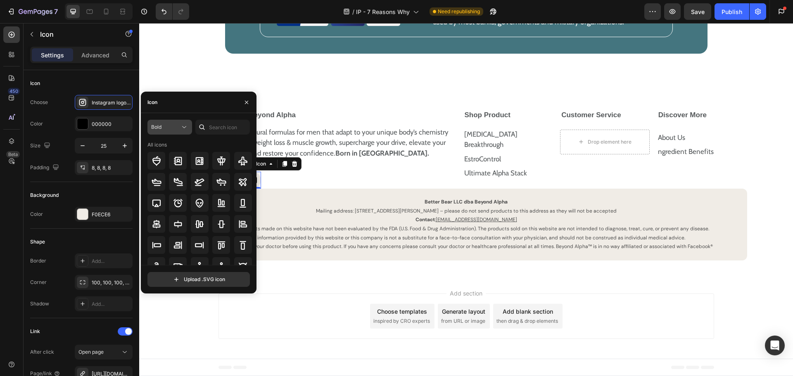
click at [167, 130] on div "Bold" at bounding box center [165, 126] width 29 height 7
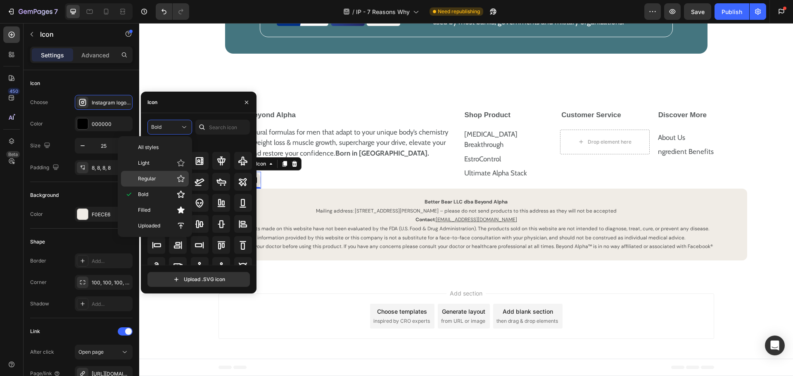
click at [168, 175] on p "Regular" at bounding box center [161, 179] width 47 height 8
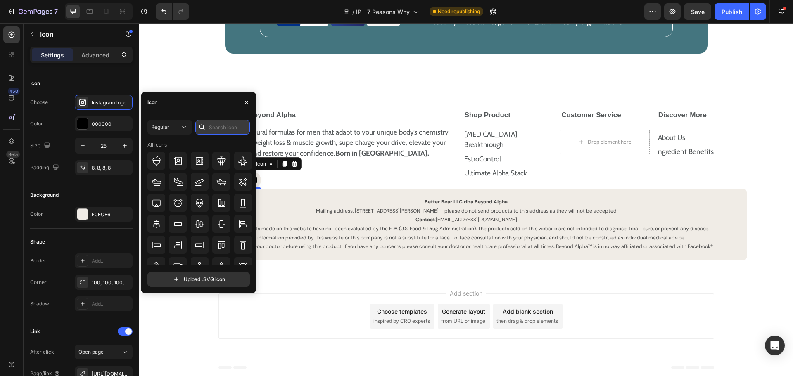
click at [220, 125] on input "text" at bounding box center [222, 127] width 55 height 15
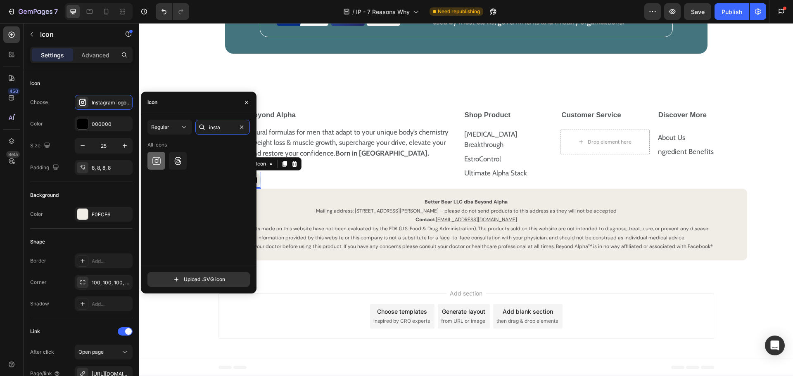
type input "insta"
click at [162, 158] on div at bounding box center [156, 161] width 18 height 18
click at [359, 189] on div "Icon Icon 0" at bounding box center [340, 180] width 230 height 17
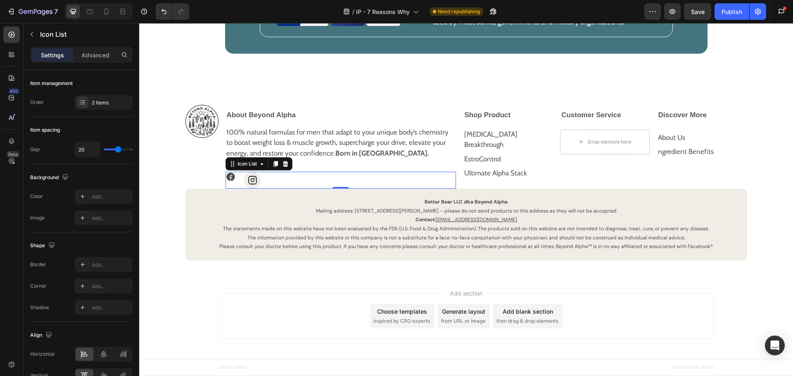
click at [283, 189] on div "Icon Icon" at bounding box center [340, 180] width 230 height 17
click at [102, 101] on div "2 items" at bounding box center [111, 102] width 39 height 7
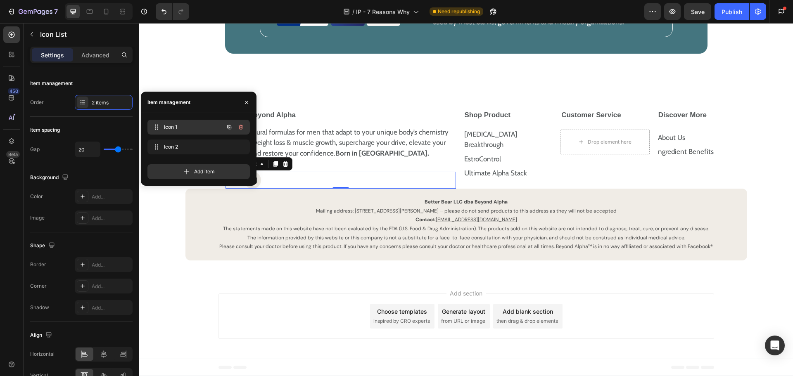
click at [245, 125] on button "button" at bounding box center [241, 127] width 12 height 12
click at [241, 127] on div "Delete" at bounding box center [235, 126] width 15 height 7
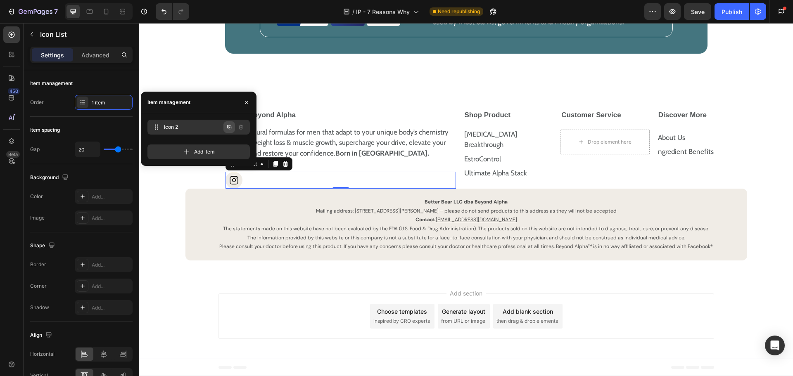
click at [230, 129] on icon "button" at bounding box center [229, 127] width 4 height 4
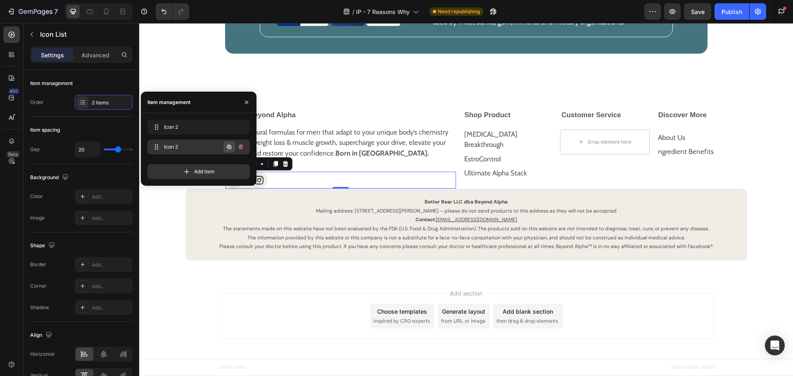
click at [228, 148] on icon "button" at bounding box center [229, 147] width 4 height 4
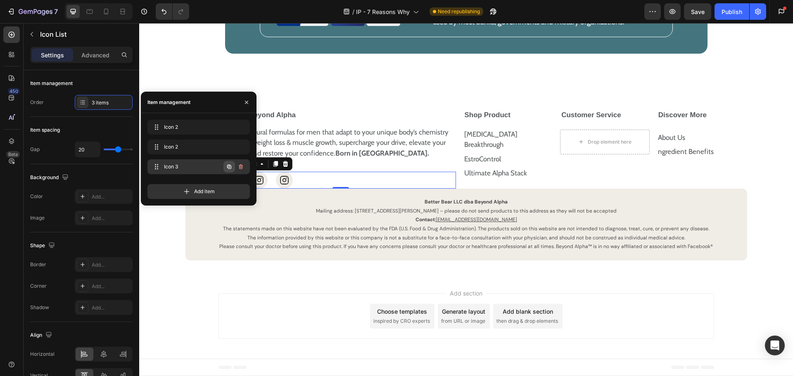
click at [232, 168] on icon "button" at bounding box center [229, 167] width 7 height 7
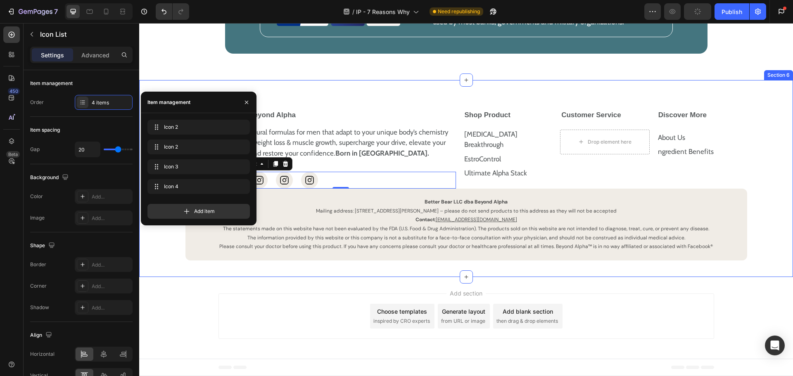
click at [168, 261] on div "Image About Beyond Alpha 100% natural formulas for men that adapt to your uniqu…" at bounding box center [465, 183] width 637 height 156
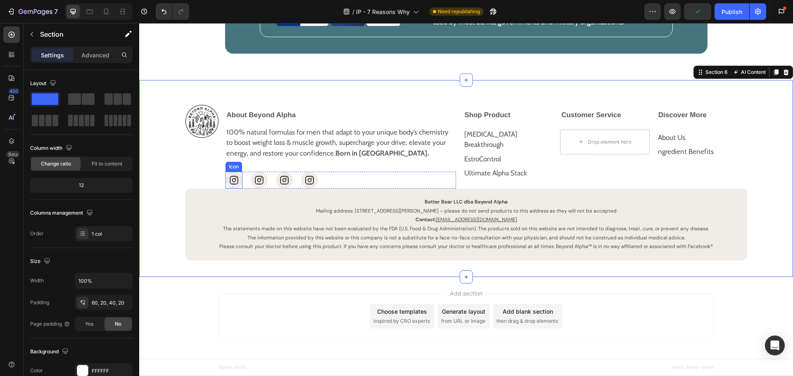
click at [229, 185] on icon at bounding box center [234, 180] width 10 height 10
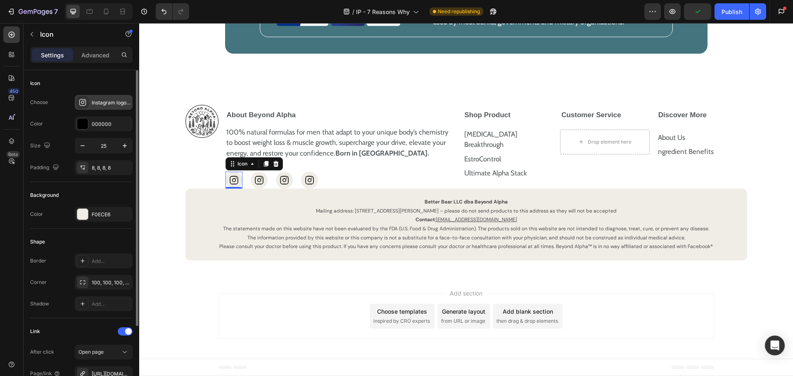
click at [109, 103] on div "Instagram logo regular" at bounding box center [111, 102] width 39 height 7
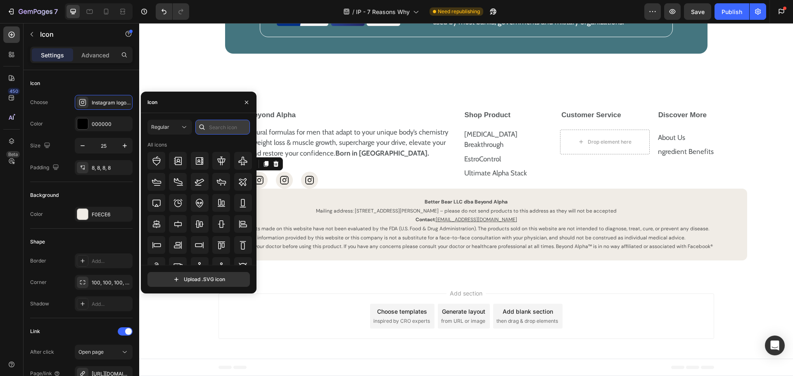
click at [235, 124] on input "text" at bounding box center [222, 127] width 55 height 15
type input "fdace"
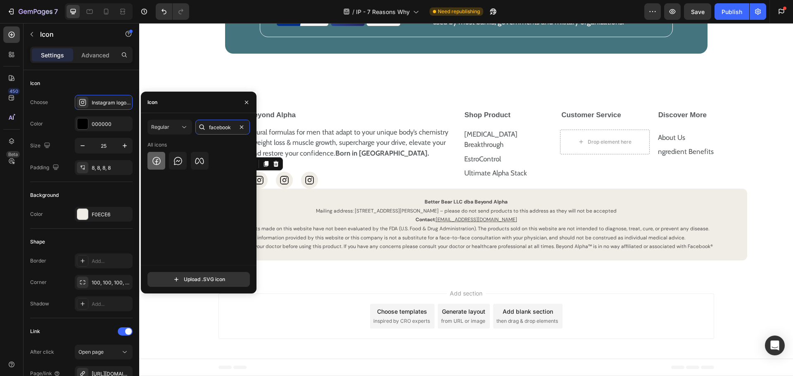
type input "facebook"
click at [156, 158] on icon at bounding box center [157, 161] width 10 height 10
click at [297, 189] on div "Icon 0 Icon Icon Icon" at bounding box center [340, 180] width 230 height 17
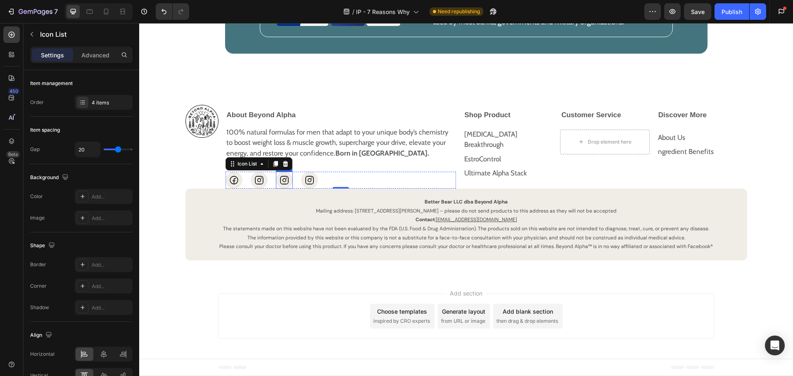
click at [281, 185] on icon at bounding box center [284, 180] width 10 height 10
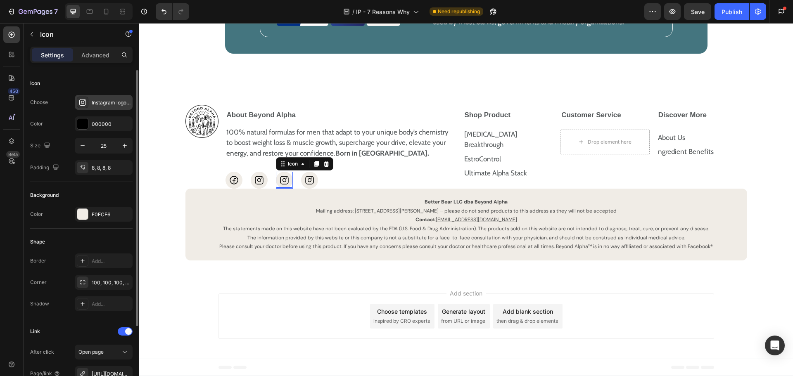
click at [111, 103] on div "Instagram logo regular" at bounding box center [111, 102] width 39 height 7
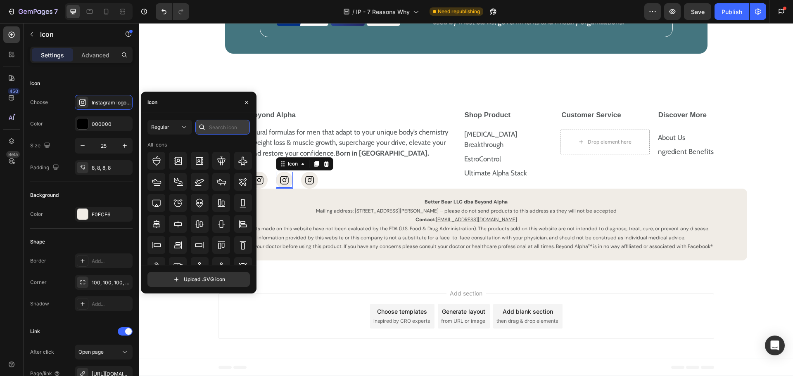
click at [235, 130] on input "text" at bounding box center [222, 127] width 55 height 15
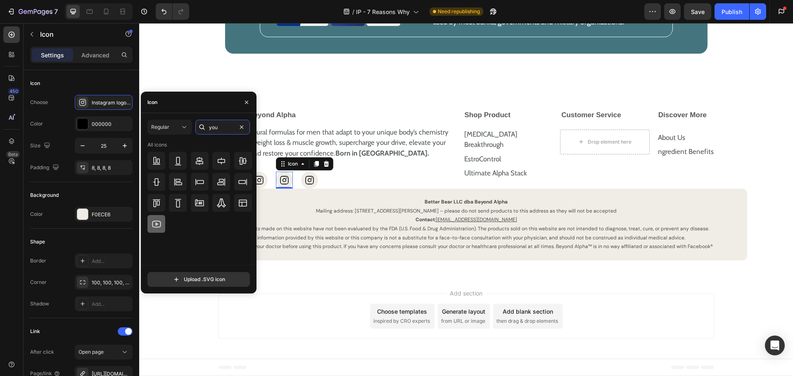
type input "you"
click at [152, 226] on icon at bounding box center [156, 223] width 9 height 7
click at [301, 189] on div "Icon" at bounding box center [309, 180] width 17 height 17
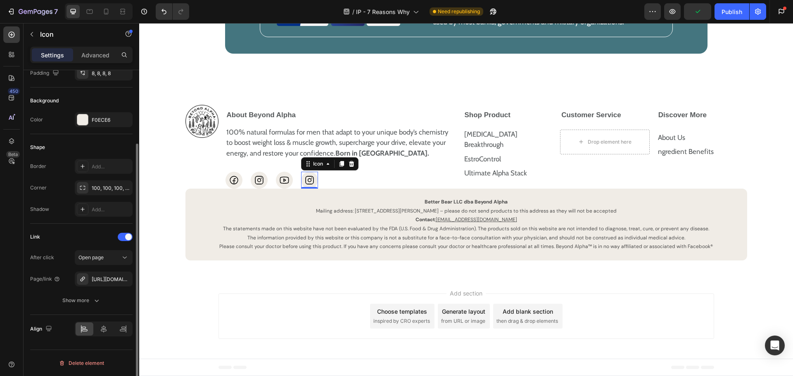
scroll to position [0, 0]
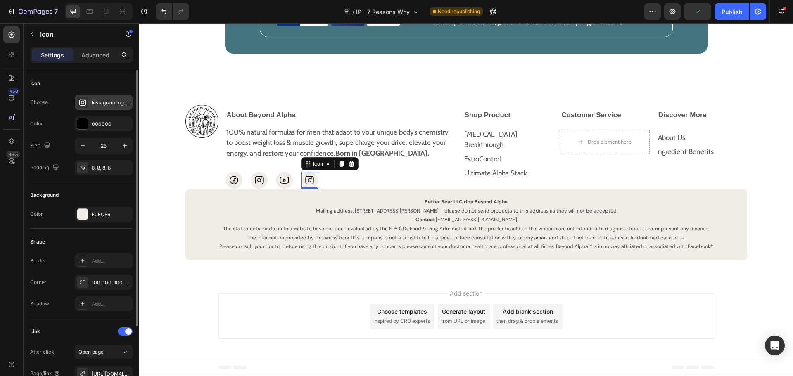
click at [94, 99] on div "Instagram logo regular" at bounding box center [111, 102] width 39 height 7
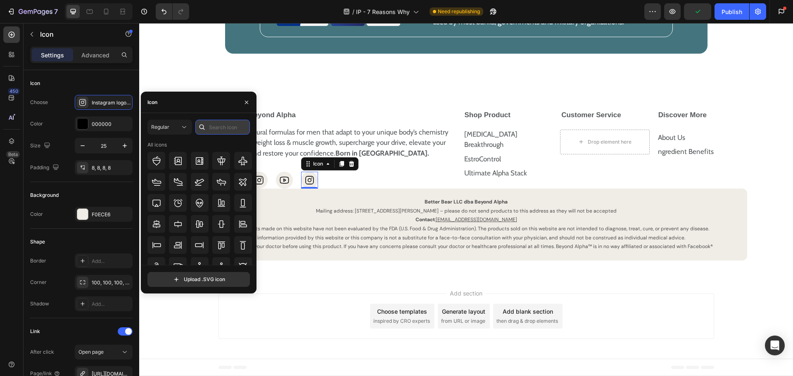
click at [211, 128] on input "text" at bounding box center [222, 127] width 55 height 15
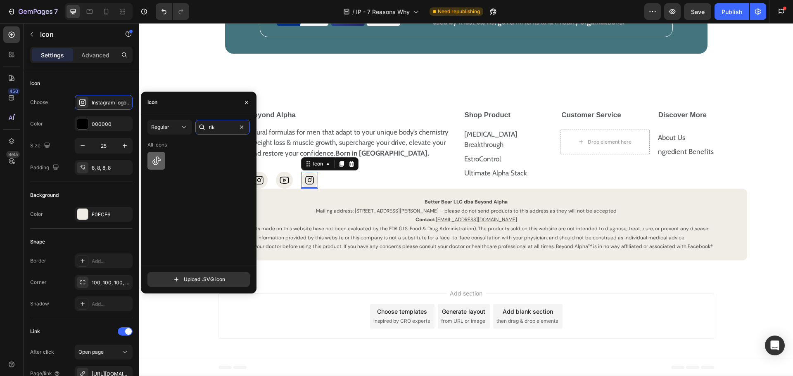
type input "tik"
click at [160, 161] on icon at bounding box center [157, 161] width 10 height 10
click at [376, 185] on div "100% natural formulas for men that adapt to your unique body’s chemistry to boo…" at bounding box center [340, 156] width 230 height 65
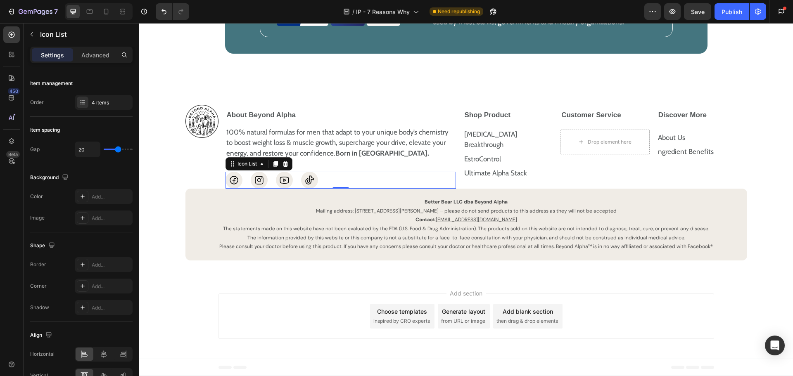
click at [356, 189] on div "Icon Icon Icon Icon" at bounding box center [340, 180] width 230 height 17
click at [375, 159] on p "100% natural formulas for men that adapt to your unique body’s chemistry to boo…" at bounding box center [340, 143] width 229 height 32
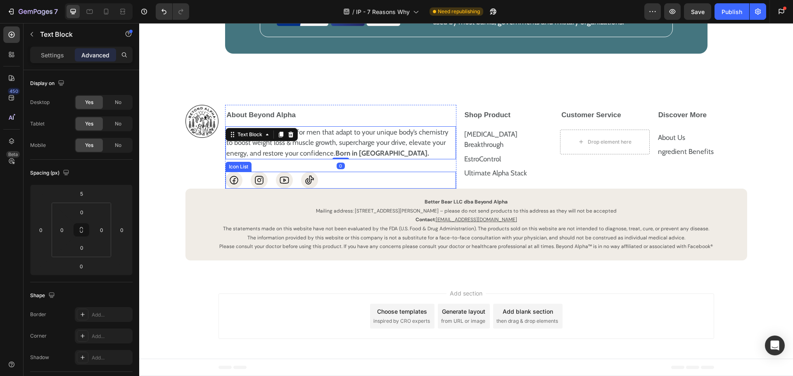
click at [332, 187] on div "Icon Icon Icon Icon" at bounding box center [340, 180] width 230 height 17
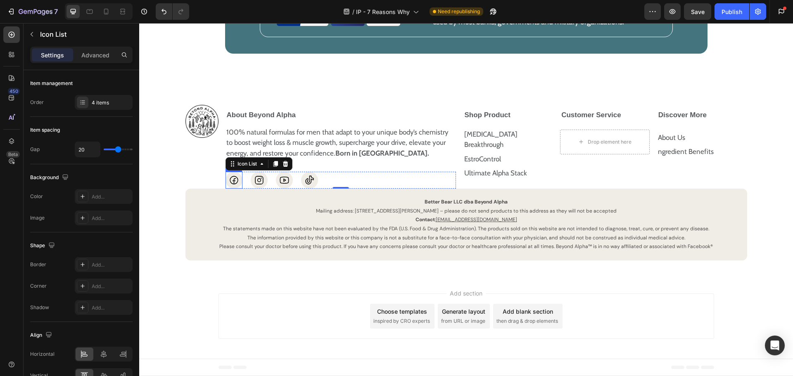
click at [231, 185] on icon at bounding box center [234, 180] width 10 height 10
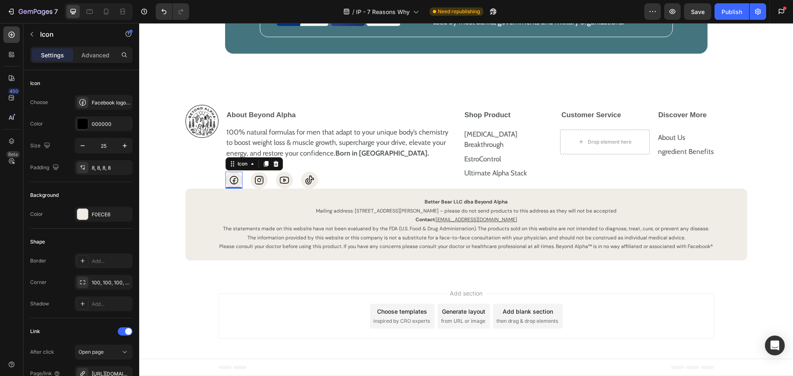
click at [229, 185] on icon at bounding box center [234, 180] width 10 height 10
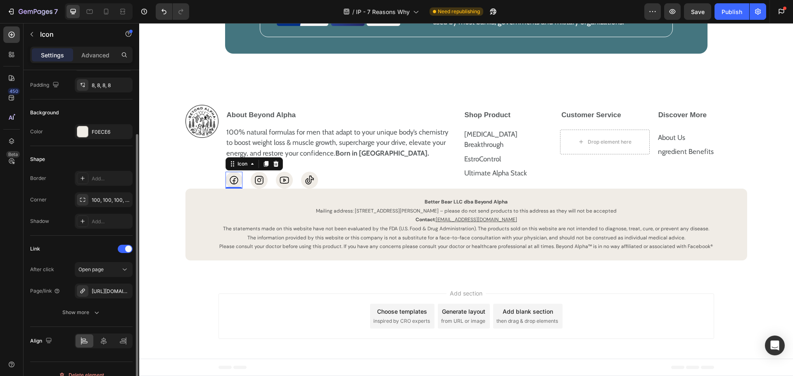
scroll to position [95, 0]
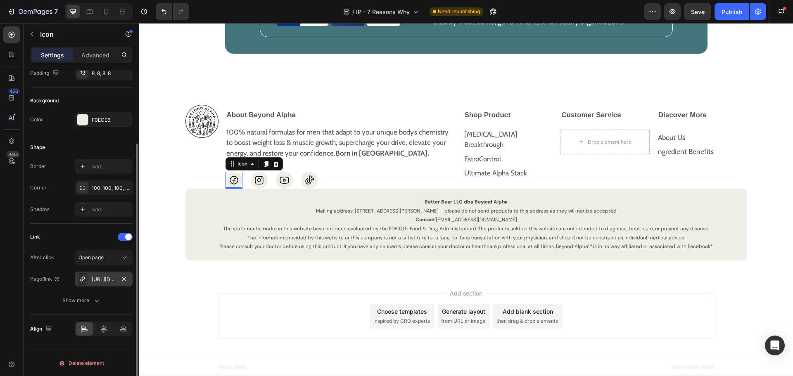
click at [107, 277] on div "[URL][DOMAIN_NAME]" at bounding box center [104, 279] width 24 height 7
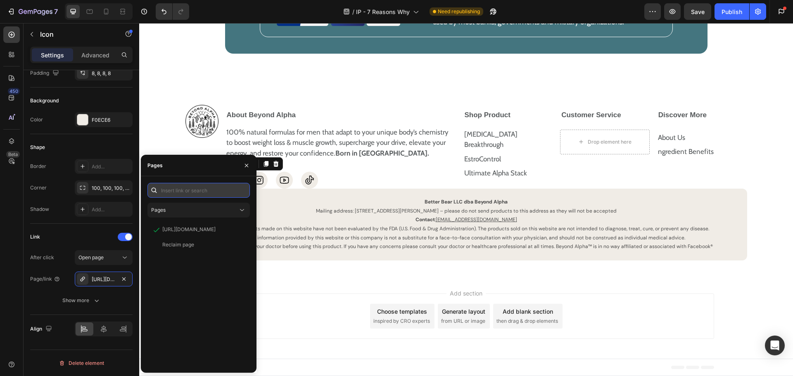
click at [228, 190] on input "text" at bounding box center [198, 190] width 102 height 15
paste input "[URL][DOMAIN_NAME]"
type input "[URL][DOMAIN_NAME]"
click at [194, 211] on div "[URL][DOMAIN_NAME]" at bounding box center [188, 209] width 53 height 7
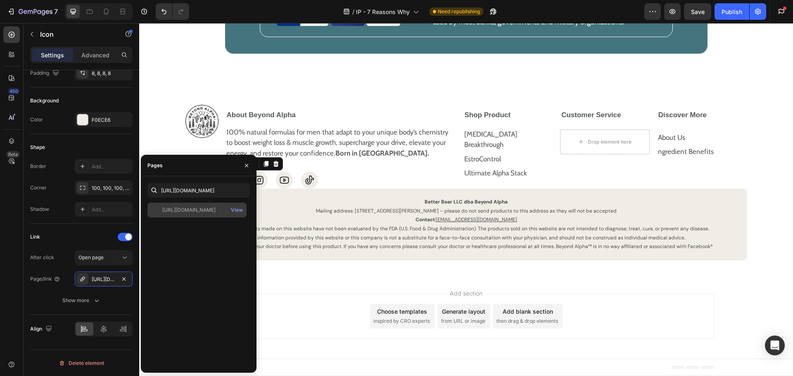
scroll to position [0, 0]
click at [289, 107] on div "Image About Beyond Alpha 100% natural formulas for men that adapt to your uniqu…" at bounding box center [466, 178] width 654 height 197
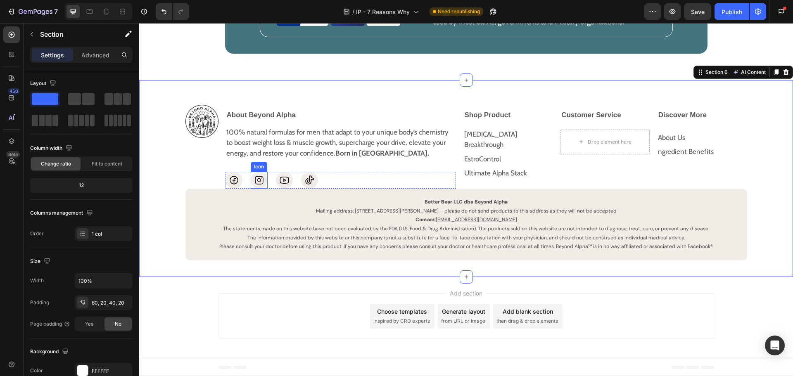
click at [257, 185] on icon at bounding box center [259, 180] width 8 height 8
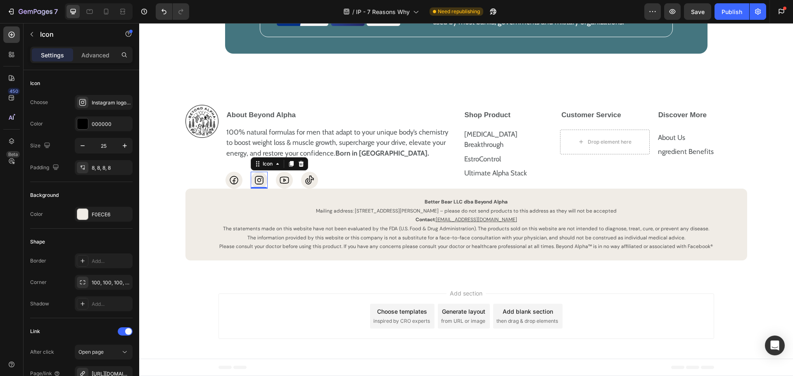
scroll to position [95, 0]
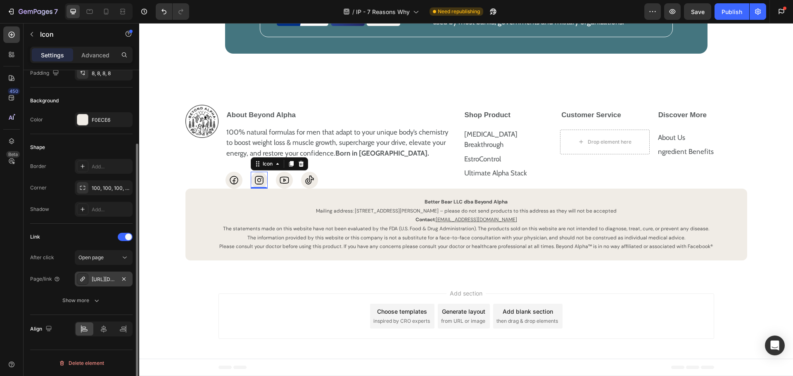
click at [108, 281] on div "[URL][DOMAIN_NAME]" at bounding box center [104, 279] width 24 height 7
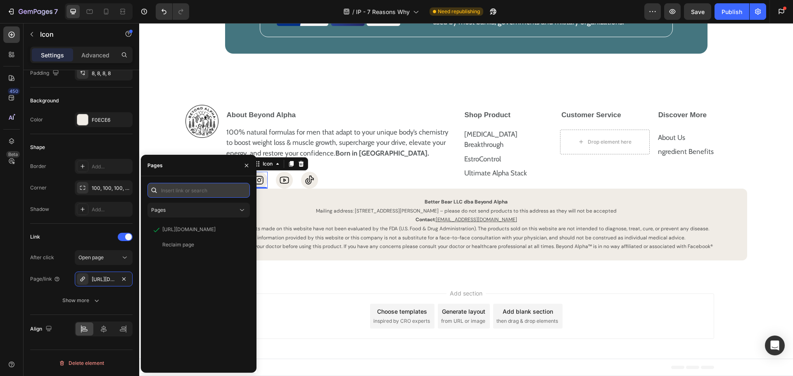
click at [183, 192] on input "text" at bounding box center [198, 190] width 102 height 15
paste input "[URL][DOMAIN_NAME]"
type input "[URL][DOMAIN_NAME]"
click at [190, 210] on div "[URL][DOMAIN_NAME]" at bounding box center [188, 209] width 53 height 7
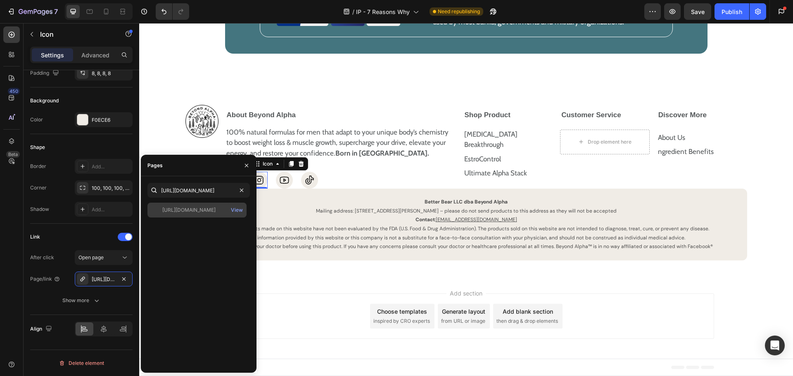
scroll to position [0, 0]
click at [373, 175] on div "100% natural formulas for men that adapt to your unique body’s chemistry to boo…" at bounding box center [340, 156] width 230 height 65
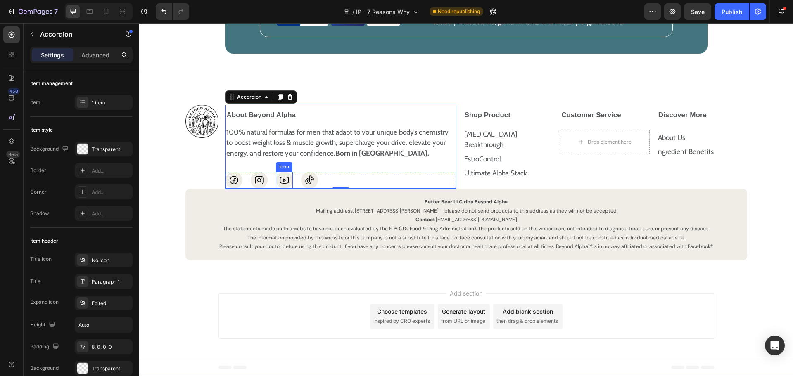
drag, startPoint x: 284, startPoint y: 190, endPoint x: 279, endPoint y: 193, distance: 5.7
click at [284, 185] on icon at bounding box center [284, 180] width 10 height 10
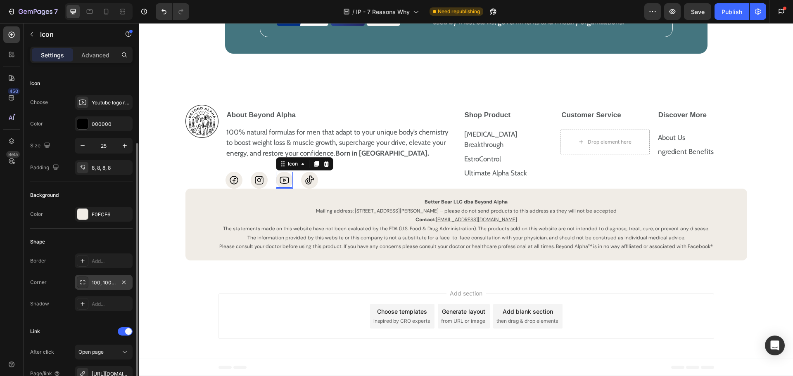
scroll to position [41, 0]
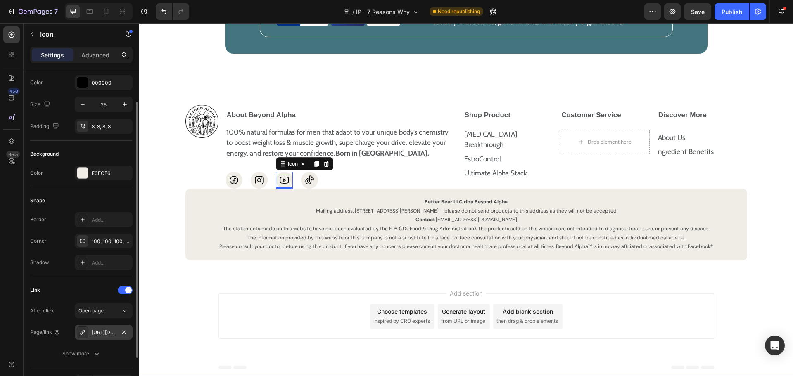
click at [104, 333] on div "[URL][DOMAIN_NAME]" at bounding box center [104, 332] width 24 height 7
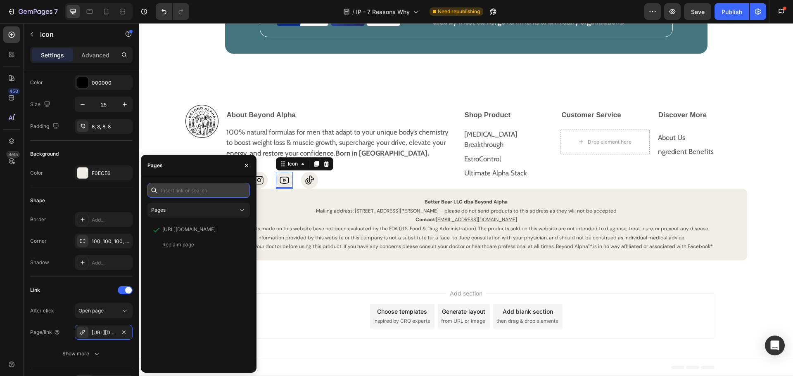
click at [211, 189] on input "text" at bounding box center [198, 190] width 102 height 15
paste input "[URL][DOMAIN_NAME]"
type input "[URL][DOMAIN_NAME]"
click at [205, 212] on div "[URL][DOMAIN_NAME]" at bounding box center [188, 209] width 53 height 7
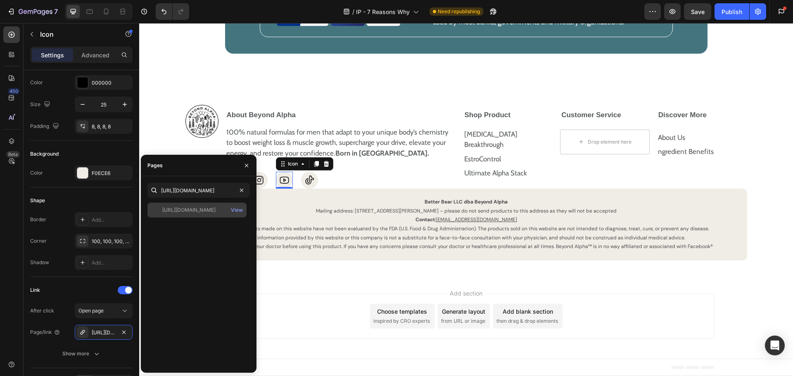
scroll to position [0, 0]
click at [423, 189] on div "Icon Icon Icon 0 Icon" at bounding box center [340, 180] width 230 height 17
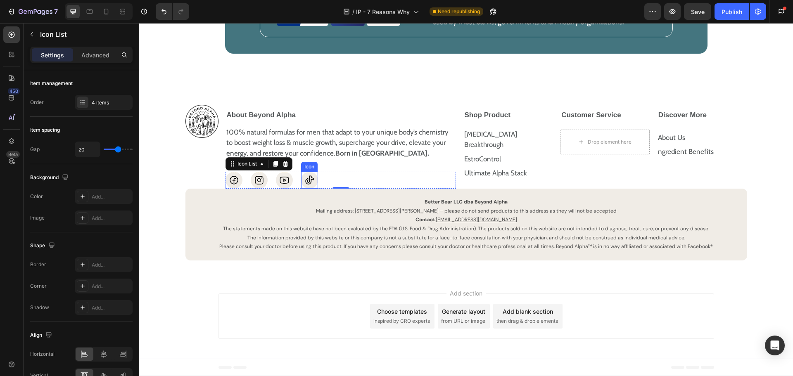
drag, startPoint x: 304, startPoint y: 199, endPoint x: 287, endPoint y: 210, distance: 20.0
click at [305, 185] on icon at bounding box center [309, 180] width 8 height 9
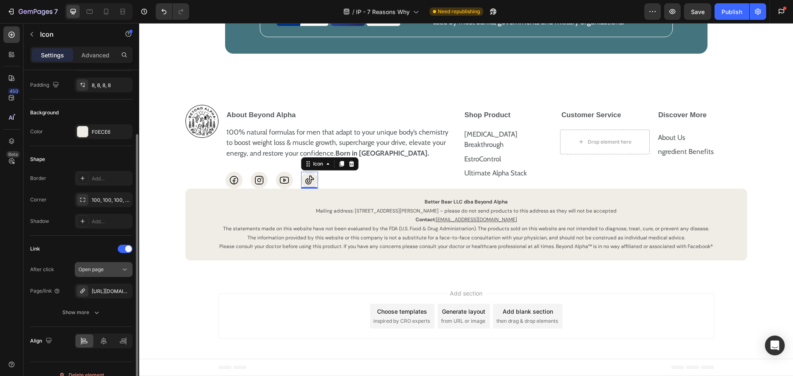
scroll to position [95, 0]
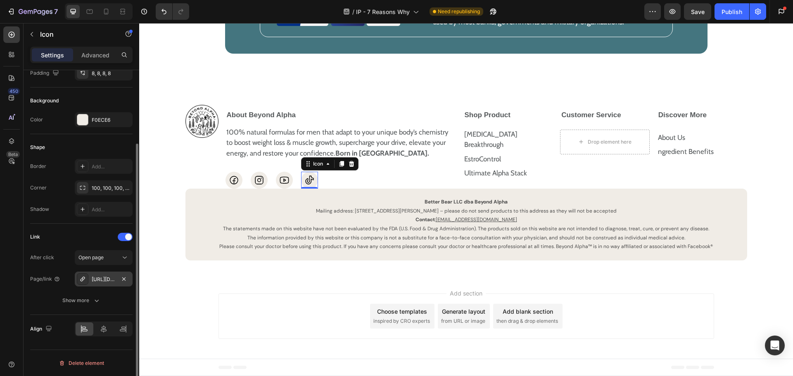
click at [95, 278] on div "[URL][DOMAIN_NAME]" at bounding box center [104, 279] width 24 height 7
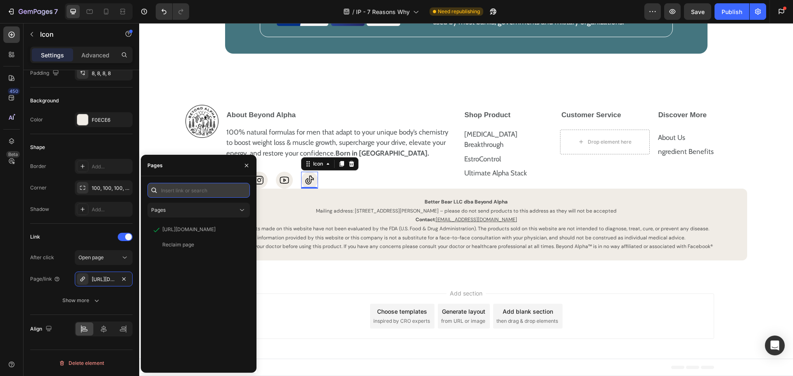
click at [201, 195] on input "text" at bounding box center [198, 190] width 102 height 15
paste input "[URL][DOMAIN_NAME]"
type input "[URL][DOMAIN_NAME]"
click at [200, 210] on div "[URL][DOMAIN_NAME]" at bounding box center [188, 209] width 53 height 7
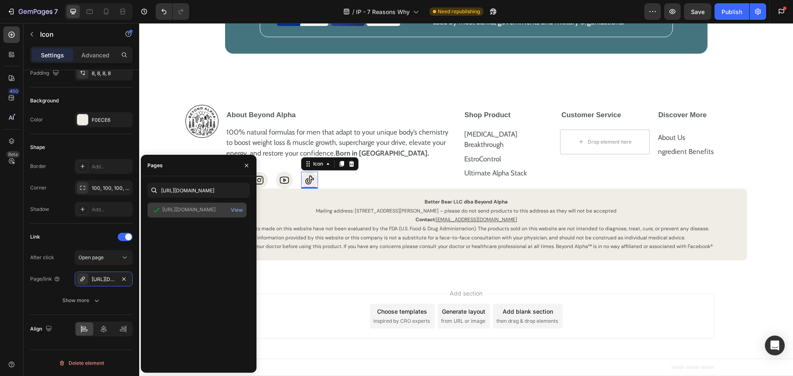
scroll to position [0, 0]
click at [382, 186] on div "100% natural formulas for men that adapt to your unique body’s chemistry to boo…" at bounding box center [340, 156] width 230 height 65
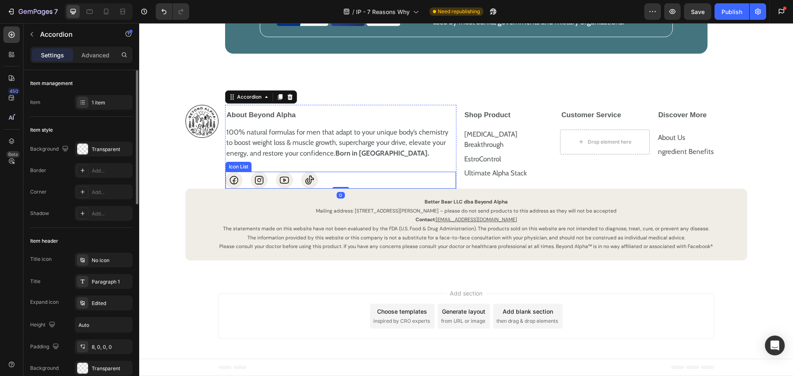
click at [366, 189] on div "Icon Icon Icon Icon" at bounding box center [340, 180] width 230 height 17
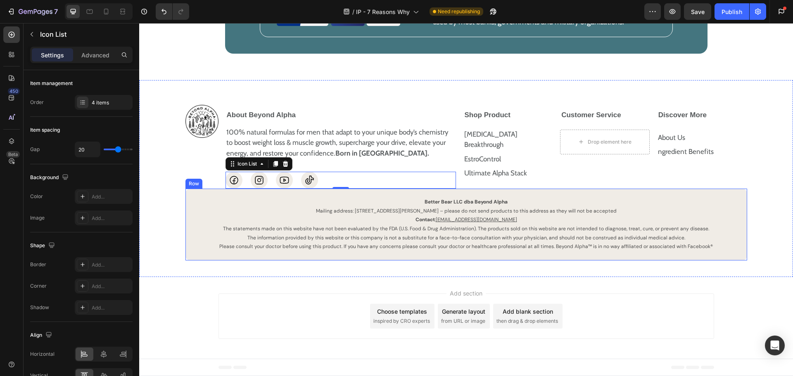
click at [186, 213] on div "Better Bear LLC dba Beyond Alpha Mailing address: [STREET_ADDRESS][PERSON_NAME]…" at bounding box center [466, 225] width 562 height 72
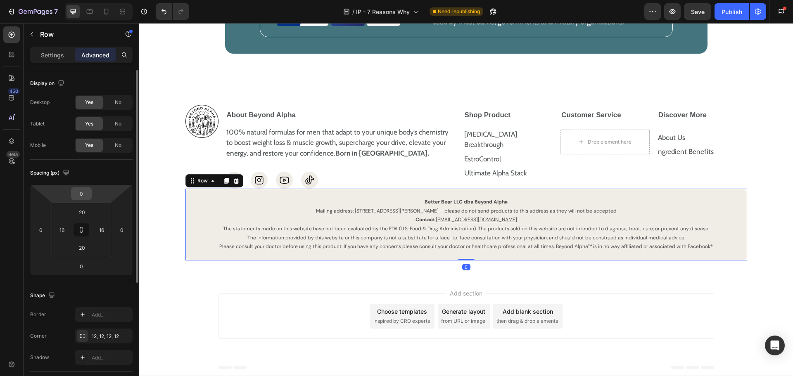
click at [75, 198] on input "0" at bounding box center [81, 193] width 17 height 12
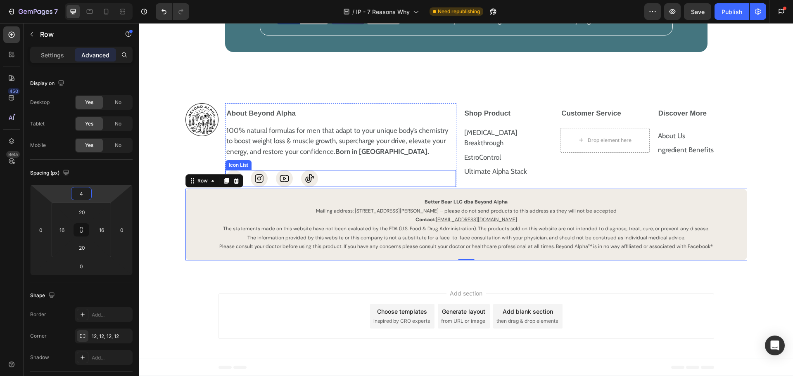
type input "40"
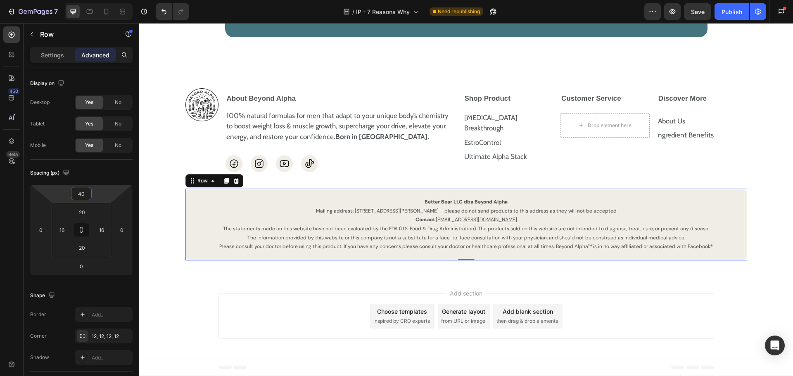
click at [695, 310] on div "Add section Choose templates inspired by CRO experts Generate layout from URL o…" at bounding box center [466, 318] width 654 height 82
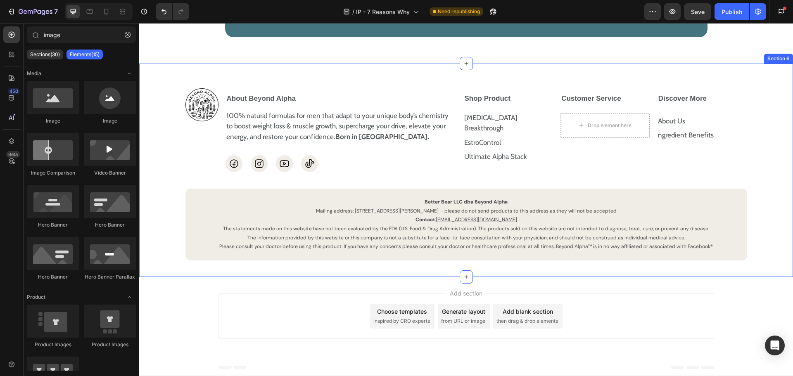
click at [770, 246] on div "Image About Beyond Alpha 100% natural formulas for men that adapt to your uniqu…" at bounding box center [465, 174] width 637 height 172
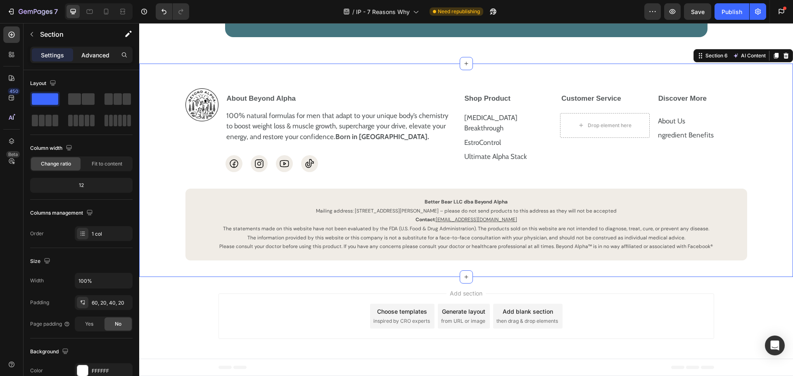
click at [100, 49] on div "Advanced" at bounding box center [95, 54] width 41 height 13
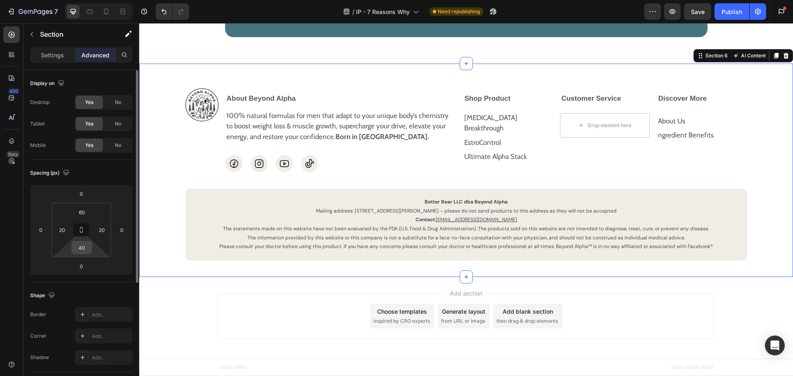
click at [83, 253] on input "40" at bounding box center [81, 248] width 17 height 12
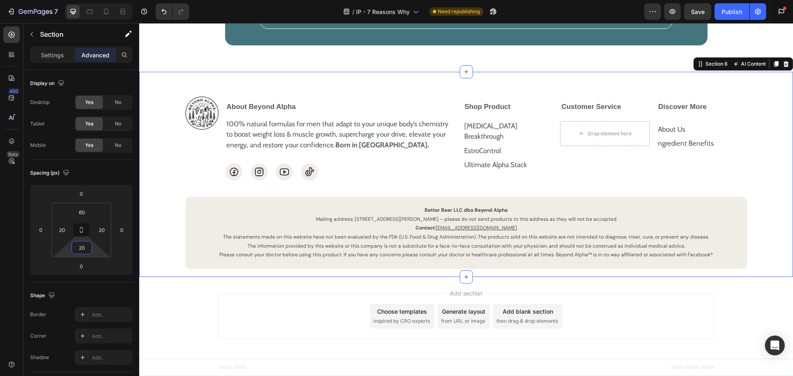
type input "20"
drag, startPoint x: 37, startPoint y: 35, endPoint x: 86, endPoint y: 52, distance: 51.8
click at [37, 35] on button "button" at bounding box center [31, 34] width 13 height 13
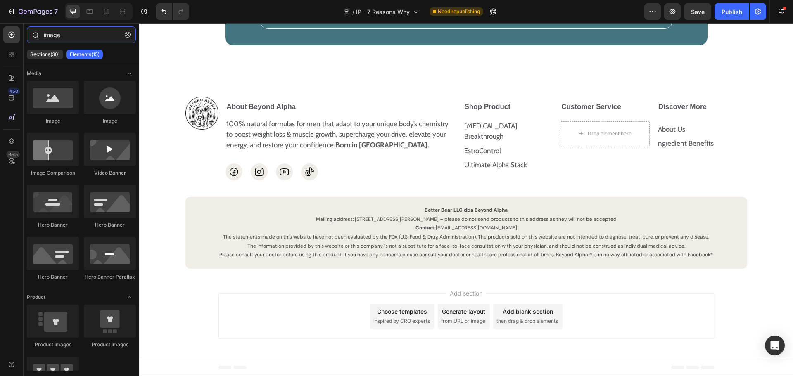
click at [103, 35] on input "image" at bounding box center [81, 34] width 109 height 17
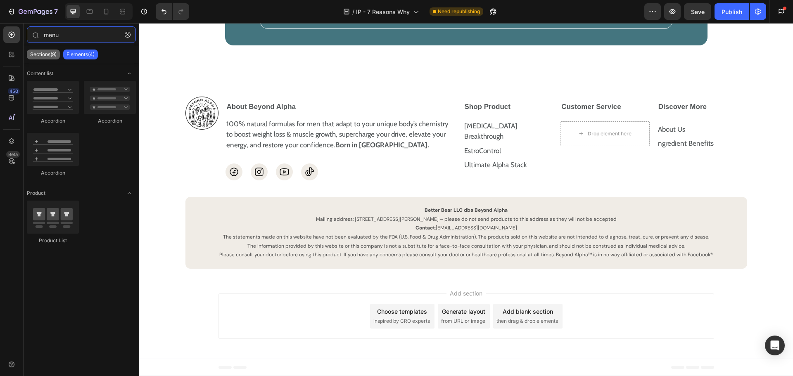
type input "menu"
click at [58, 50] on div "Sections(9)" at bounding box center [43, 55] width 33 height 10
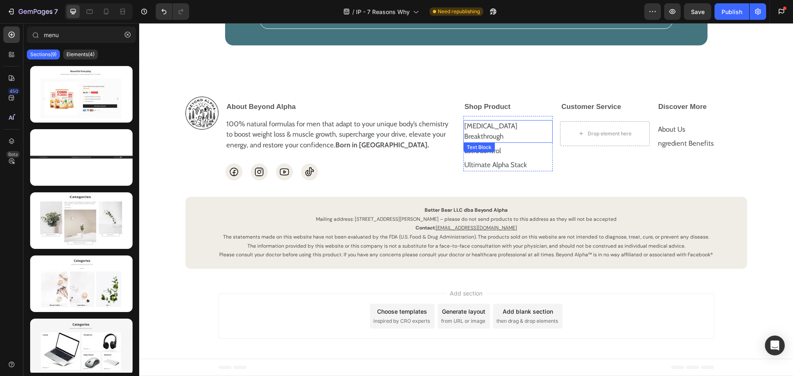
click at [501, 142] on p "[MEDICAL_DATA] Breakthrough" at bounding box center [508, 131] width 88 height 21
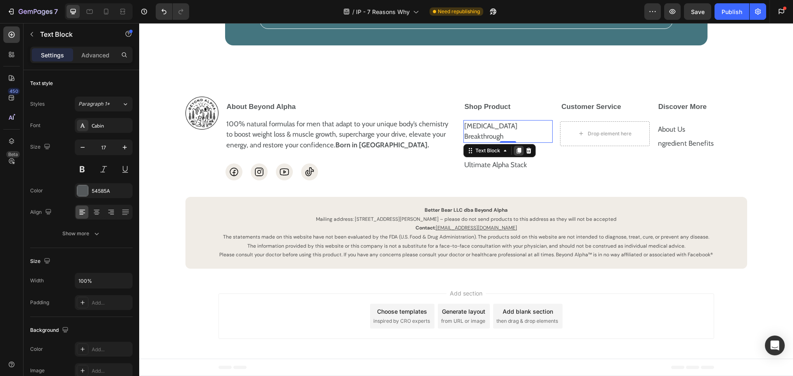
click at [518, 154] on icon at bounding box center [518, 150] width 7 height 7
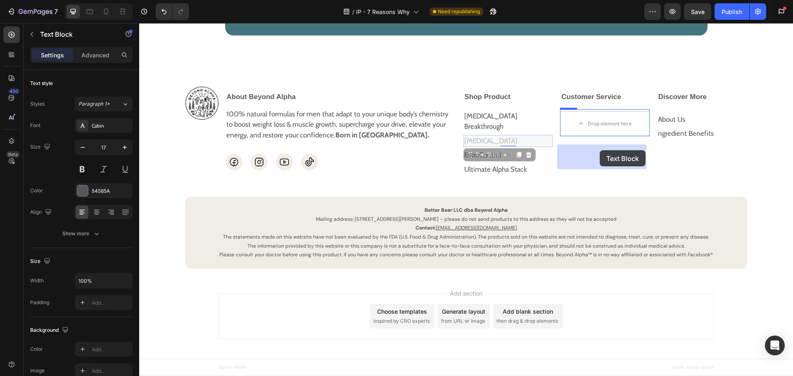
drag, startPoint x: 468, startPoint y: 174, endPoint x: 600, endPoint y: 150, distance: 133.9
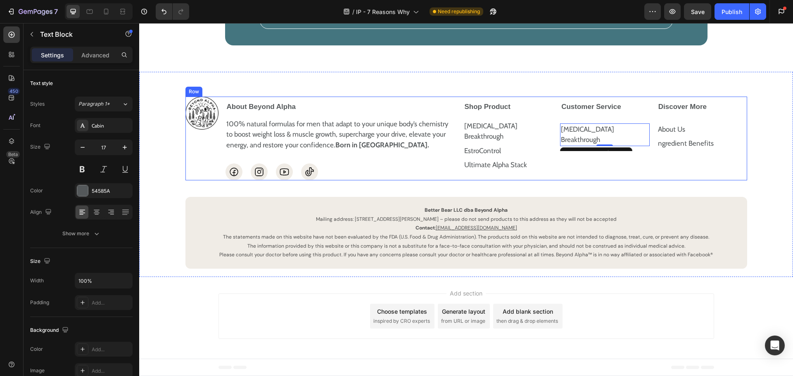
click at [607, 180] on div "Customer Service [MEDICAL_DATA] Breakthrough Text Block 0 Row Accordion" at bounding box center [604, 139] width 90 height 84
